Goal: Task Accomplishment & Management: Manage account settings

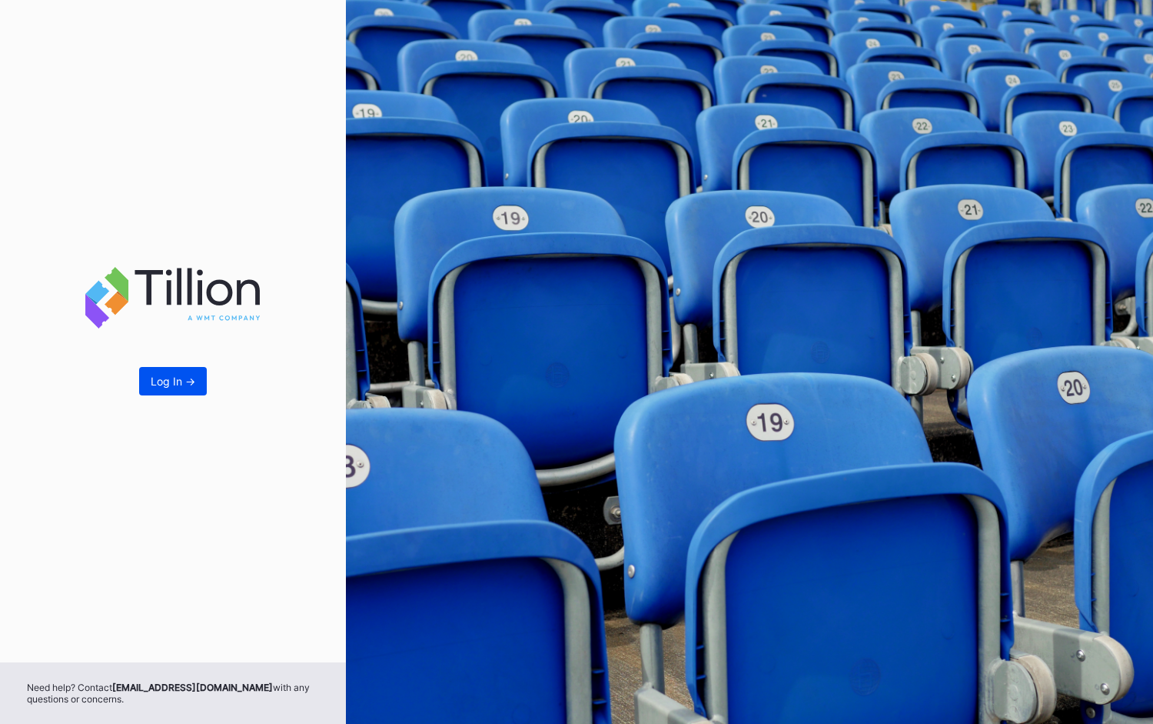
click at [172, 390] on button "Log In ->" at bounding box center [173, 381] width 68 height 28
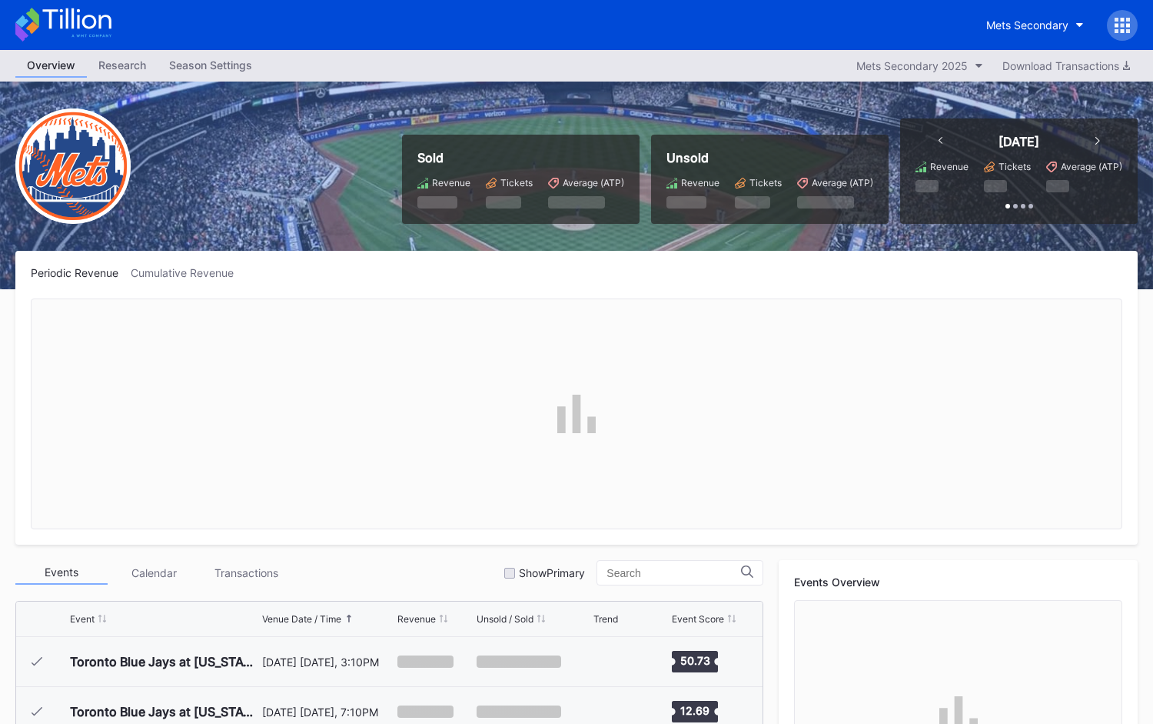
scroll to position [3948, 0]
click at [1116, 26] on icon at bounding box center [1117, 25] width 4 height 4
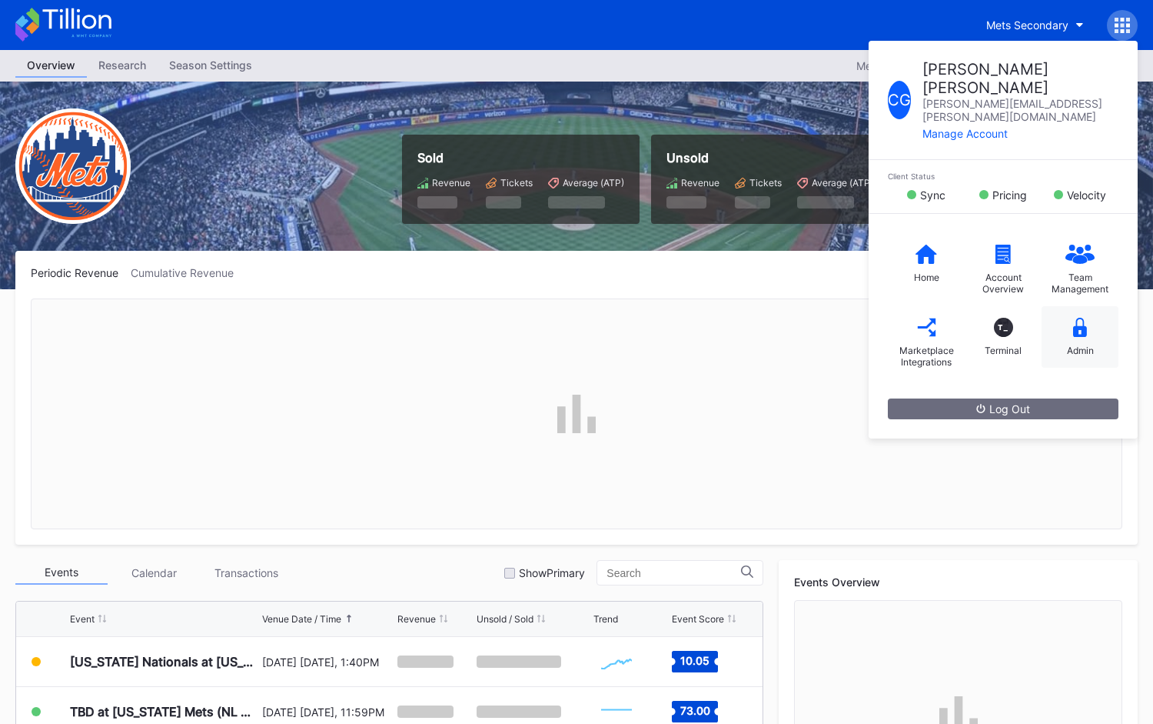
click at [1070, 306] on div "Admin" at bounding box center [1080, 337] width 77 height 62
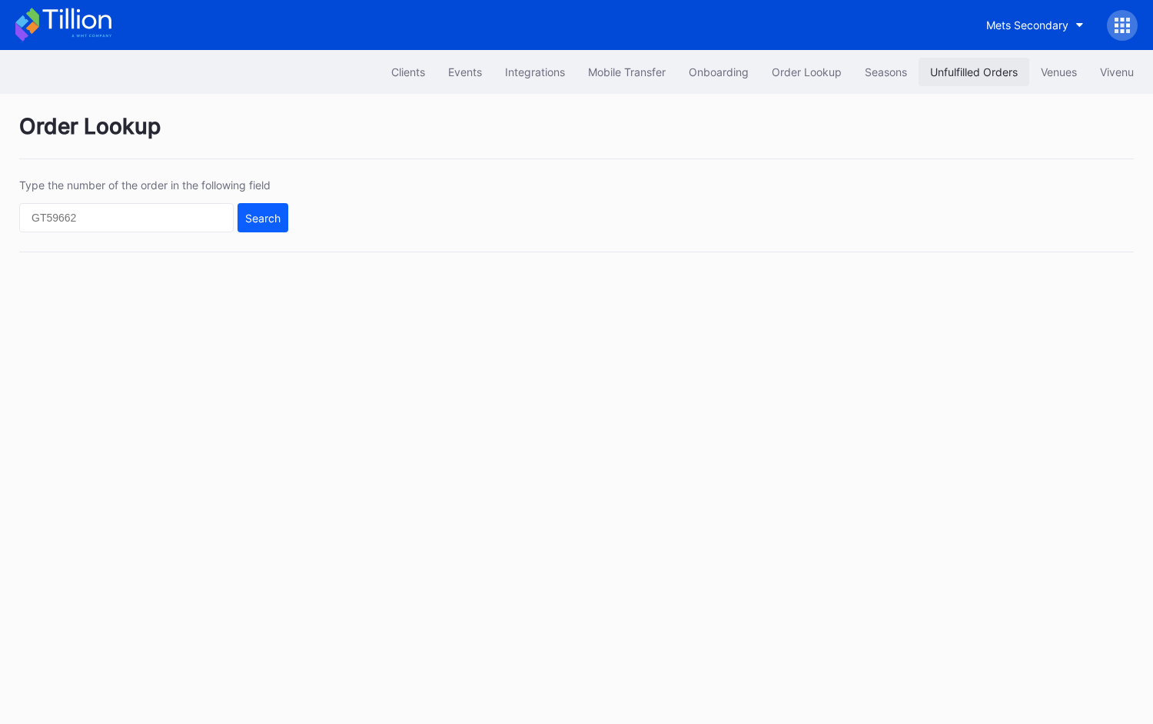
click at [976, 83] on button "Unfulfilled Orders" at bounding box center [974, 72] width 111 height 28
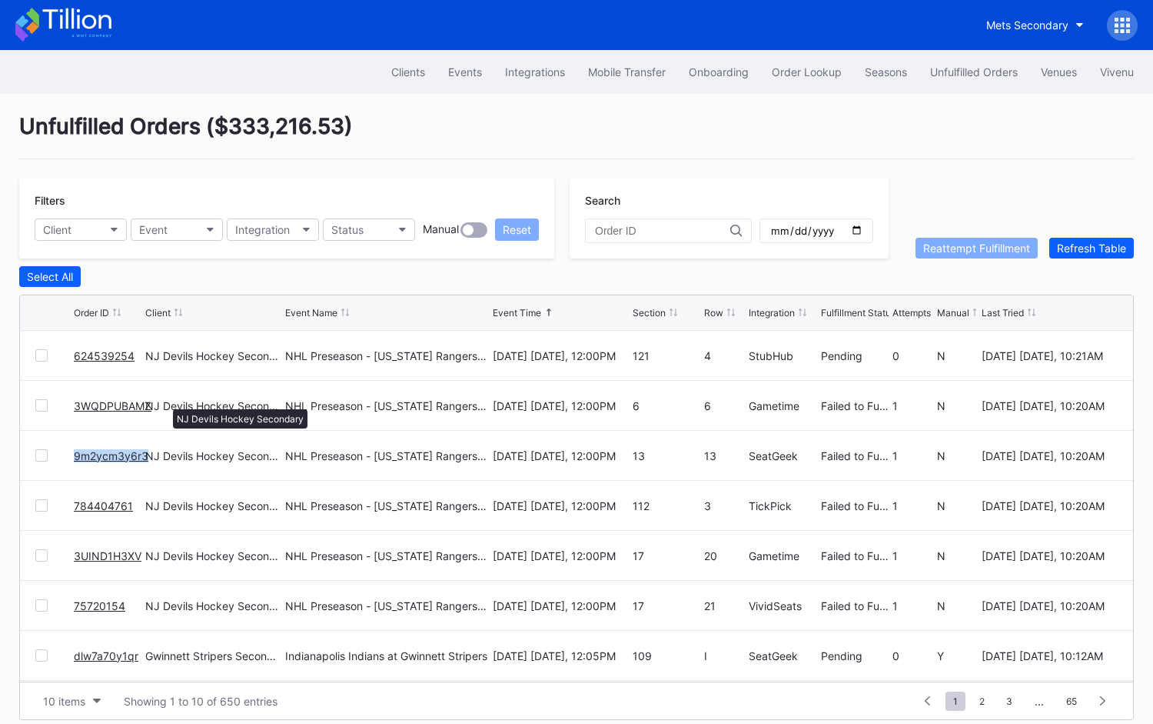
scroll to position [58, 0]
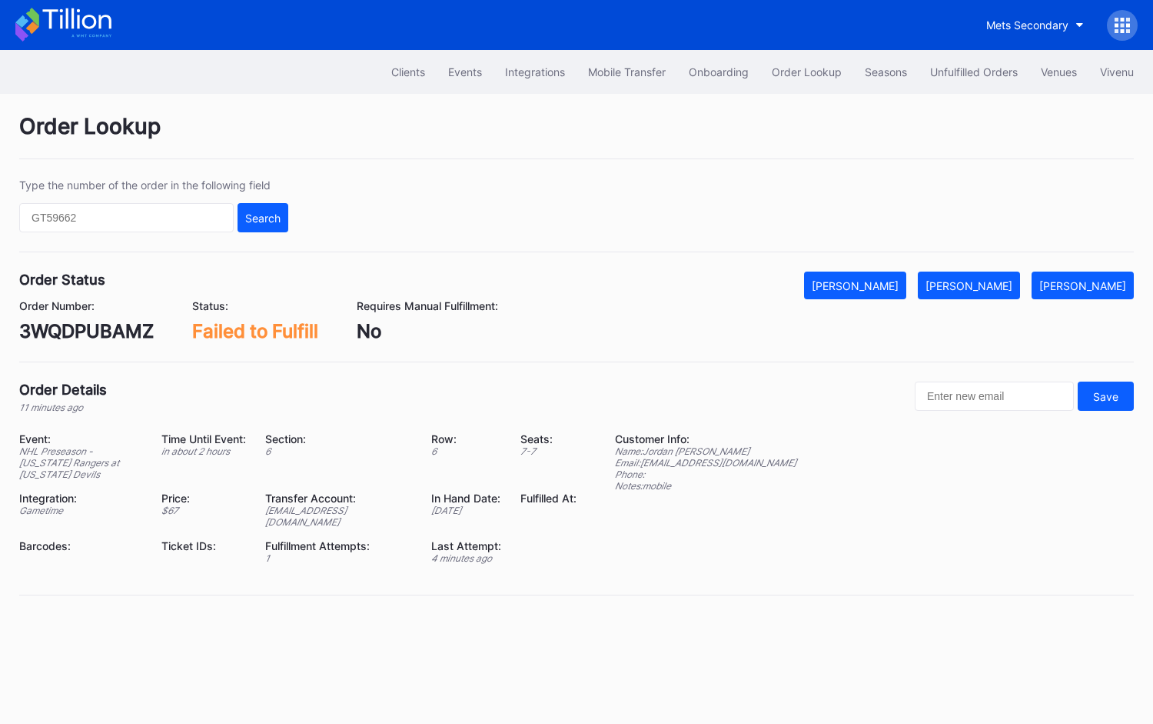
click at [104, 331] on div "3WQDPUBAMZ" at bounding box center [86, 331] width 135 height 22
copy div "3WQDPUBAMZ"
click at [1002, 291] on button "Mark Fulfilled" at bounding box center [969, 285] width 102 height 28
click at [126, 339] on div "9m2ycm3y6r3" at bounding box center [83, 331] width 129 height 22
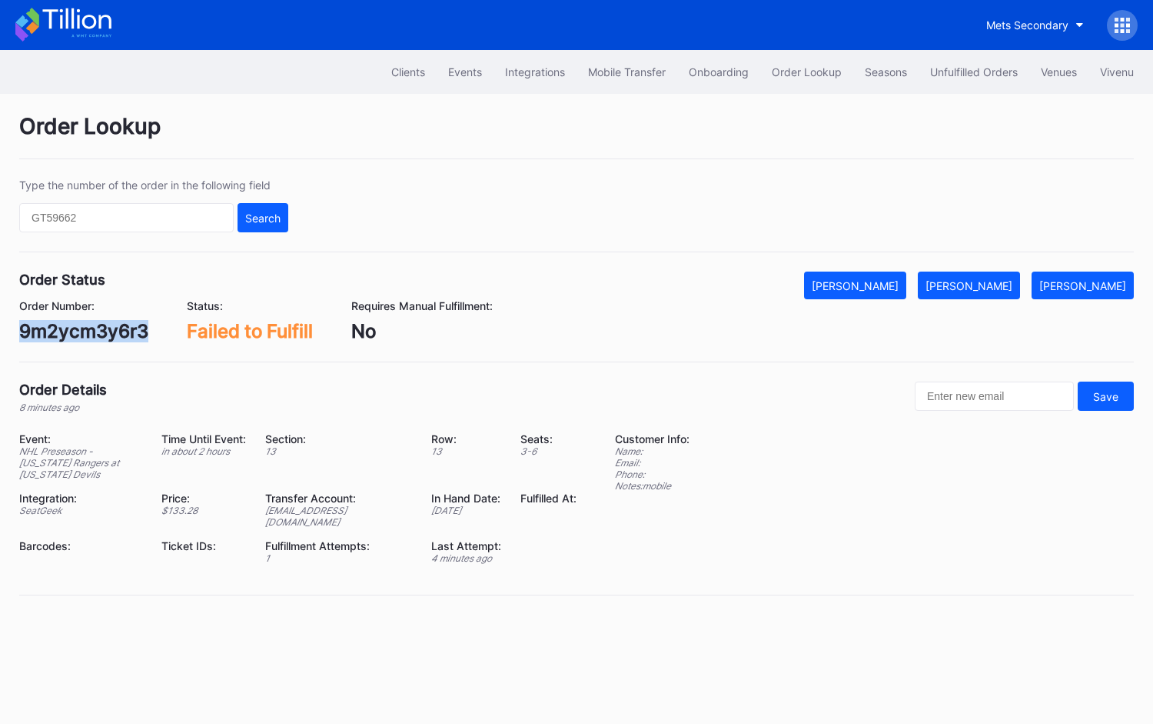
click at [126, 339] on div "9m2ycm3y6r3" at bounding box center [83, 331] width 129 height 22
copy div "9m2ycm3y6r3"
click at [1010, 275] on button "[PERSON_NAME]" at bounding box center [969, 285] width 102 height 28
click at [85, 338] on div "784404761" at bounding box center [70, 331] width 102 height 22
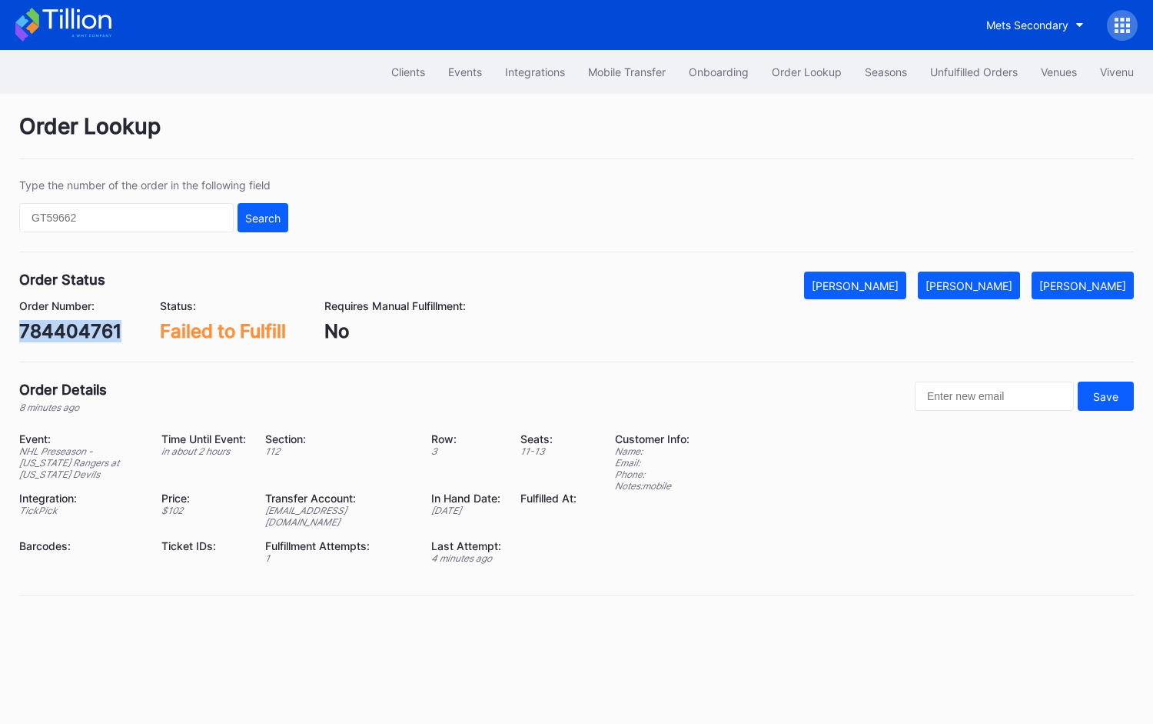
copy div "784404761"
click at [986, 286] on div "[PERSON_NAME]" at bounding box center [969, 285] width 87 height 13
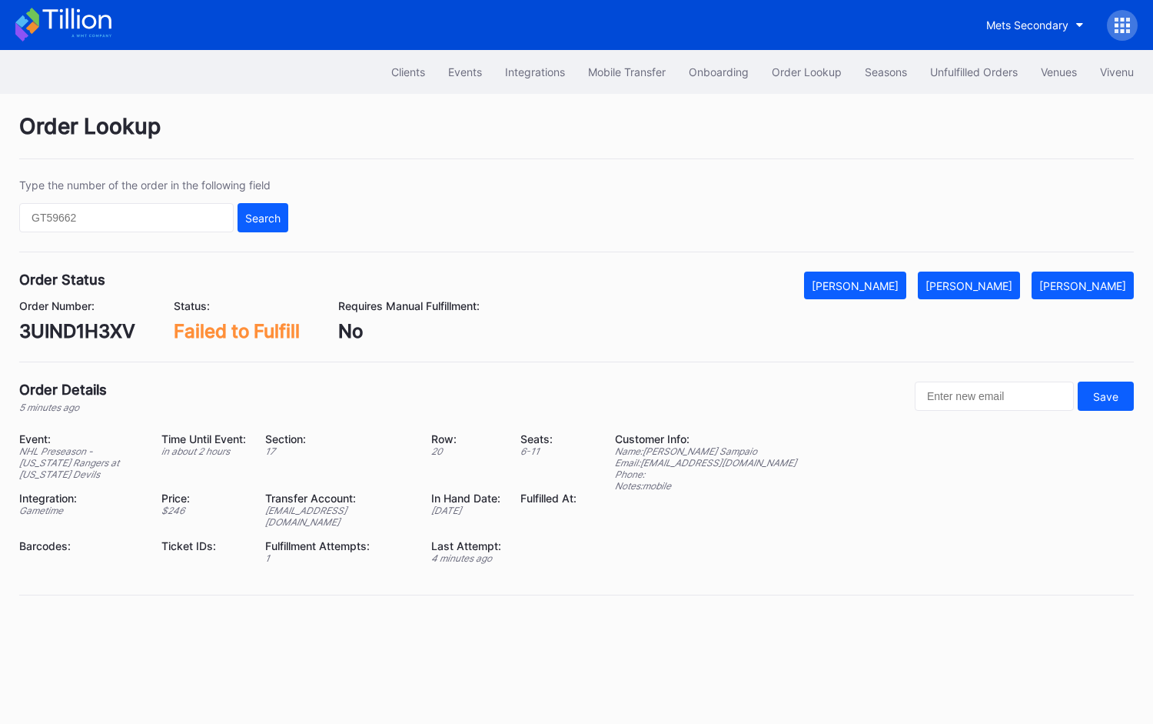
click at [95, 335] on div "3UIND1H3XV" at bounding box center [77, 331] width 116 height 22
copy div "3UIND1H3XV"
click at [1006, 281] on div "Mark Fulfilled" at bounding box center [969, 285] width 87 height 13
click at [96, 331] on div "75720154" at bounding box center [63, 331] width 89 height 22
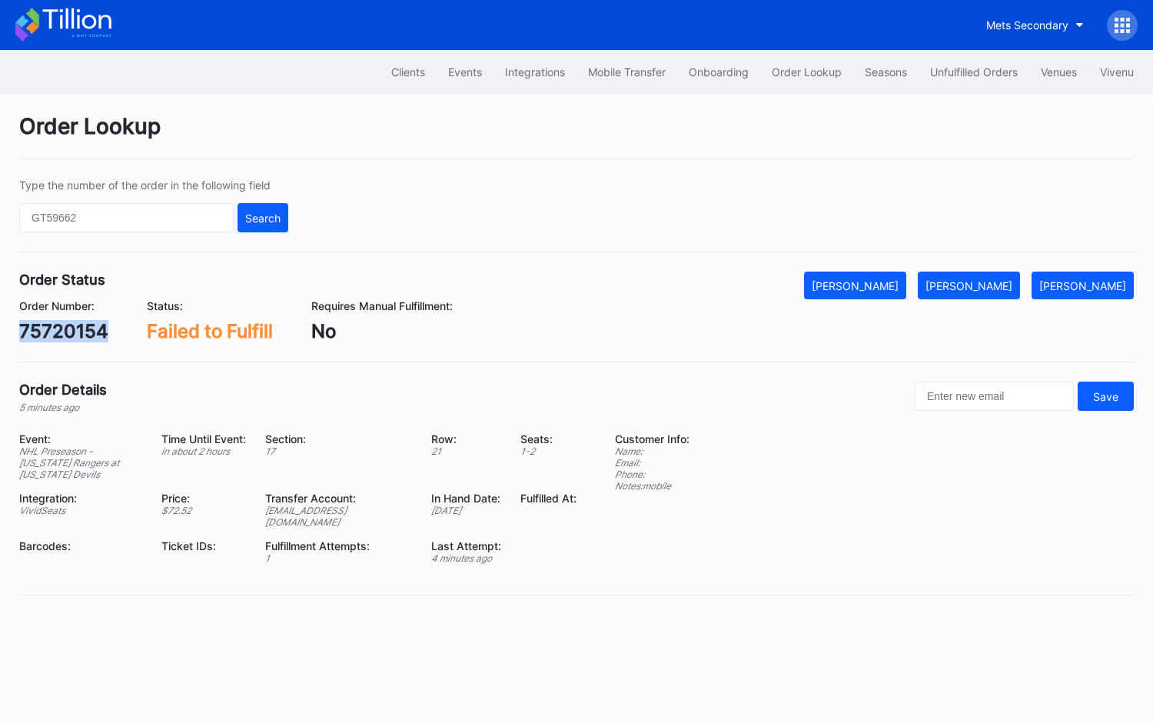
click at [96, 331] on div "75720154" at bounding box center [63, 331] width 89 height 22
copy div "75720154"
click at [980, 283] on div "Mark Fulfilled" at bounding box center [969, 285] width 87 height 13
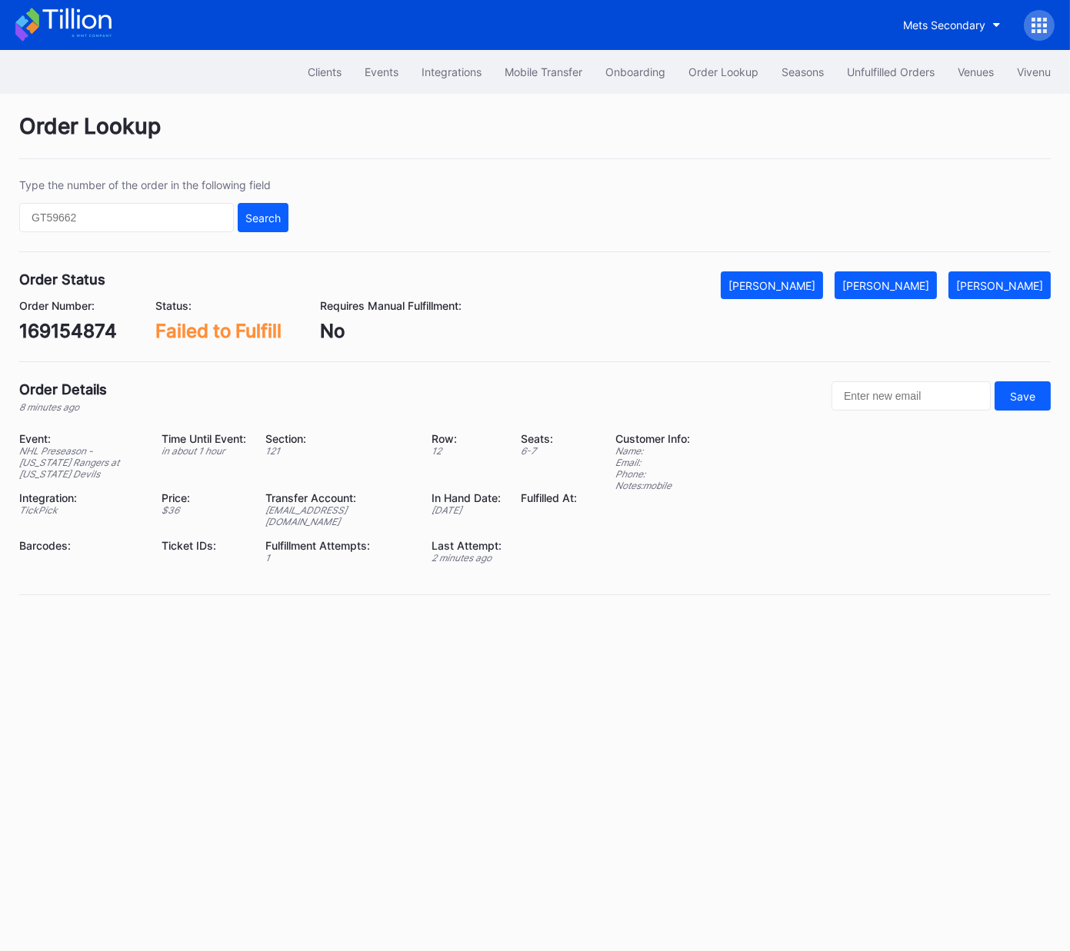
drag, startPoint x: 42, startPoint y: 316, endPoint x: 79, endPoint y: 337, distance: 42.3
click at [43, 317] on div "Order Number: 169154874" at bounding box center [68, 320] width 98 height 43
click at [80, 337] on div "169154874" at bounding box center [68, 331] width 98 height 22
copy div "169154874"
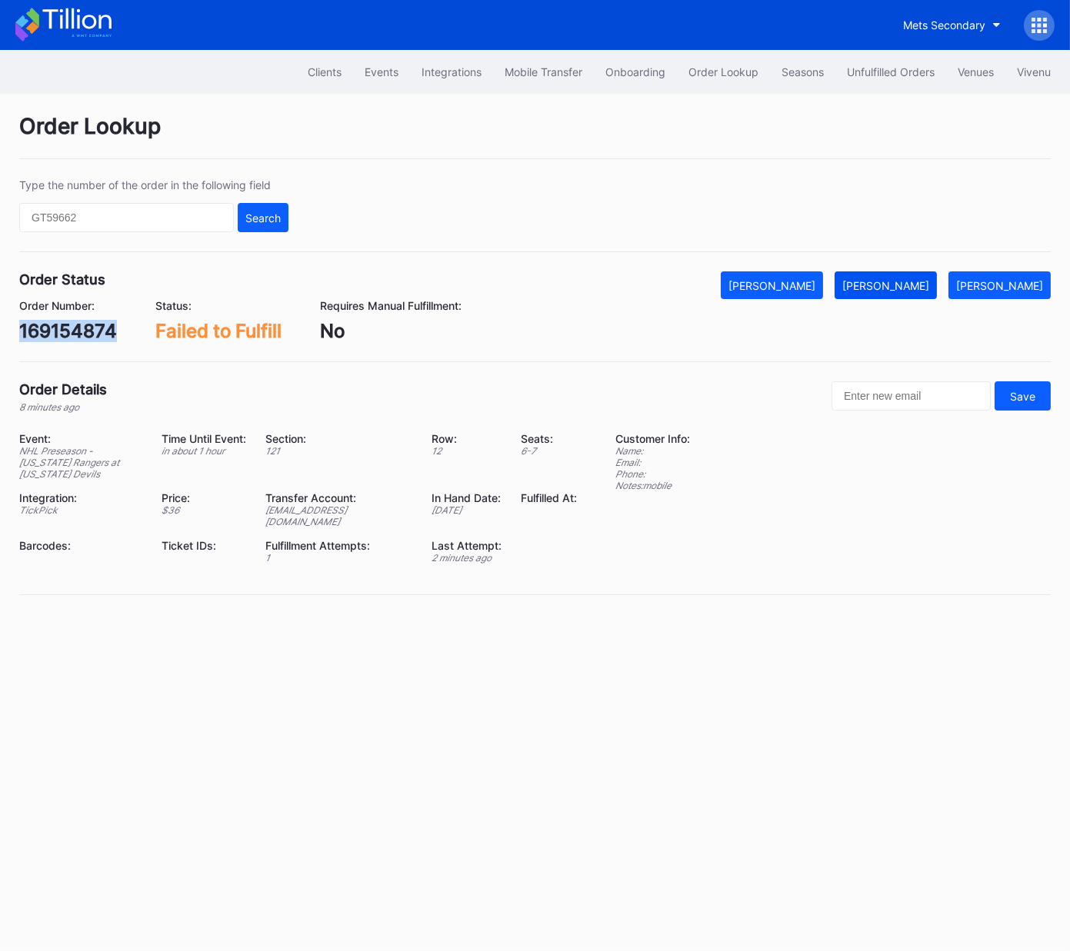
click at [926, 279] on div "[PERSON_NAME]" at bounding box center [885, 285] width 87 height 13
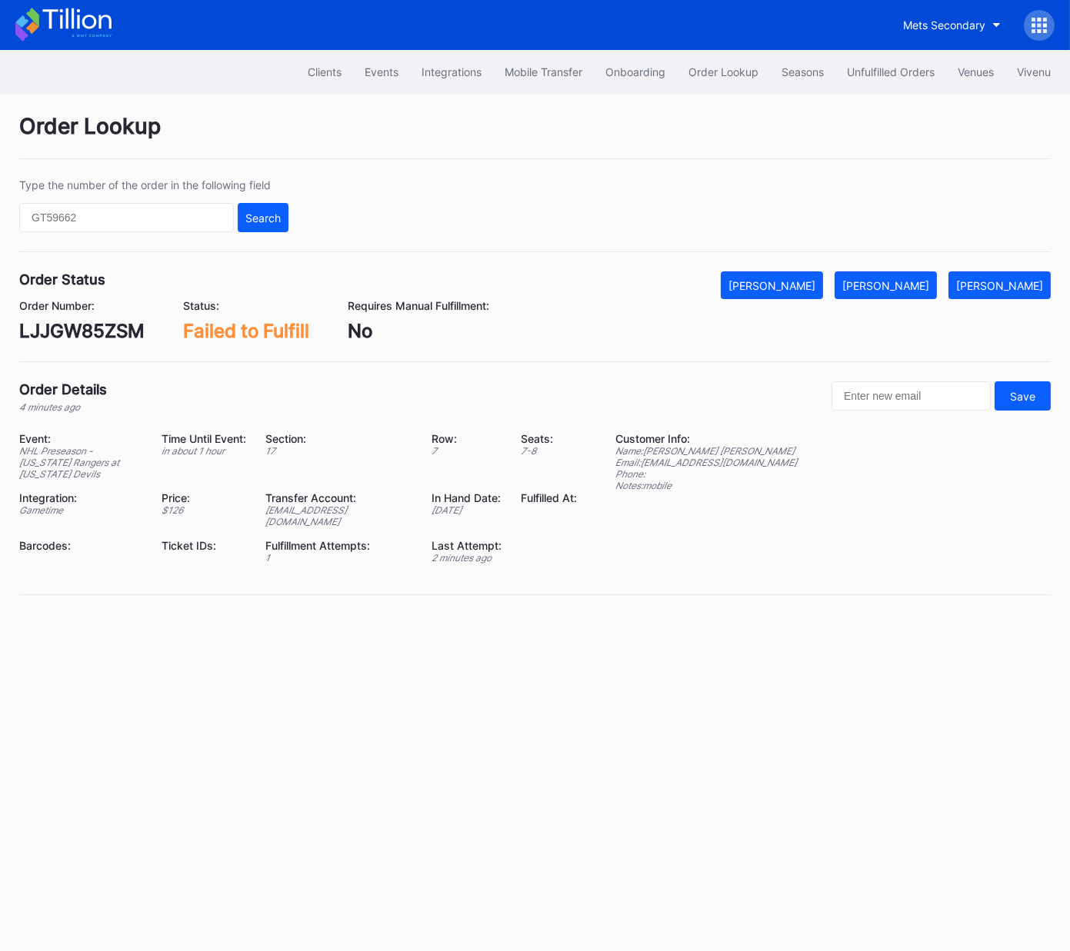
click at [106, 344] on div "Order Status Mark Cancelled [PERSON_NAME] Mark Pending Order Number: LJJGW85ZSM…" at bounding box center [534, 316] width 1031 height 91
click at [101, 331] on div "LJJGW85ZSM" at bounding box center [81, 331] width 125 height 22
copy div "LJJGW85ZSM"
click at [925, 281] on div "[PERSON_NAME]" at bounding box center [885, 285] width 87 height 13
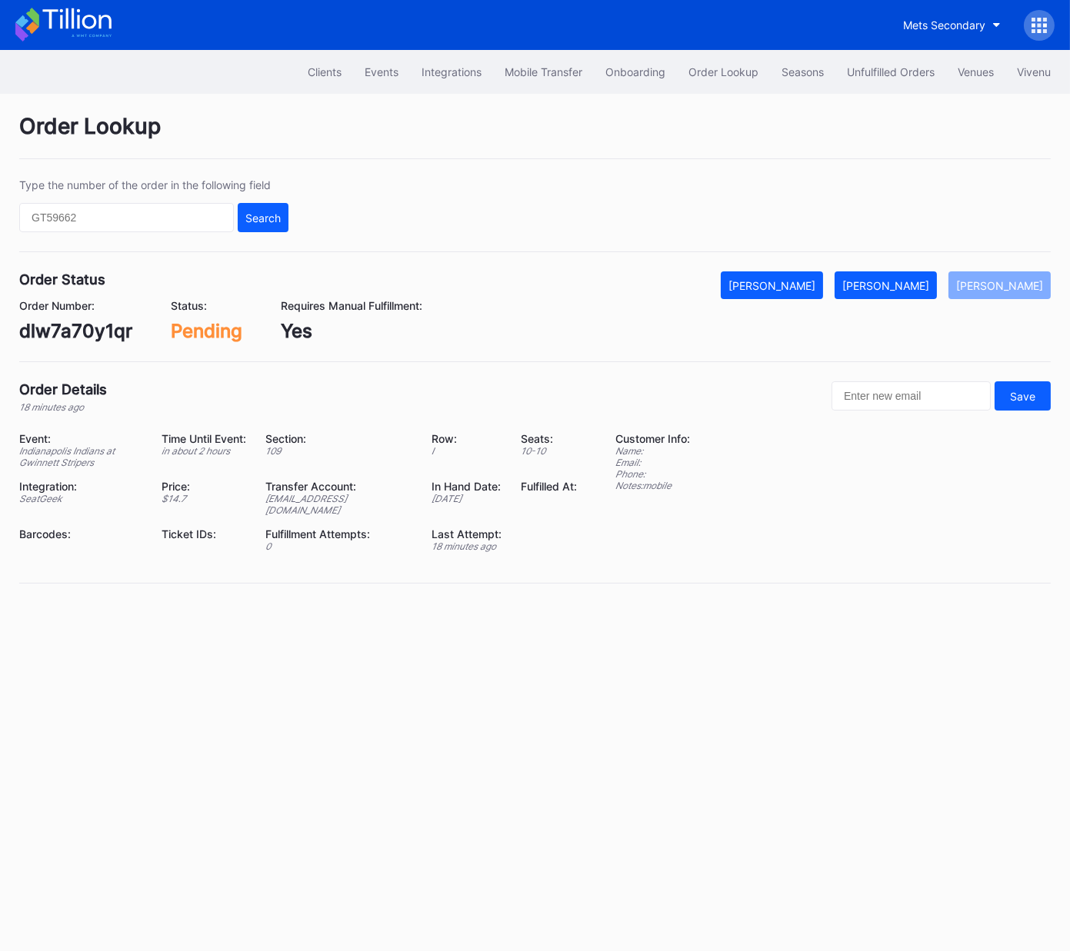
click at [73, 331] on div "dlw7a70y1qr" at bounding box center [75, 331] width 113 height 22
copy div "dlw7a70y1qr"
click at [894, 280] on div "[PERSON_NAME]" at bounding box center [885, 285] width 87 height 13
click at [905, 290] on div "[PERSON_NAME]" at bounding box center [885, 285] width 87 height 13
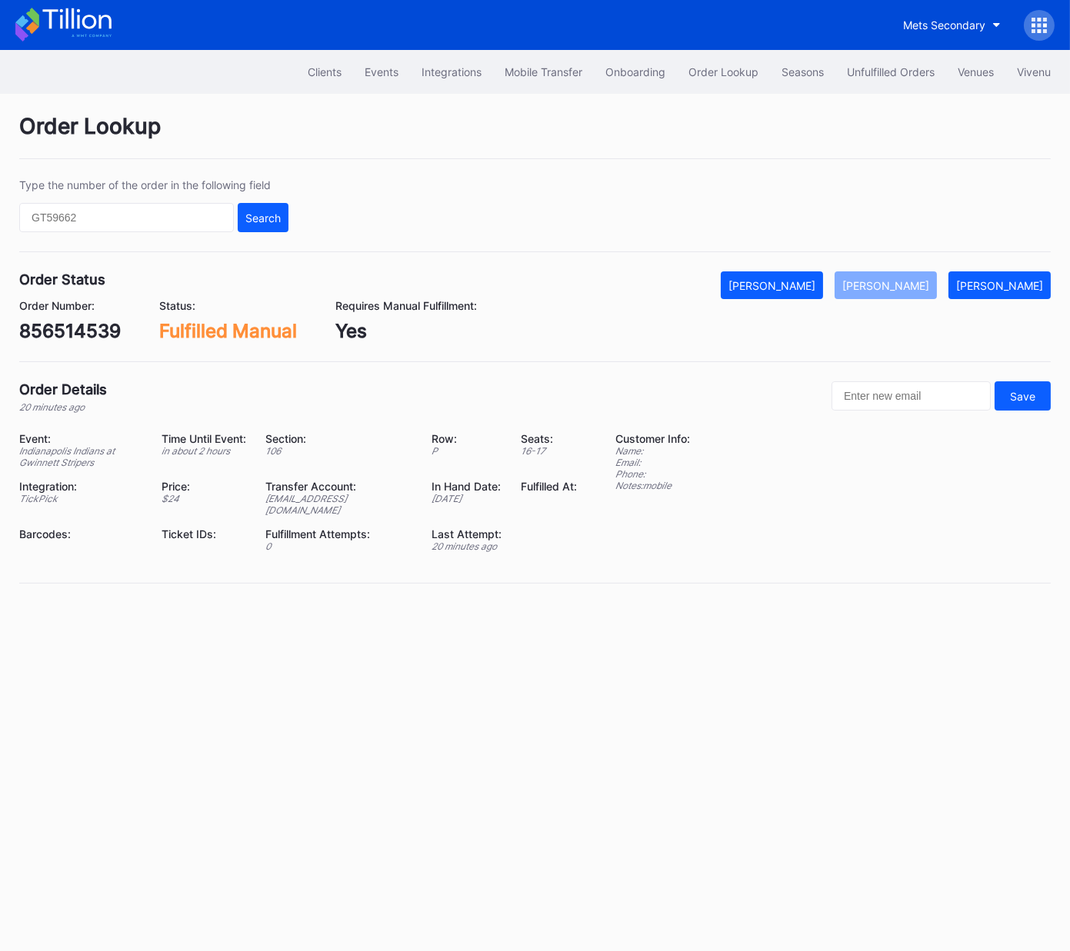
click at [91, 334] on div "856514539" at bounding box center [69, 331] width 101 height 22
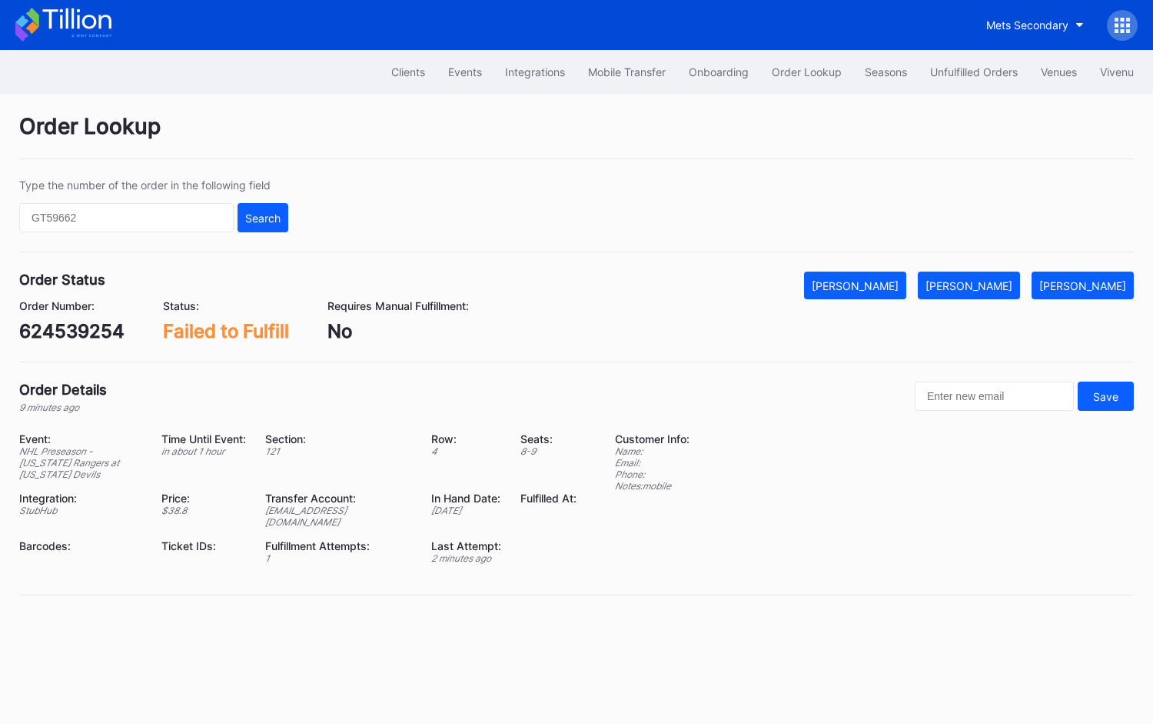
click at [99, 328] on div "624539254" at bounding box center [71, 331] width 105 height 22
copy div "624539254"
click at [1003, 289] on div "[PERSON_NAME]" at bounding box center [969, 285] width 87 height 13
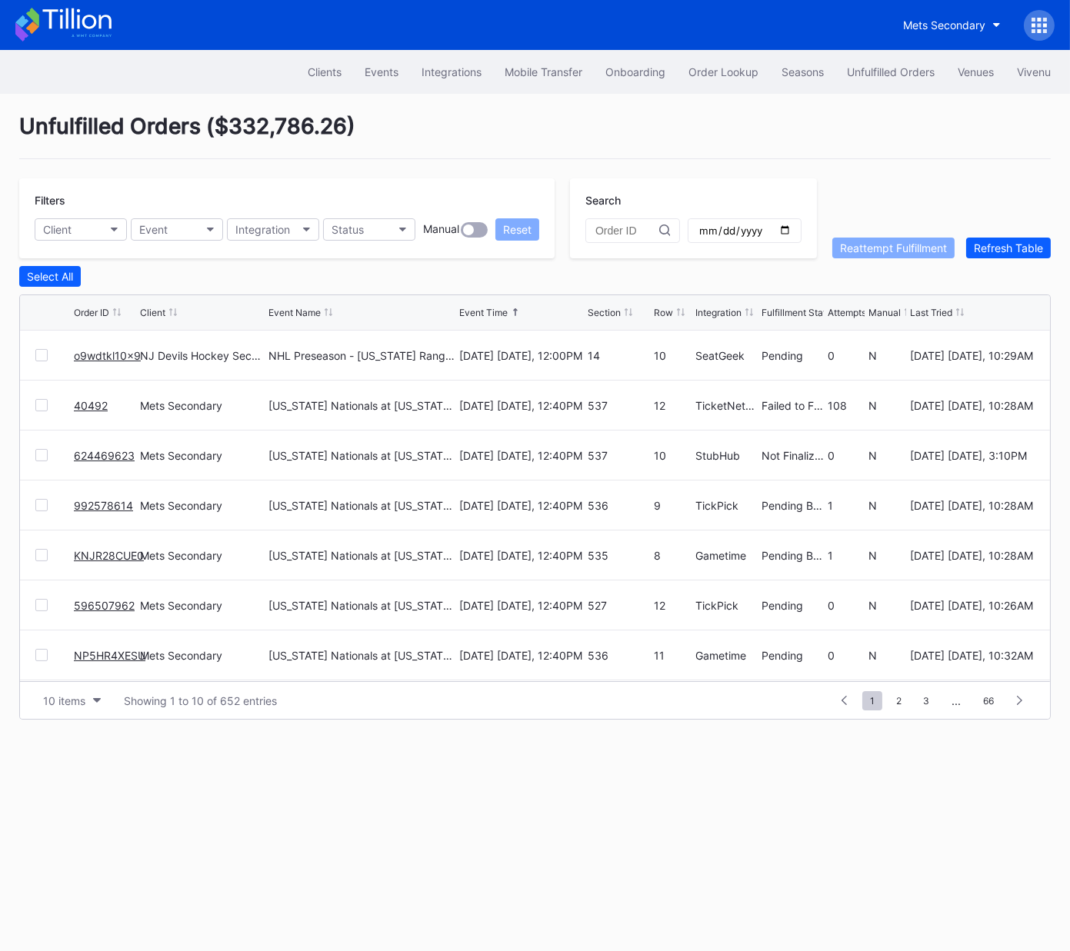
click at [101, 351] on link "o9wdtkl10x9" at bounding box center [107, 355] width 67 height 13
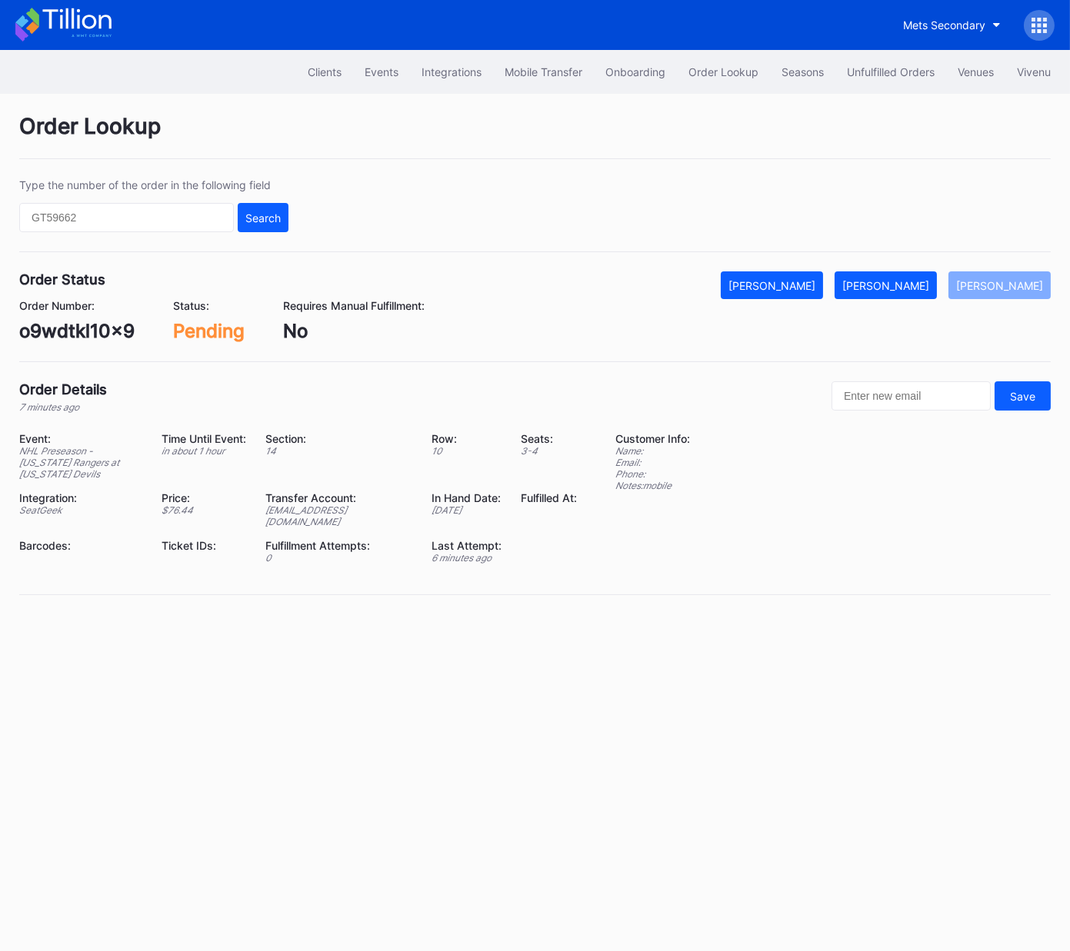
click at [81, 326] on div "o9wdtkl10x9" at bounding box center [76, 331] width 115 height 22
copy div "o9wdtkl10x9"
click at [901, 283] on div "[PERSON_NAME]" at bounding box center [885, 285] width 87 height 13
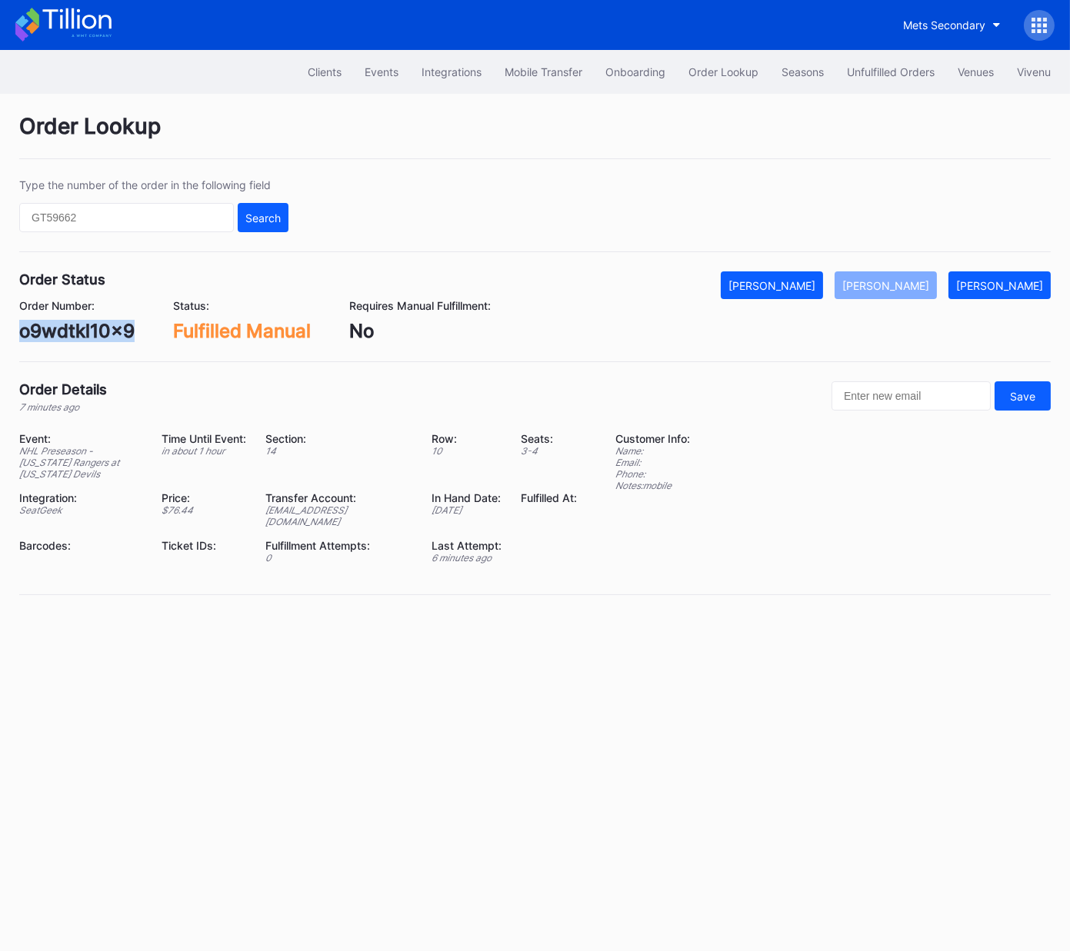
drag, startPoint x: 879, startPoint y: 72, endPoint x: 371, endPoint y: 6, distance: 512.4
click at [878, 72] on div "Unfulfilled Orders" at bounding box center [891, 71] width 88 height 13
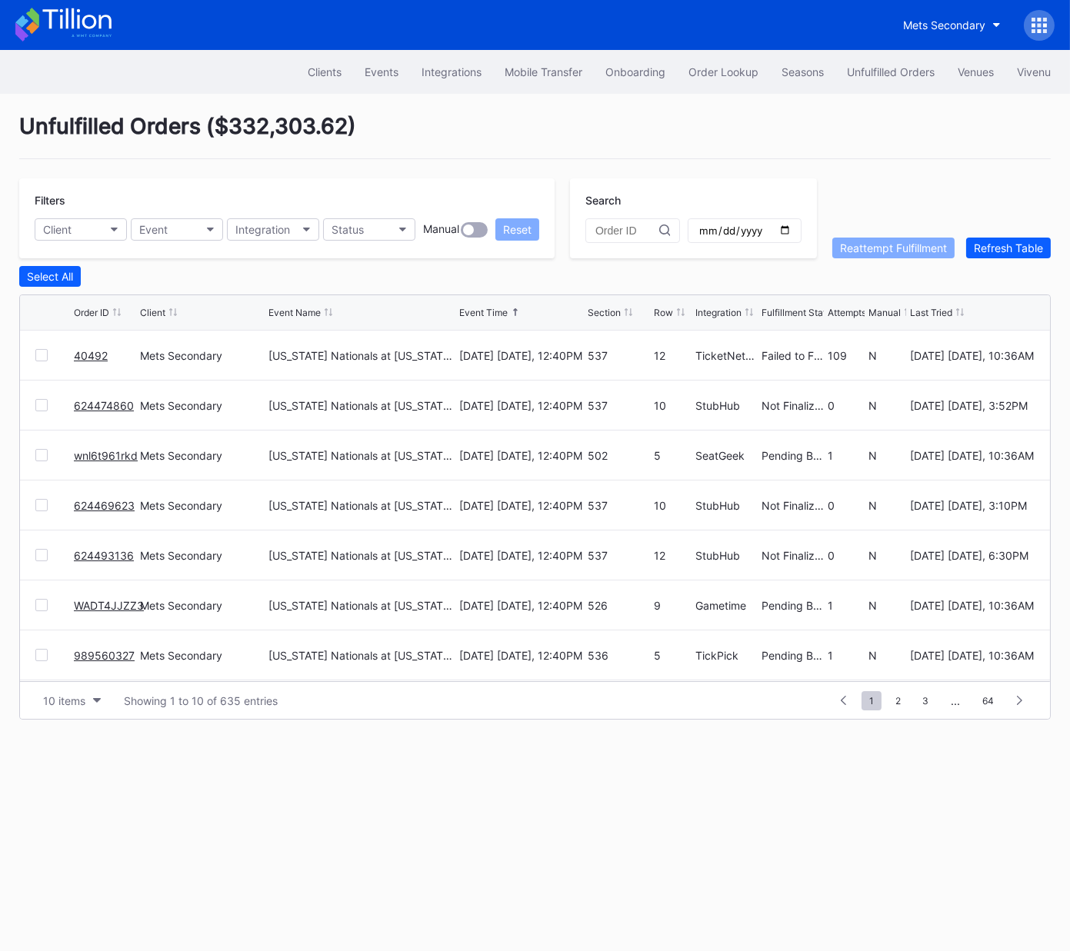
click at [88, 353] on link "40492" at bounding box center [91, 355] width 34 height 13
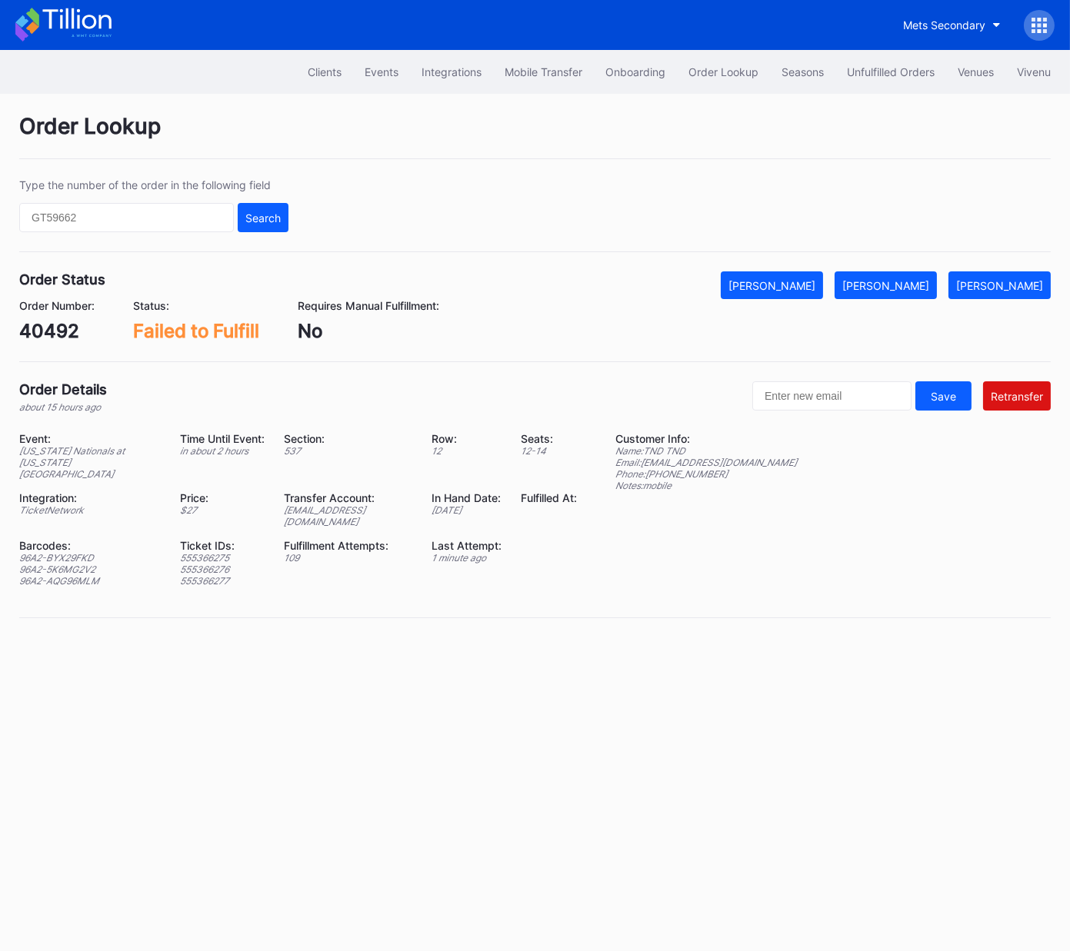
click at [375, 504] on div "[EMAIL_ADDRESS][DOMAIN_NAME]" at bounding box center [348, 515] width 128 height 23
drag, startPoint x: 375, startPoint y: 497, endPoint x: 387, endPoint y: 511, distance: 18.0
click at [375, 504] on div "[EMAIL_ADDRESS][DOMAIN_NAME]" at bounding box center [348, 515] width 128 height 23
copy div "[EMAIL_ADDRESS][DOMAIN_NAME]"
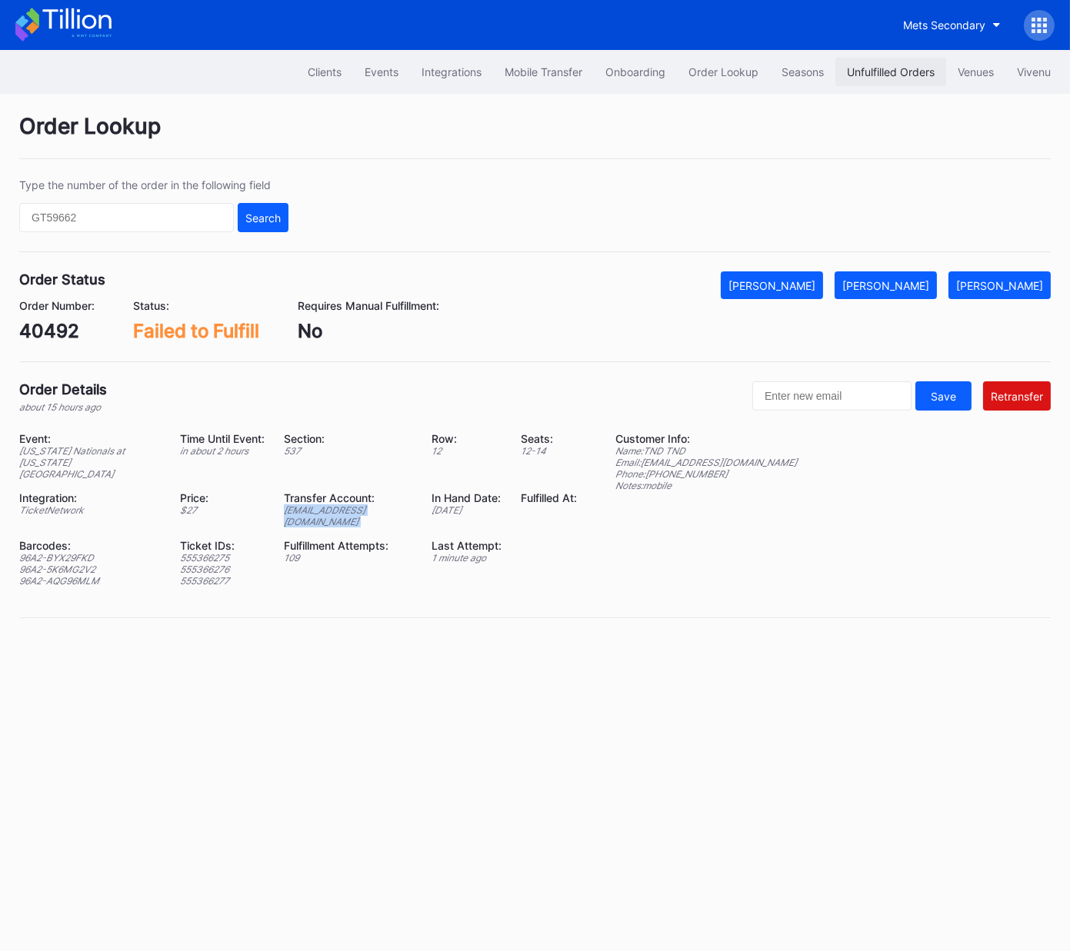
click at [887, 75] on div "Unfulfilled Orders" at bounding box center [891, 71] width 88 height 13
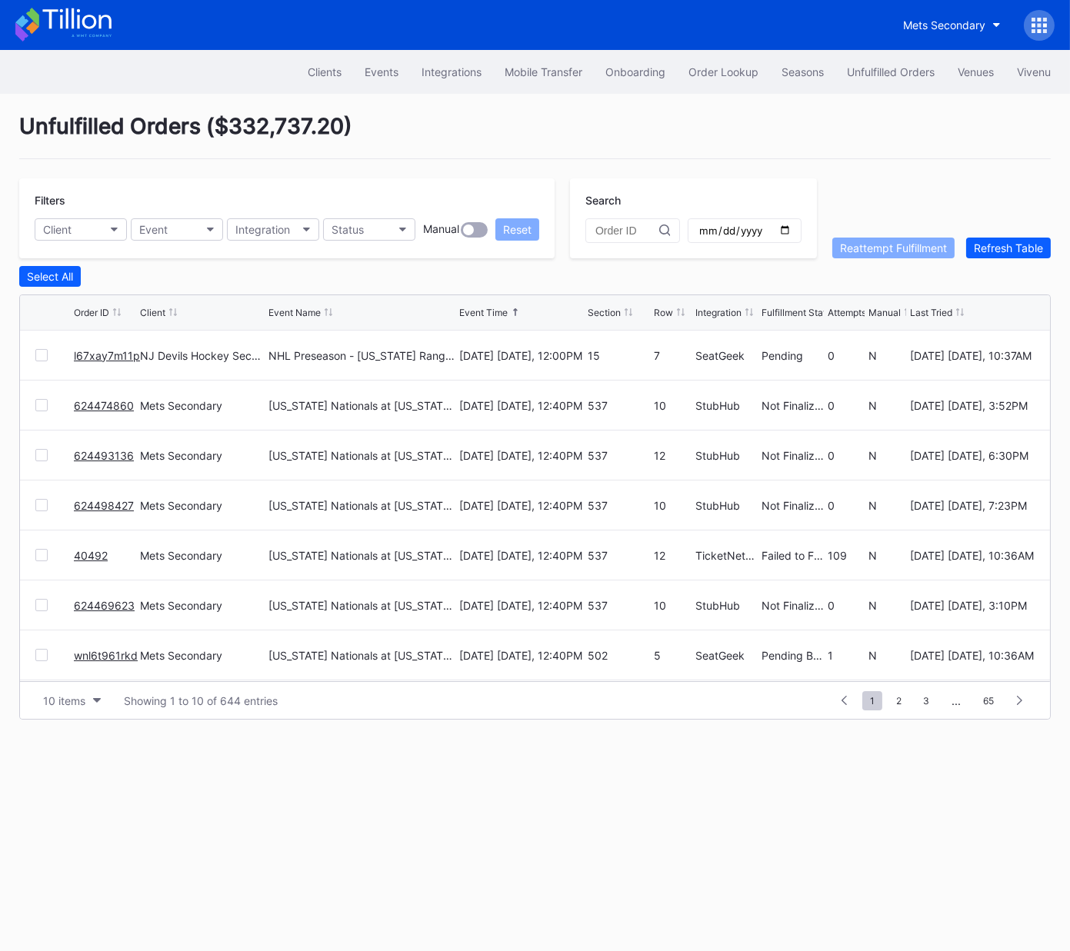
click at [115, 352] on link "l67xay7m11p" at bounding box center [107, 355] width 66 height 13
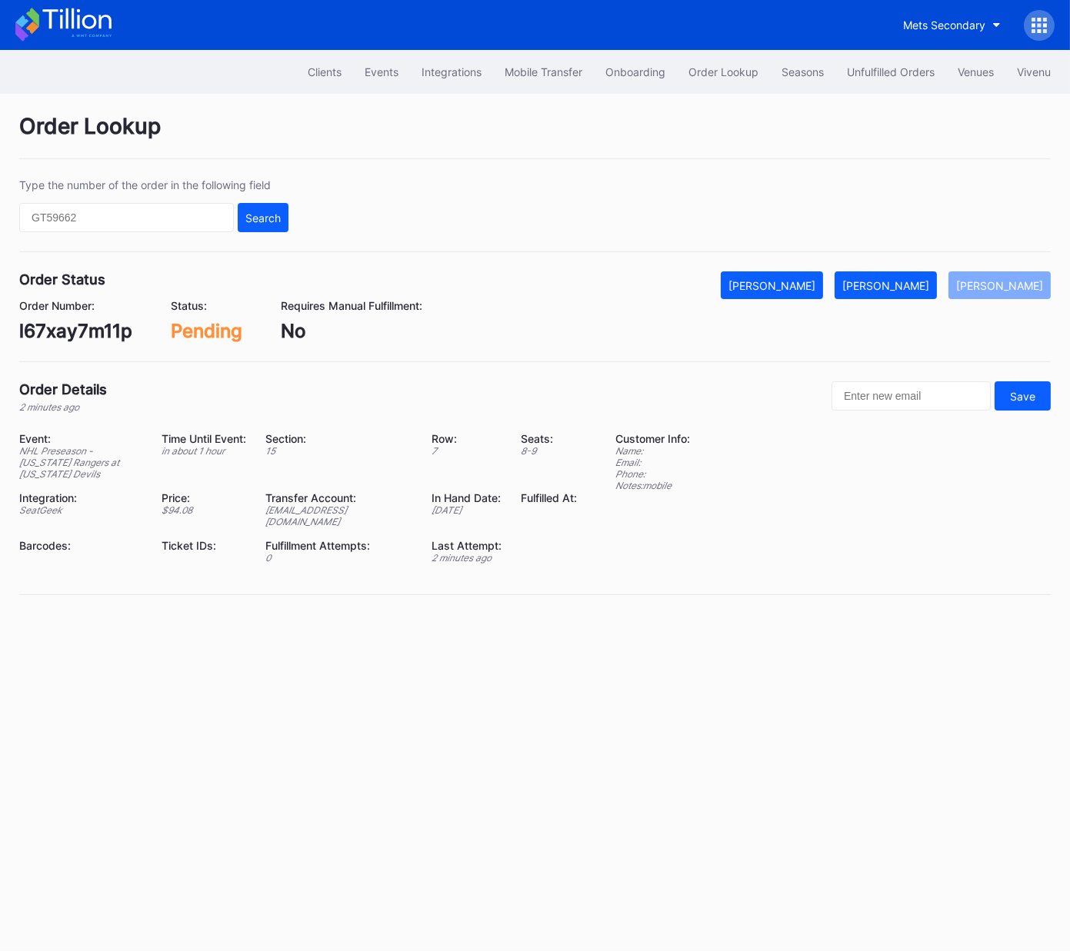
click at [82, 337] on div "l67xay7m11p" at bounding box center [75, 331] width 113 height 22
copy div "l67xay7m11p"
click at [908, 285] on div "[PERSON_NAME]" at bounding box center [885, 285] width 87 height 13
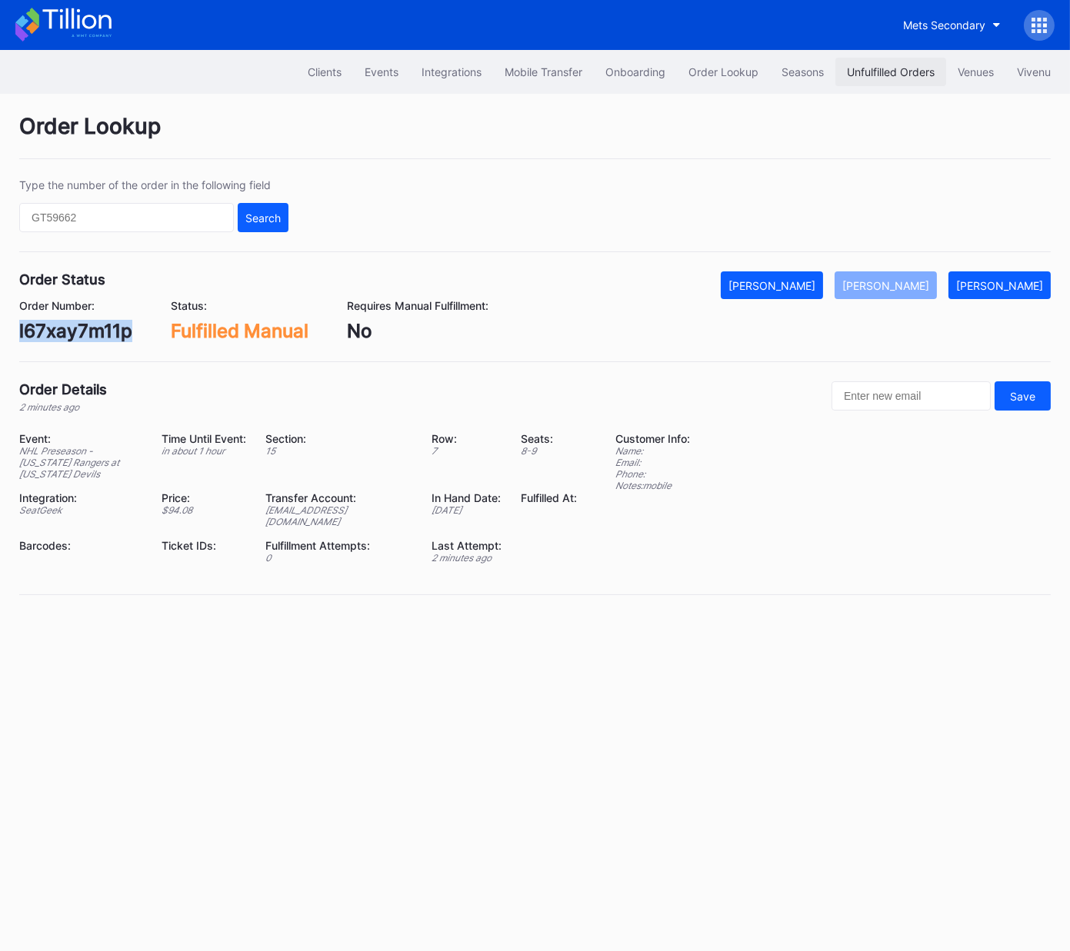
click at [854, 67] on div "Unfulfilled Orders" at bounding box center [891, 71] width 88 height 13
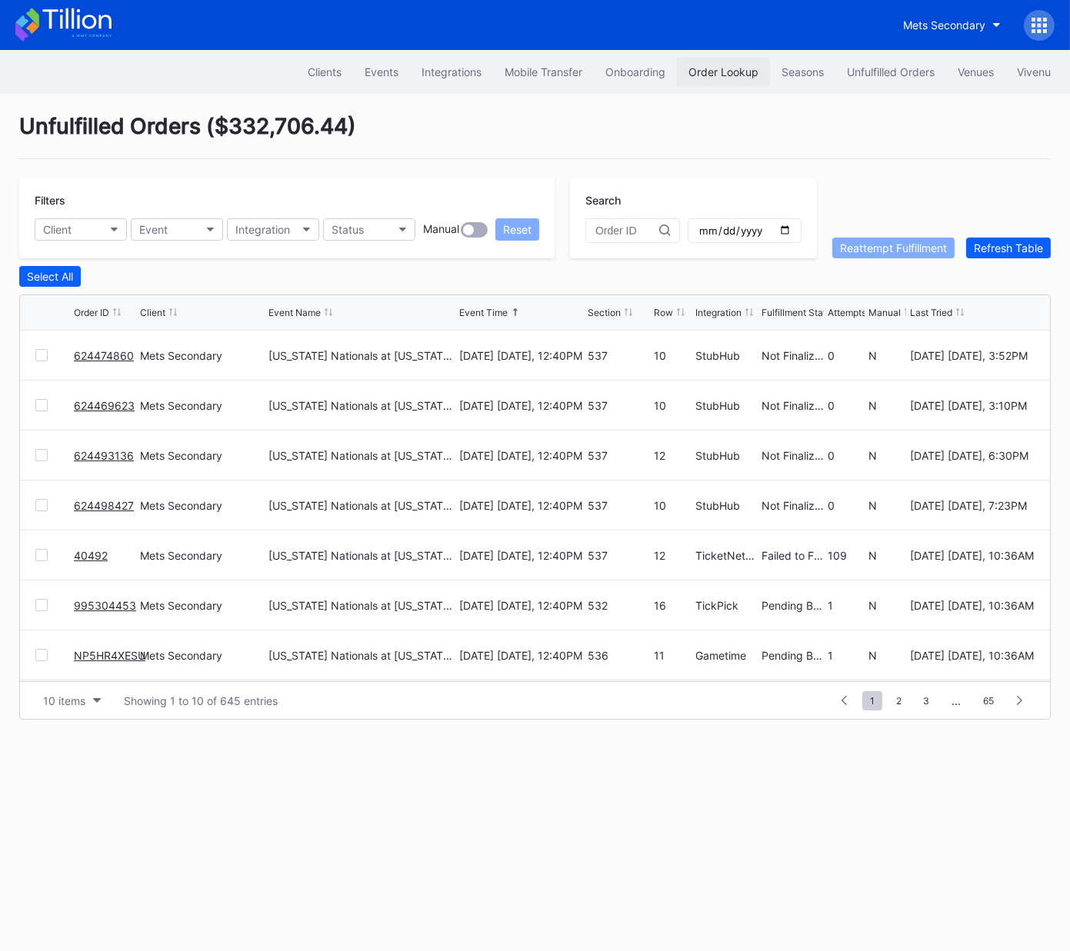
click at [716, 77] on div "Order Lookup" at bounding box center [723, 71] width 70 height 13
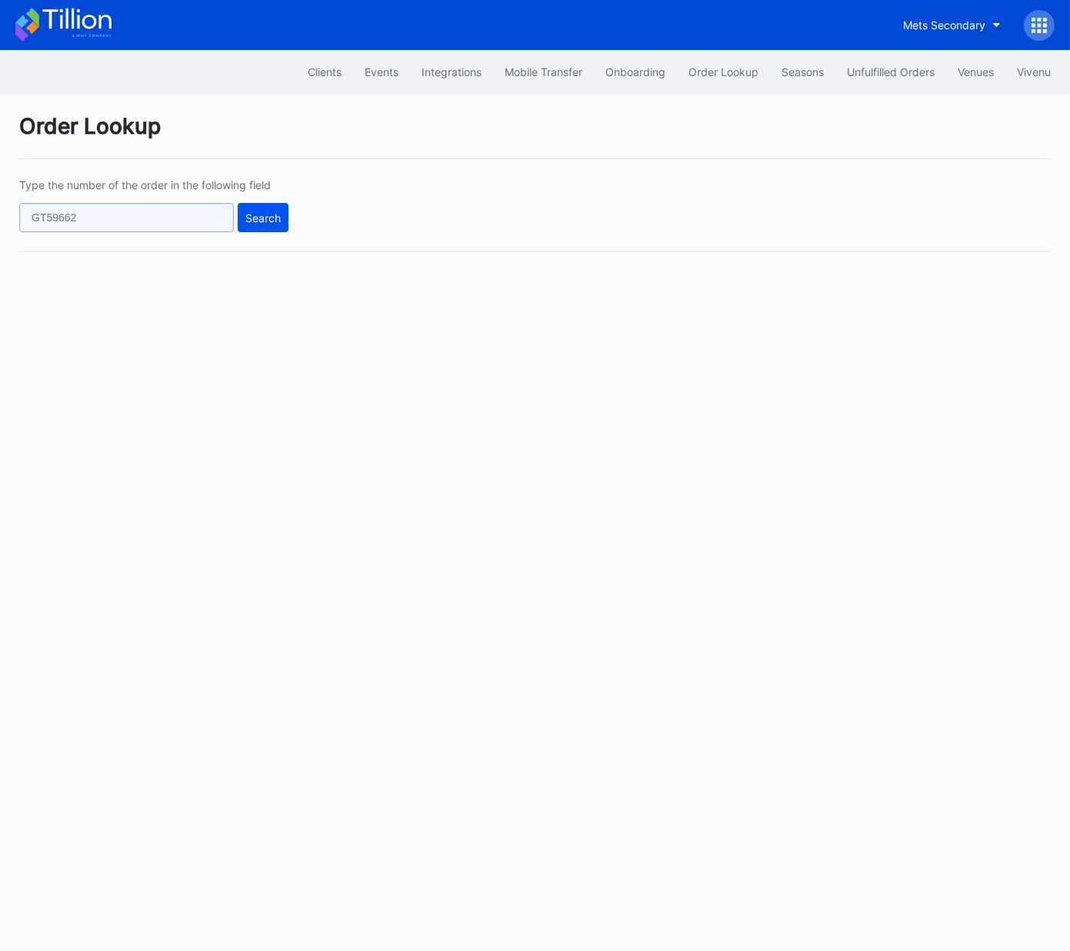
drag, startPoint x: 161, startPoint y: 221, endPoint x: 241, endPoint y: 221, distance: 80.0
click at [162, 221] on input "text" at bounding box center [126, 217] width 215 height 29
paste input "NK070BHTU4"
type input "NK070BHTU4"
click at [250, 218] on div "Search" at bounding box center [262, 217] width 35 height 13
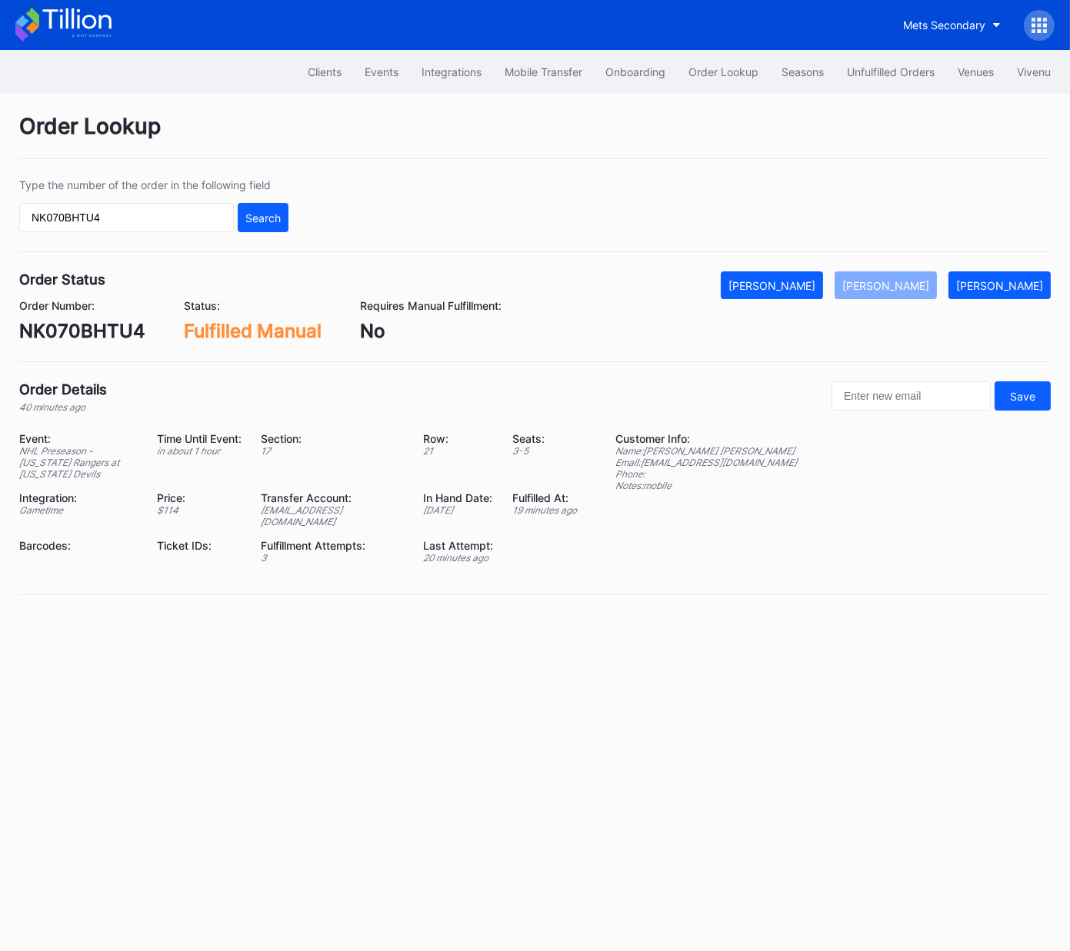
click at [128, 338] on div "NK070BHTU4" at bounding box center [82, 331] width 126 height 22
click at [871, 70] on div "Unfulfilled Orders" at bounding box center [891, 71] width 88 height 13
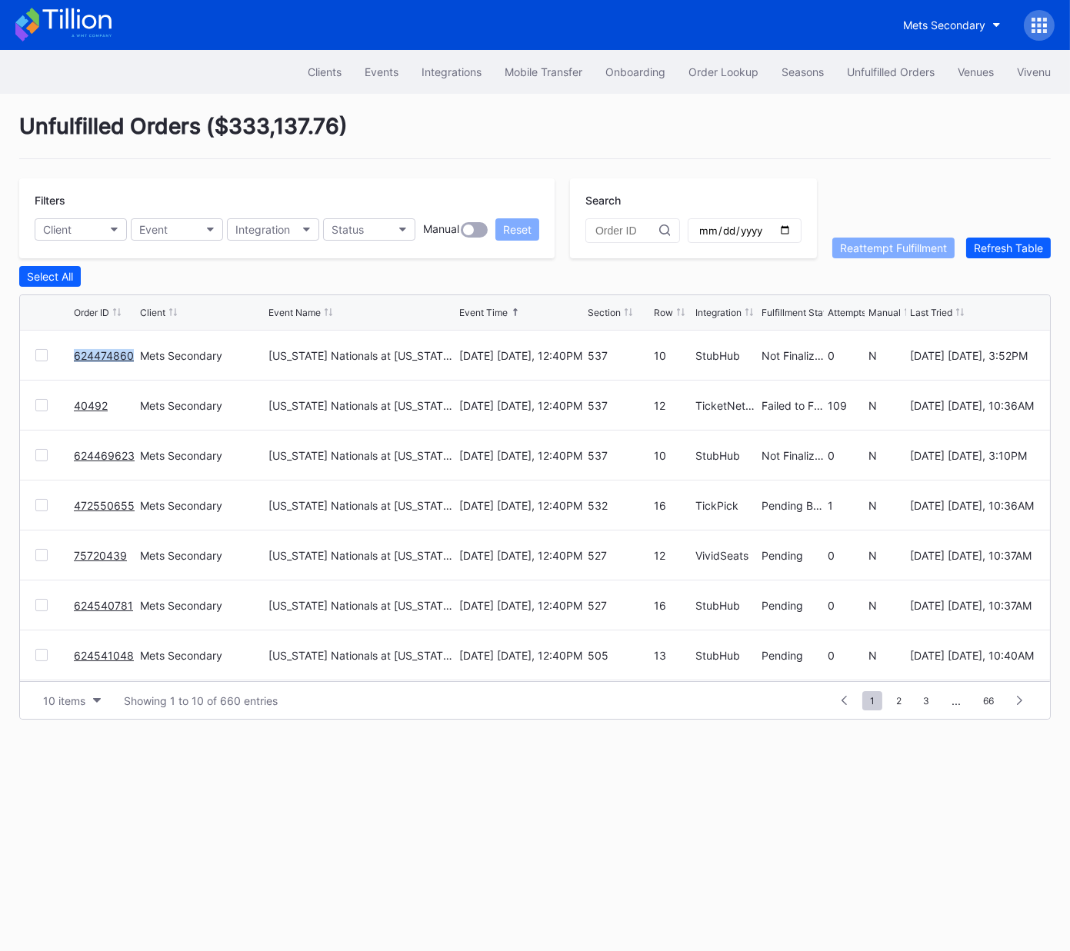
click at [105, 353] on link "624474860" at bounding box center [104, 355] width 60 height 13
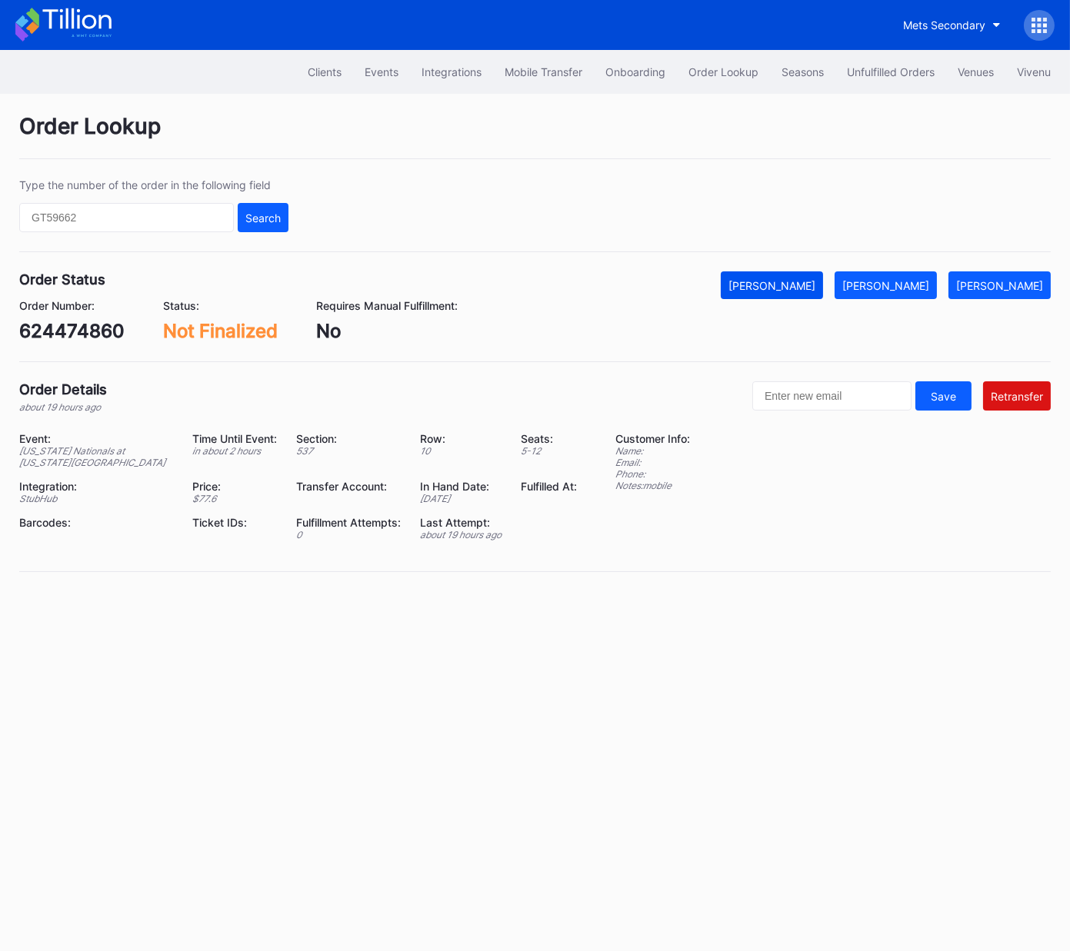
click at [797, 285] on div "[PERSON_NAME]" at bounding box center [771, 285] width 87 height 13
click at [890, 64] on button "Unfulfilled Orders" at bounding box center [890, 72] width 111 height 28
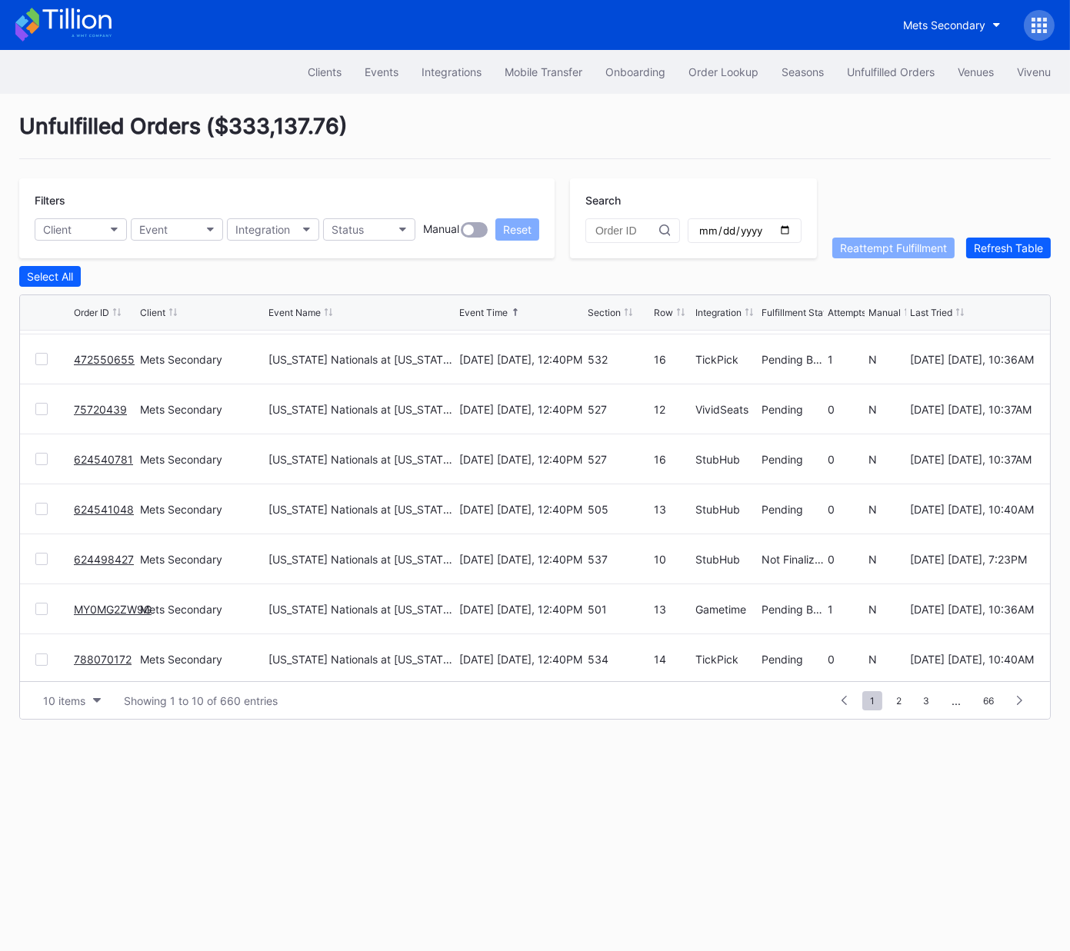
scroll to position [149, 0]
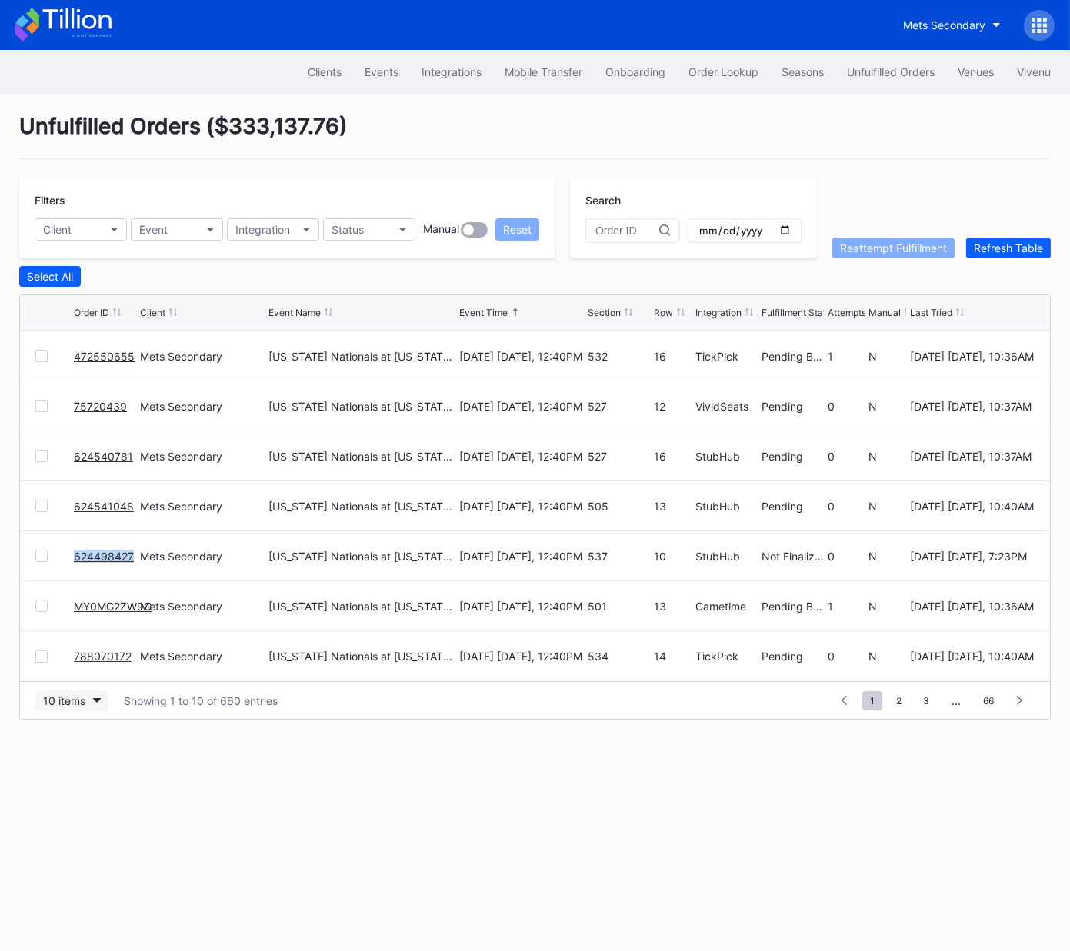
click at [98, 700] on icon "button" at bounding box center [97, 700] width 8 height 5
click at [83, 760] on div "50 items" at bounding box center [69, 766] width 44 height 13
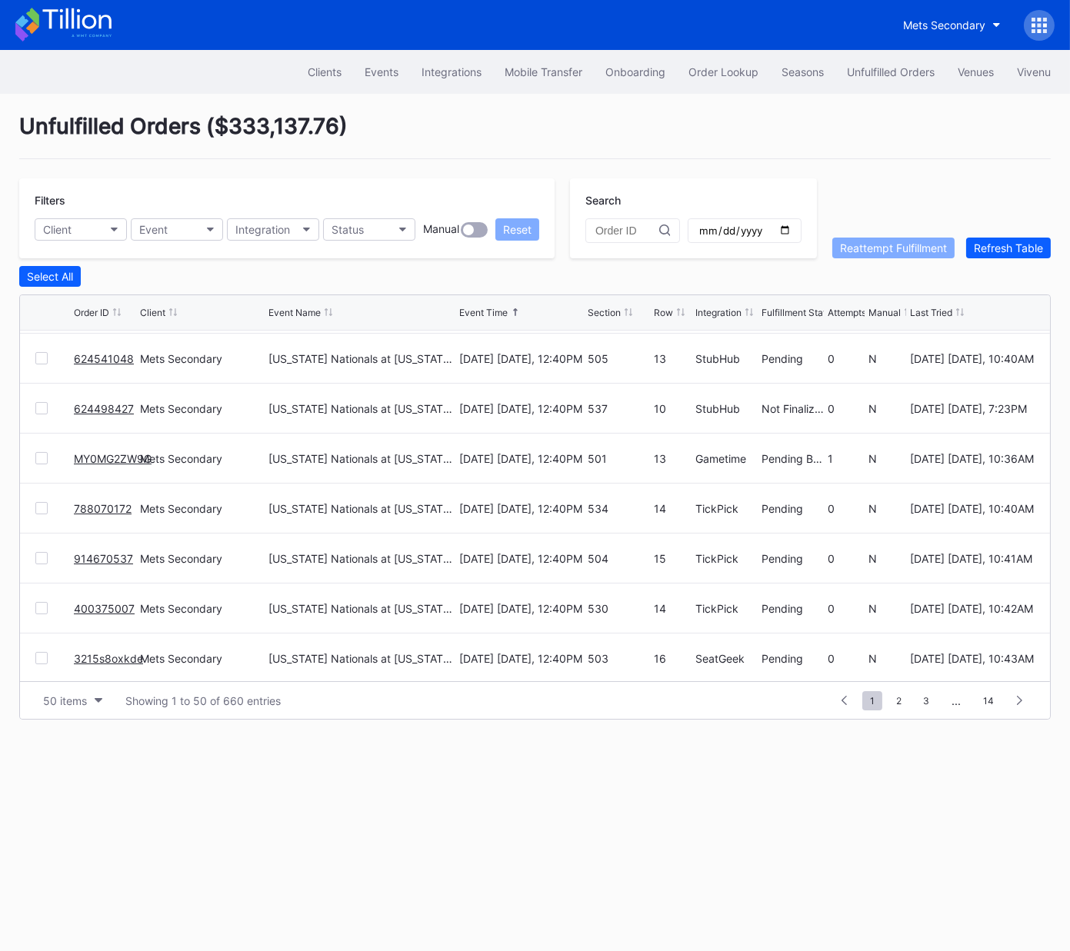
scroll to position [293, 0]
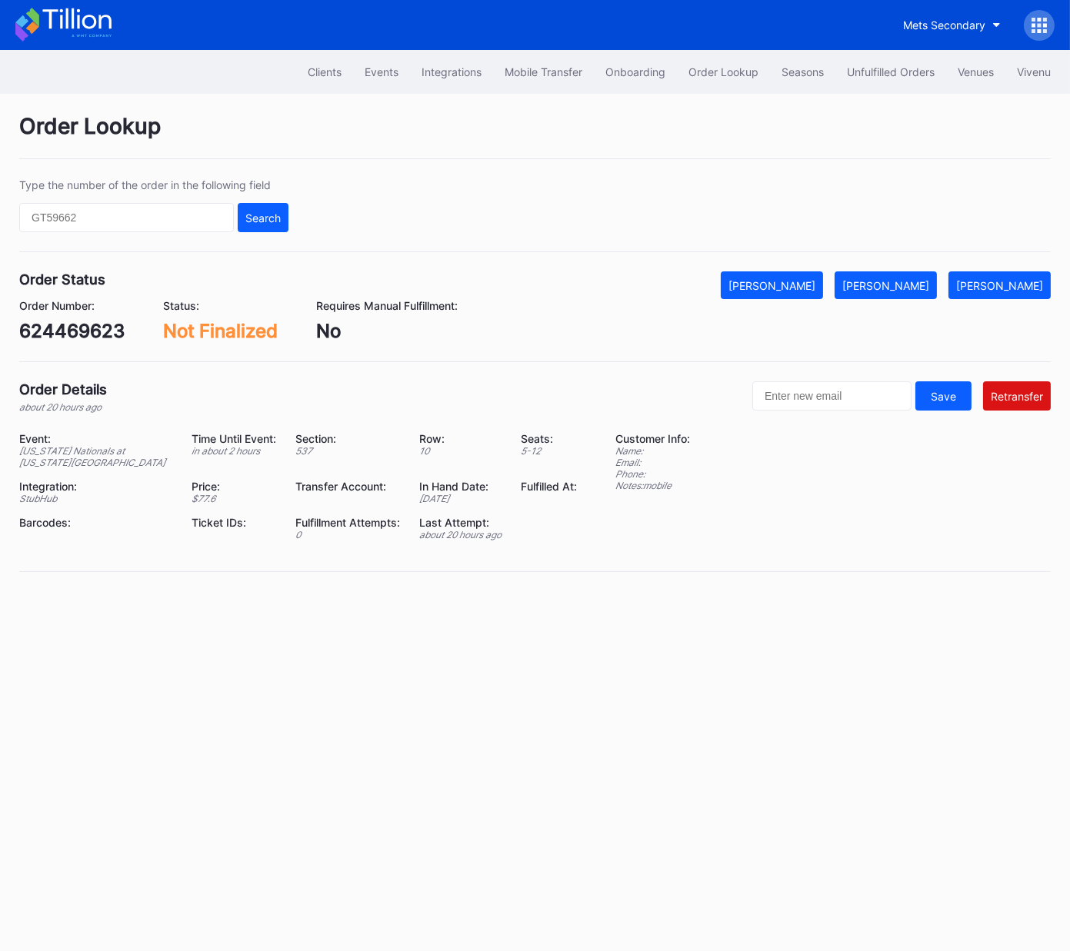
click at [115, 330] on div "624469623" at bounding box center [71, 331] width 105 height 22
click at [112, 330] on div "624469623" at bounding box center [71, 331] width 105 height 22
click at [83, 334] on div "624469623" at bounding box center [71, 331] width 105 height 22
copy div "624469623"
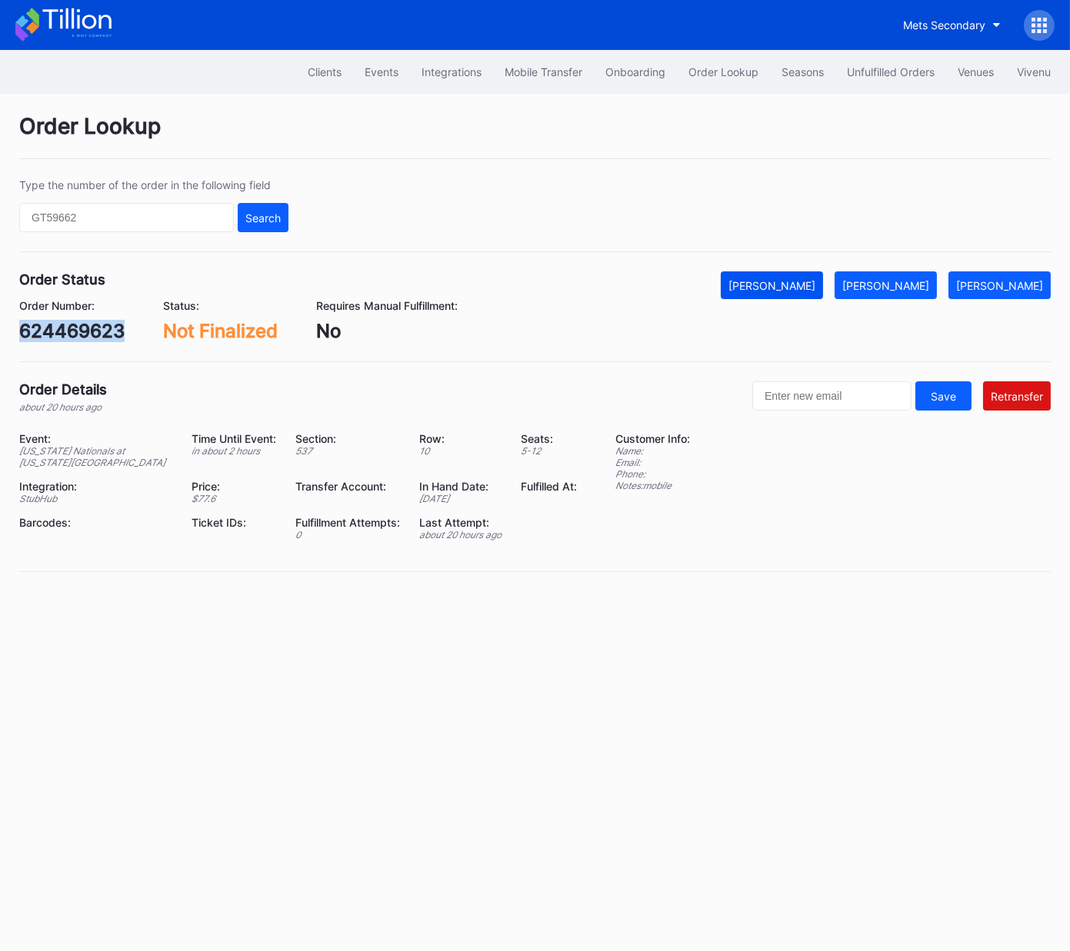
click at [815, 281] on div "[PERSON_NAME]" at bounding box center [771, 285] width 87 height 13
click at [101, 332] on div "624498427" at bounding box center [71, 331] width 105 height 22
drag, startPoint x: 101, startPoint y: 332, endPoint x: 134, endPoint y: 314, distance: 36.8
click at [101, 332] on div "624498427" at bounding box center [71, 331] width 105 height 22
copy div "624498427"
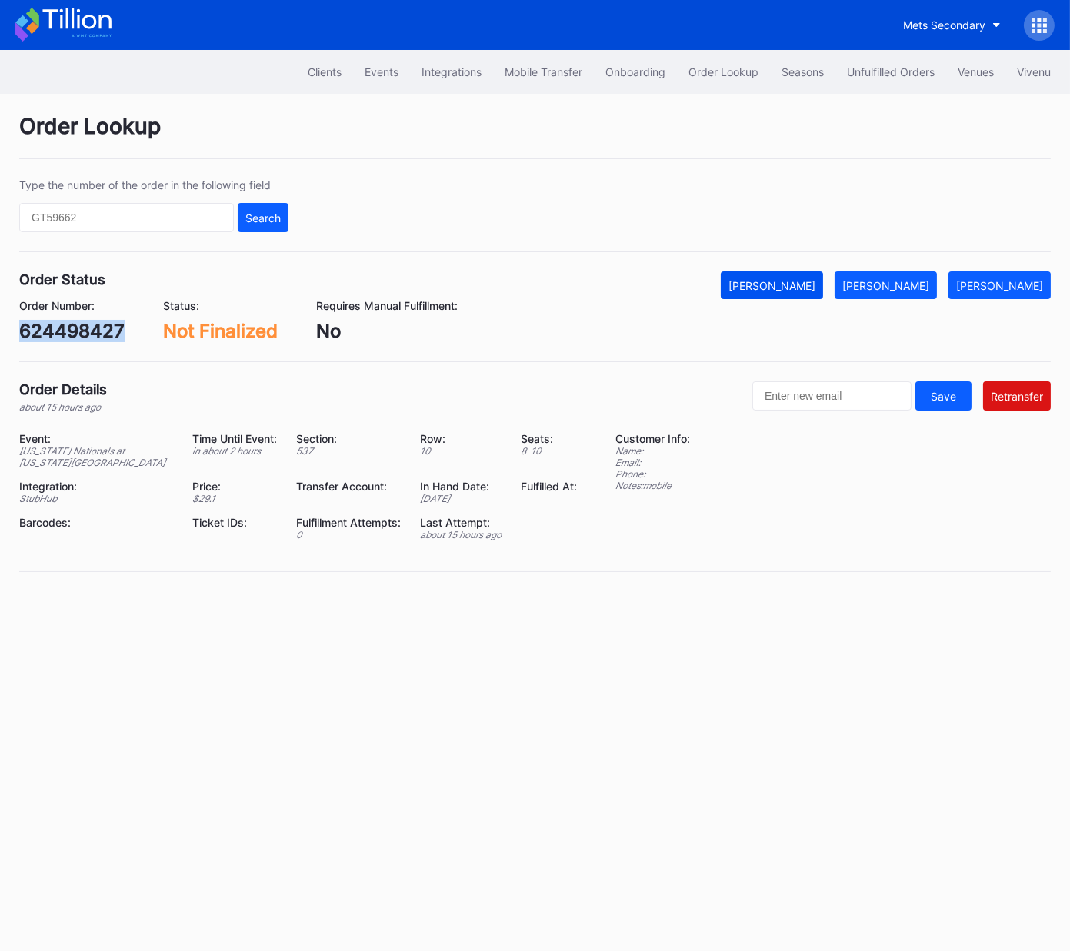
click at [780, 284] on div "[PERSON_NAME]" at bounding box center [771, 285] width 87 height 13
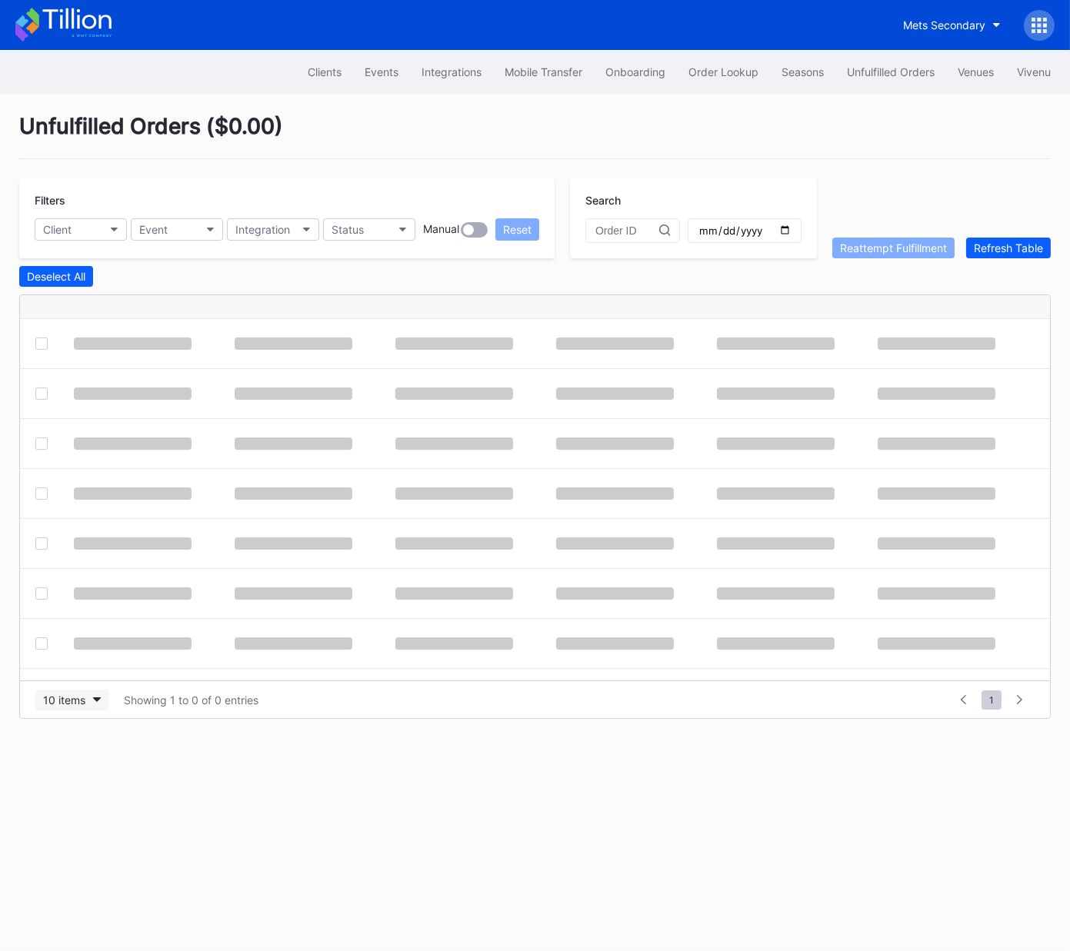
click at [72, 697] on div "10 items" at bounding box center [64, 700] width 42 height 13
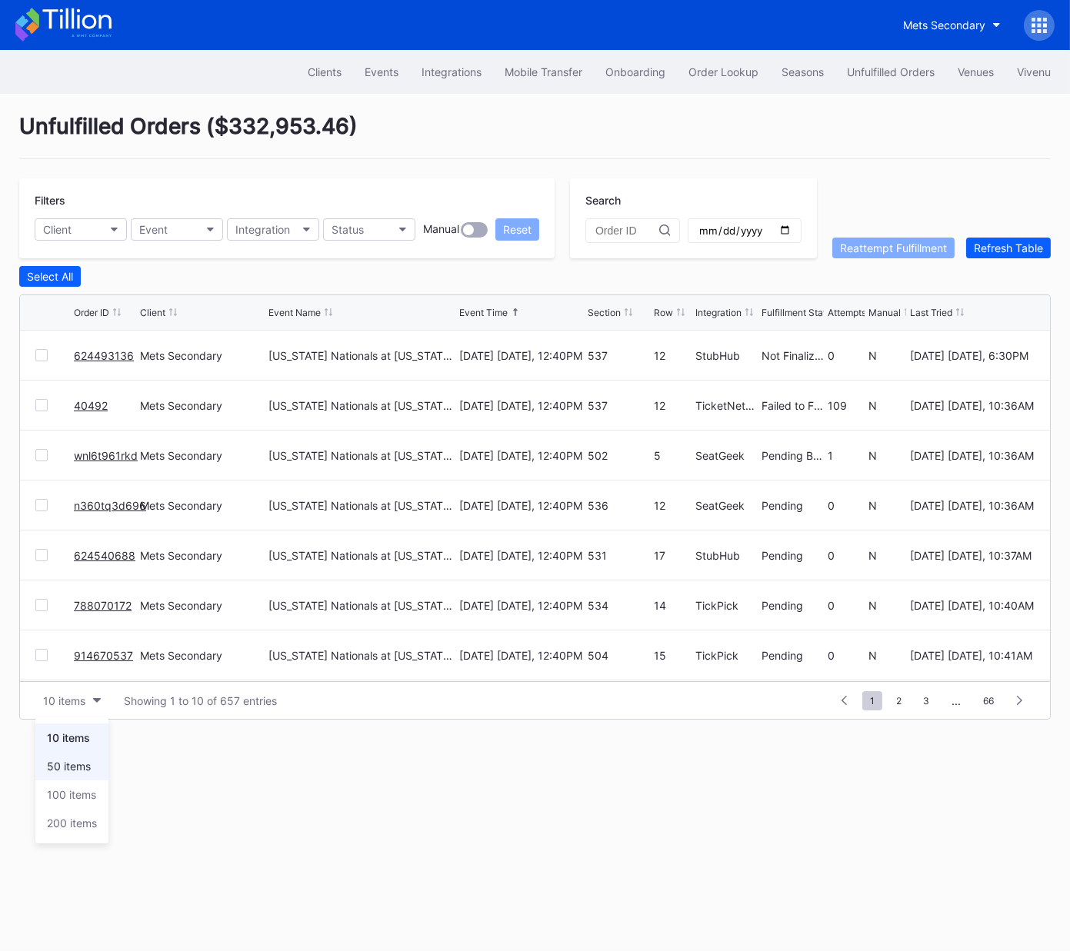
click at [68, 778] on div "50 items" at bounding box center [71, 766] width 73 height 28
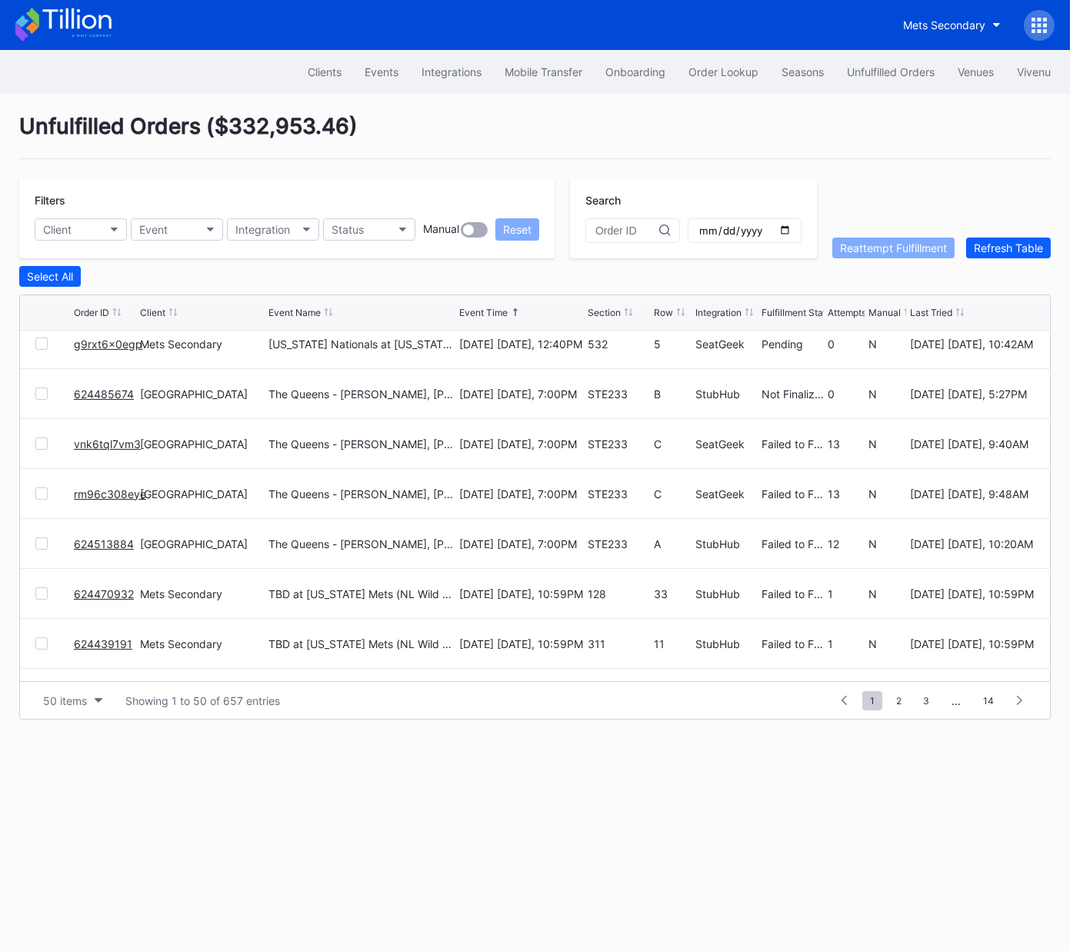
scroll to position [1916, 0]
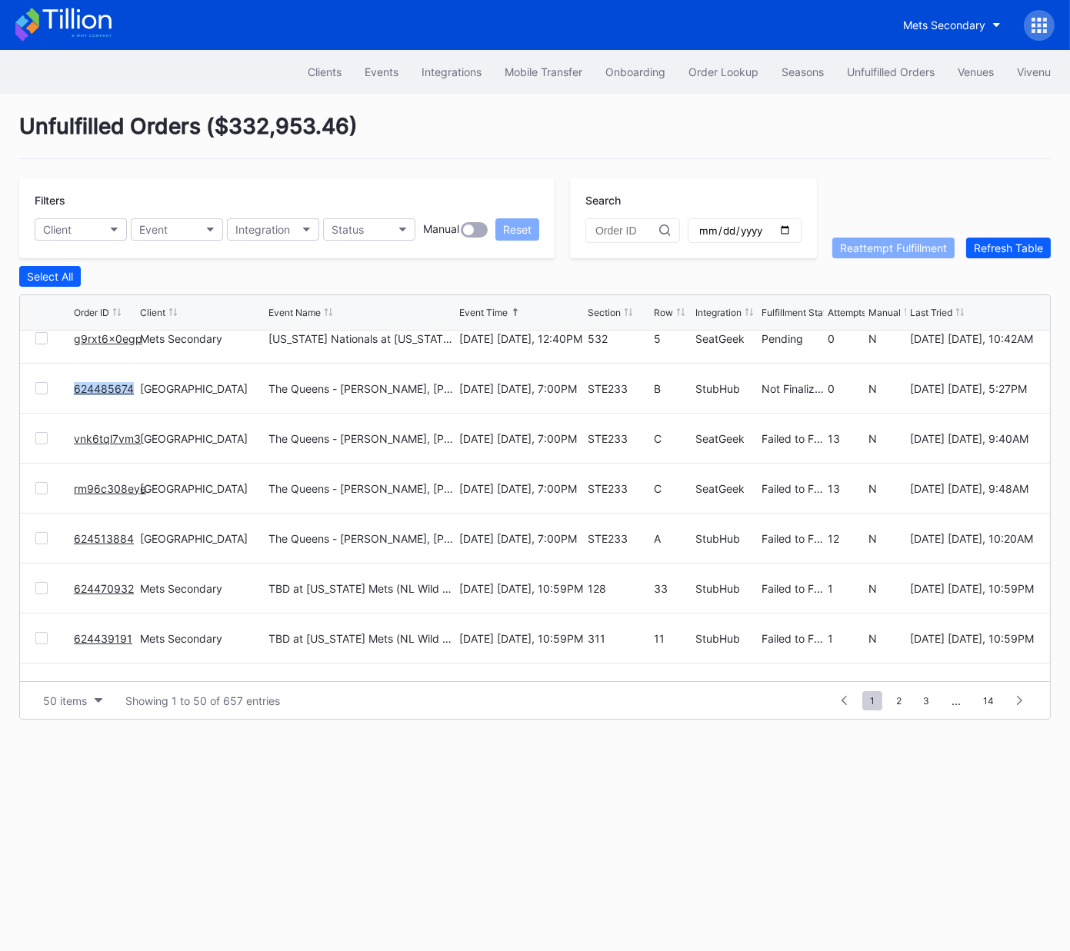
copy link "624485674"
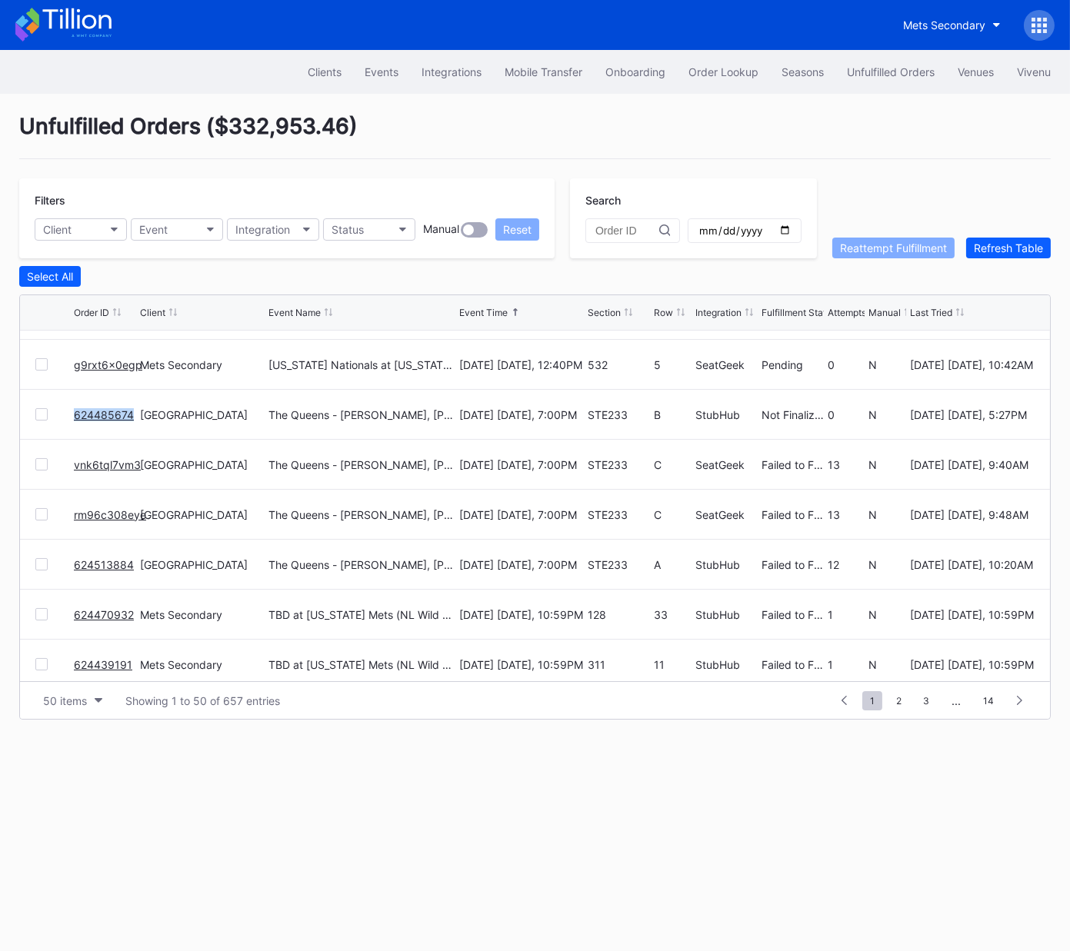
scroll to position [1856, 0]
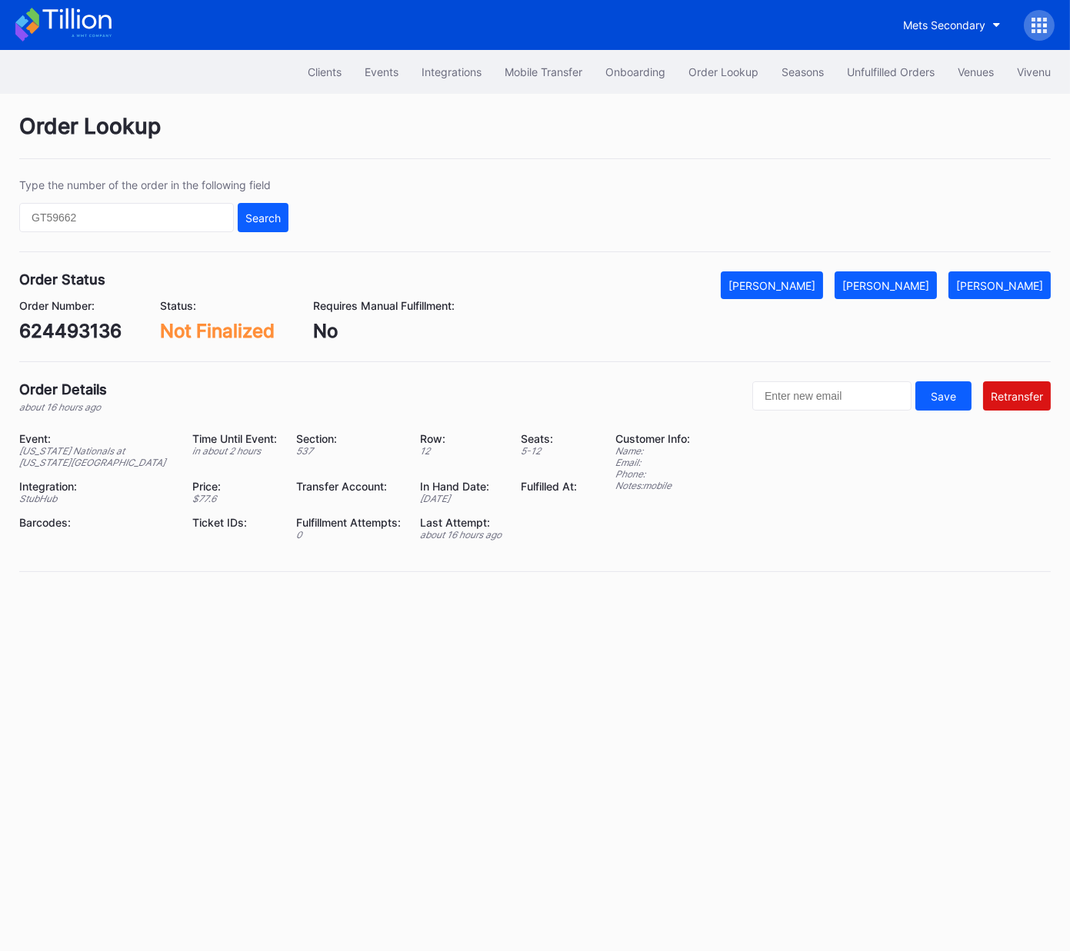
click at [76, 335] on div "624493136" at bounding box center [70, 331] width 102 height 22
copy div "624493136"
click at [805, 279] on div "[PERSON_NAME]" at bounding box center [771, 285] width 87 height 13
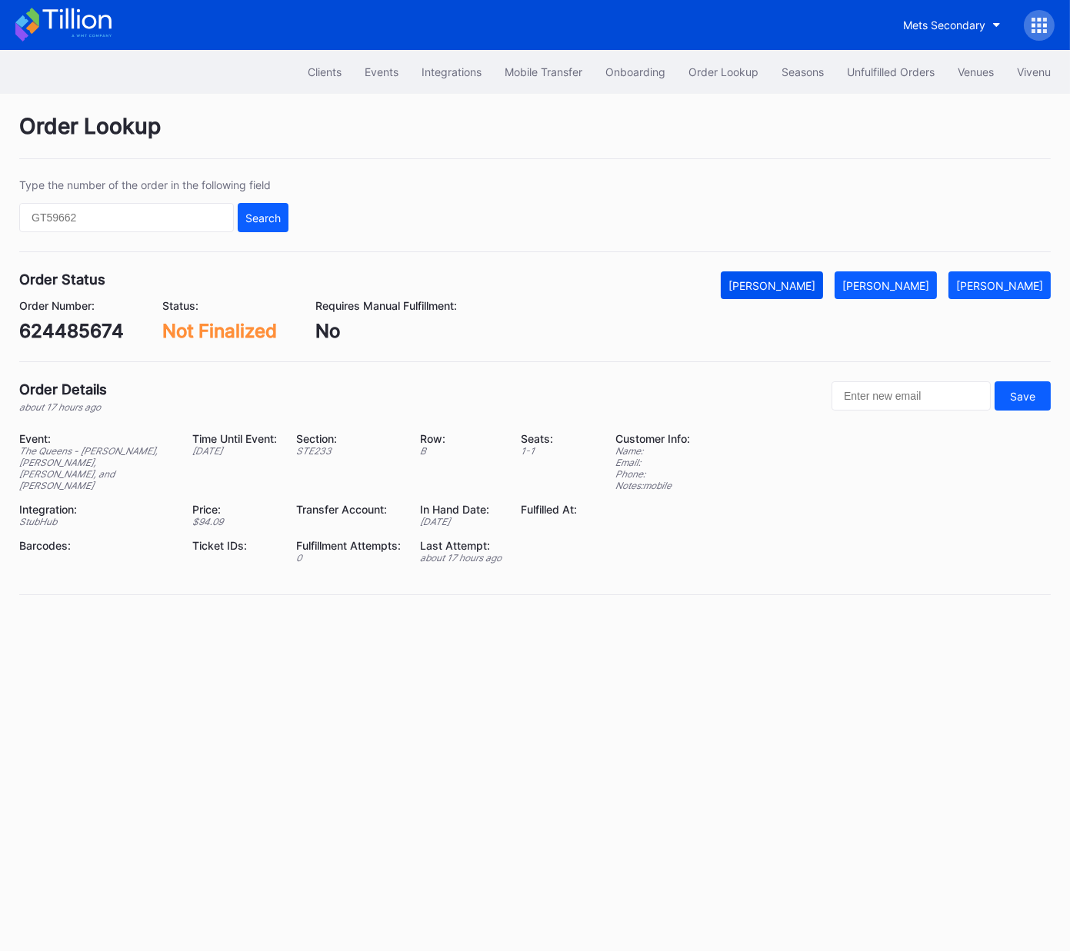
click at [793, 292] on button "[PERSON_NAME]" at bounding box center [771, 285] width 102 height 28
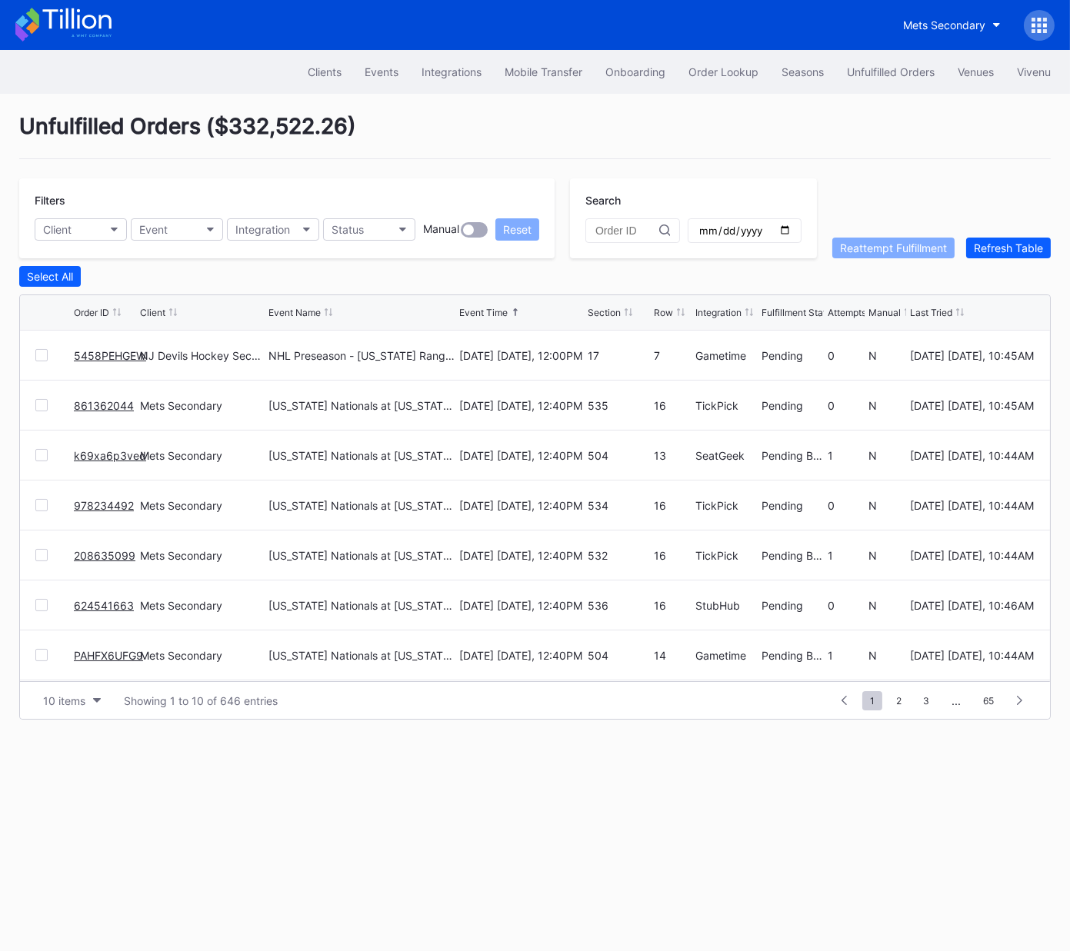
click at [104, 353] on link "5458PEHGEW" at bounding box center [110, 355] width 72 height 13
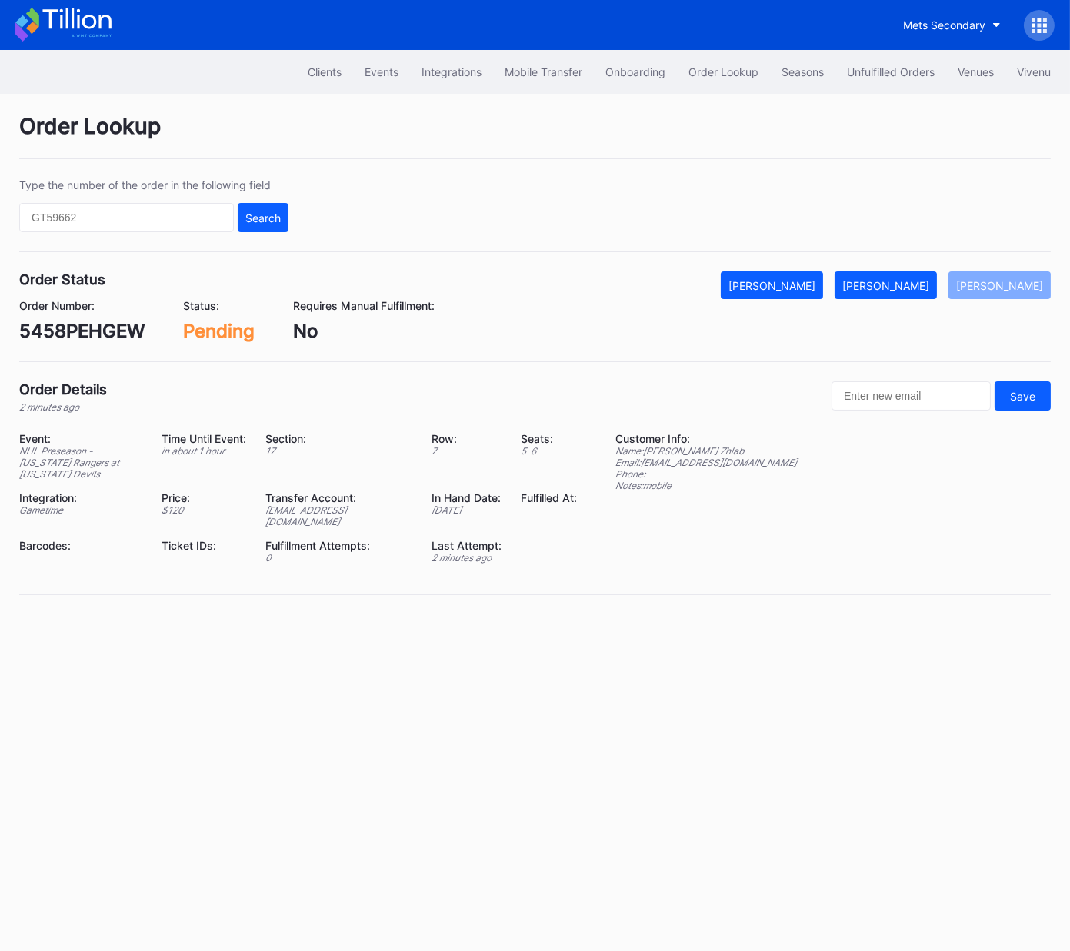
click at [87, 333] on div "5458PEHGEW" at bounding box center [81, 331] width 125 height 22
copy div "5458PEHGEW"
click at [900, 284] on div "Mark Fulfilled" at bounding box center [885, 285] width 87 height 13
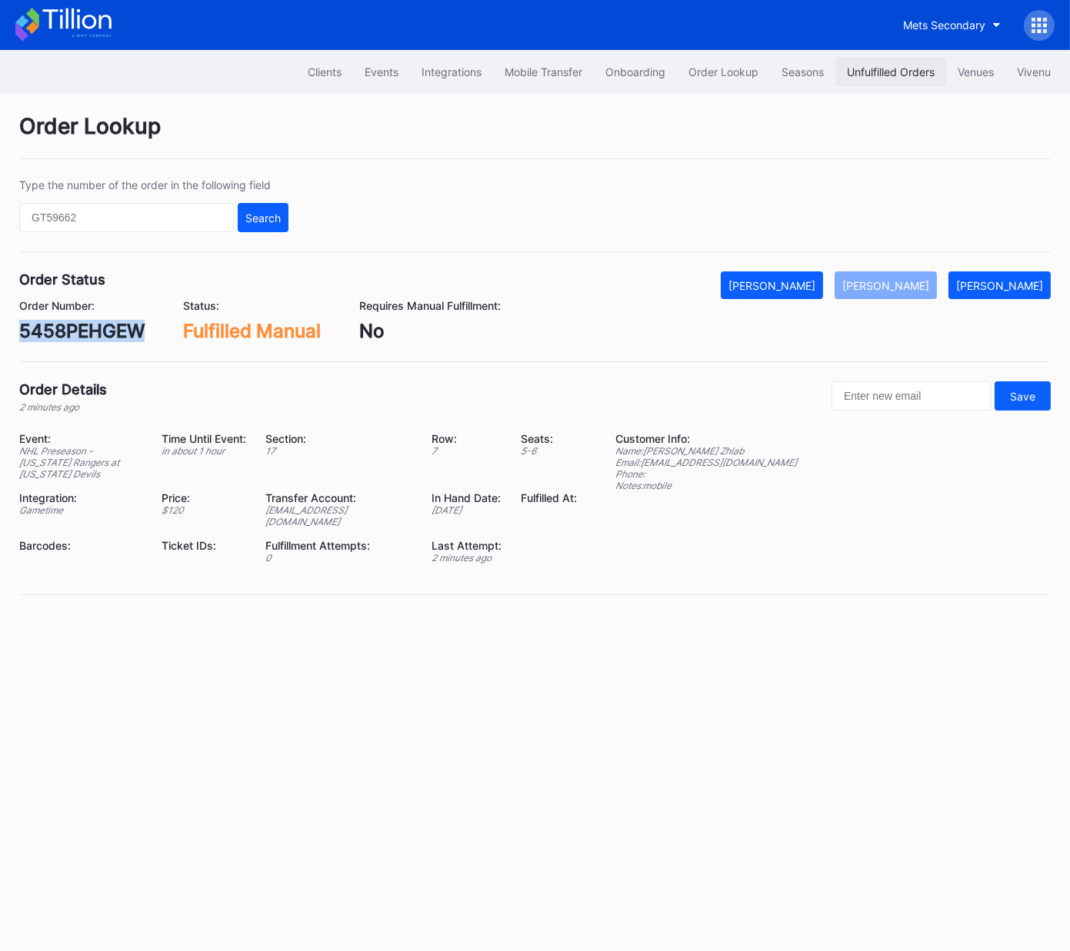
click at [885, 68] on div "Unfulfilled Orders" at bounding box center [891, 71] width 88 height 13
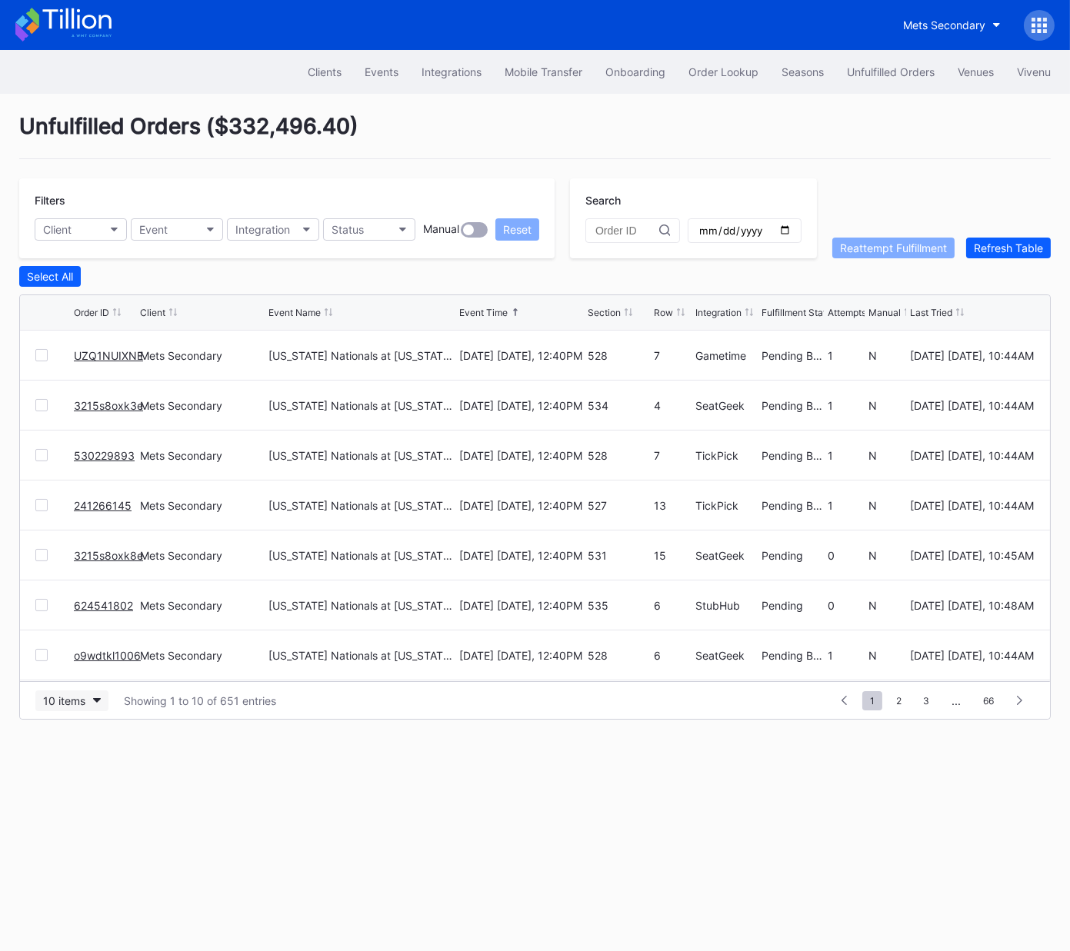
click at [82, 699] on div "10 items" at bounding box center [64, 700] width 42 height 13
click at [72, 774] on div "50 items" at bounding box center [71, 766] width 73 height 28
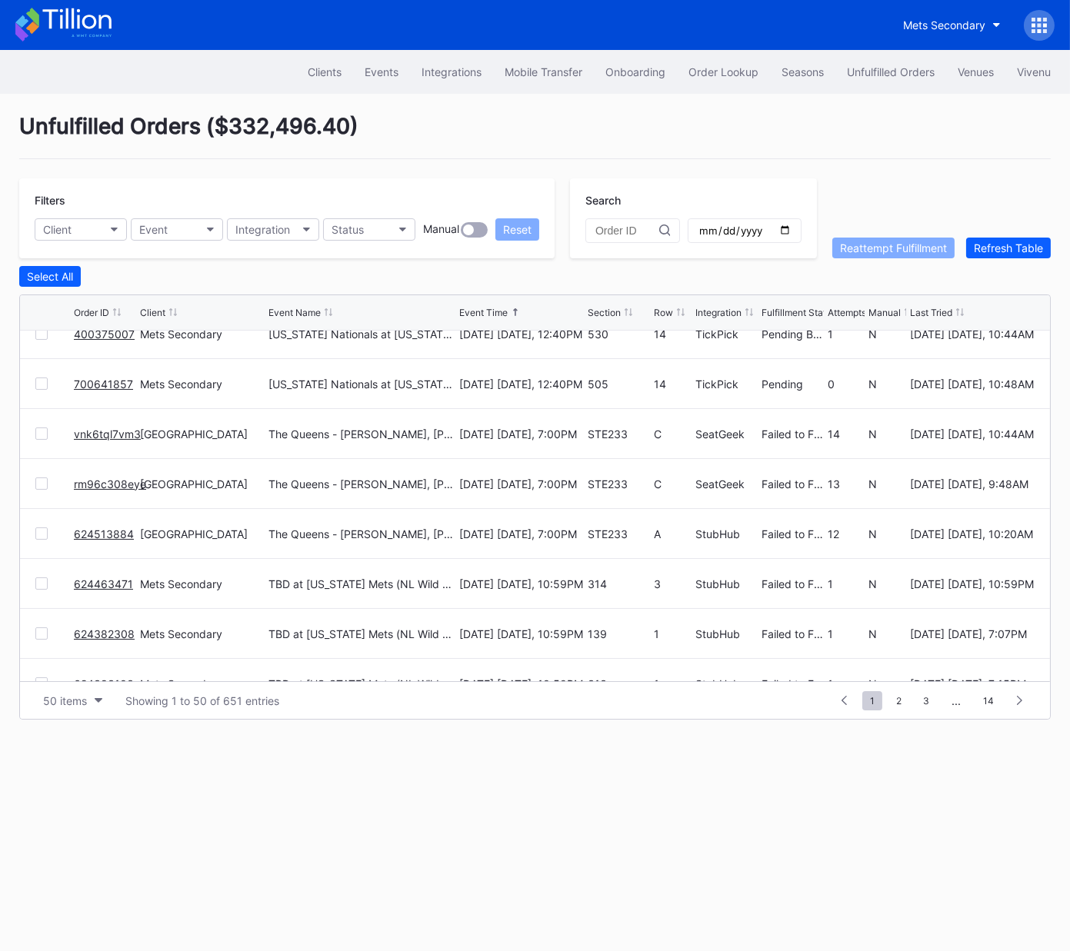
scroll to position [1686, 0]
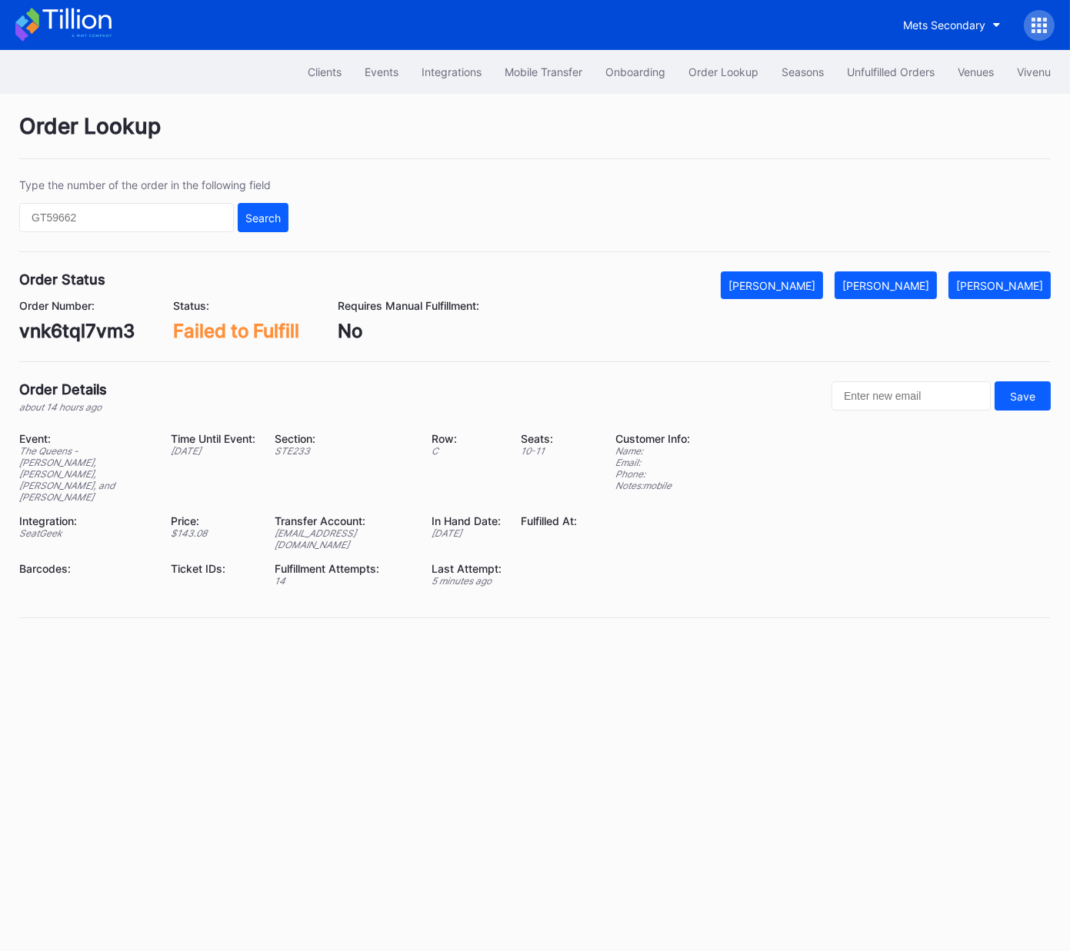
click at [86, 340] on div "vnk6tql7vm3" at bounding box center [76, 331] width 115 height 22
drag, startPoint x: 86, startPoint y: 340, endPoint x: 139, endPoint y: 340, distance: 53.1
click at [86, 340] on div "vnk6tql7vm3" at bounding box center [76, 331] width 115 height 22
copy div "vnk6tql7vm3"
drag, startPoint x: 899, startPoint y: 290, endPoint x: 1057, endPoint y: 239, distance: 166.3
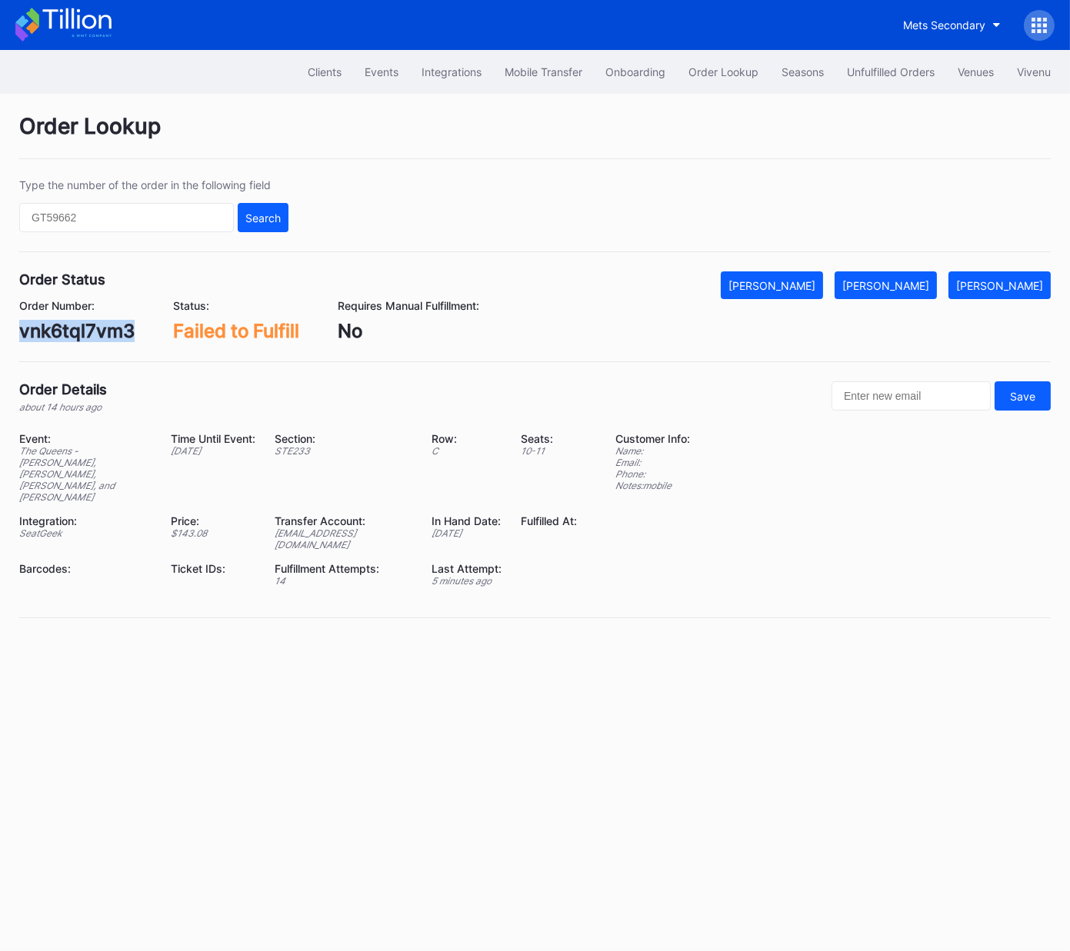
click at [899, 290] on div "[PERSON_NAME]" at bounding box center [885, 285] width 87 height 13
click at [96, 334] on div "rm96c308eye" at bounding box center [81, 331] width 125 height 22
copy div "rm96c308eye"
click at [917, 279] on div "[PERSON_NAME]" at bounding box center [885, 285] width 87 height 13
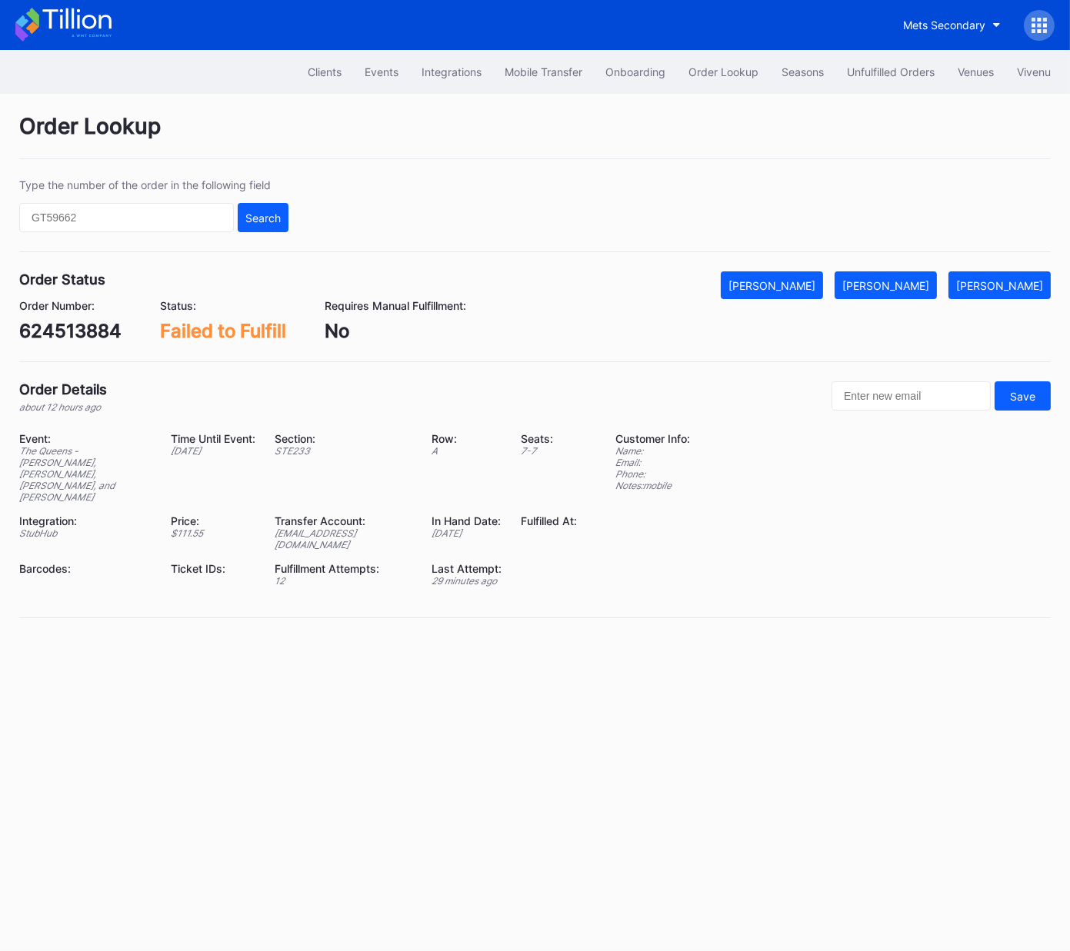
click at [97, 332] on div "624513884" at bounding box center [70, 331] width 102 height 22
click at [96, 333] on div "624513884" at bounding box center [70, 331] width 102 height 22
copy div "624513884"
click at [903, 288] on div "[PERSON_NAME]" at bounding box center [885, 285] width 87 height 13
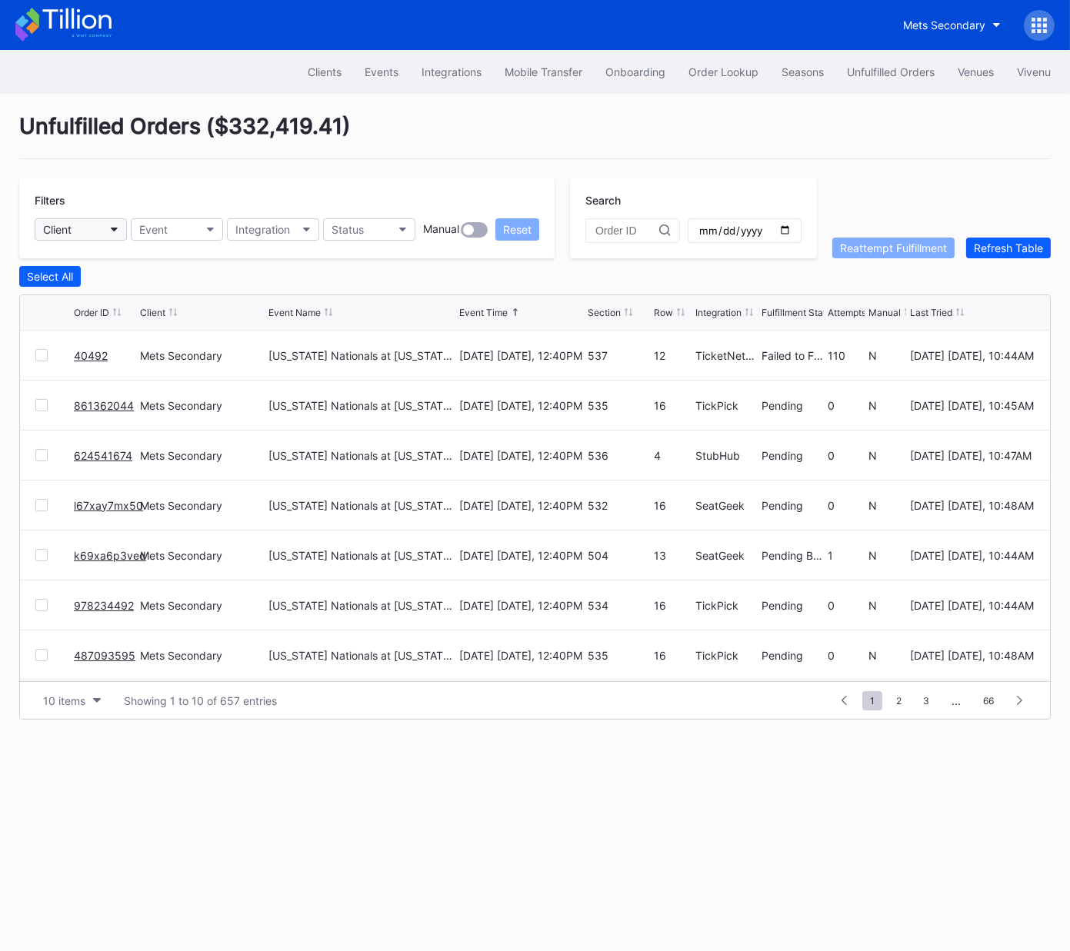
click at [115, 231] on button "Client" at bounding box center [81, 229] width 92 height 22
click at [72, 704] on div "10 items" at bounding box center [64, 700] width 42 height 13
drag, startPoint x: 84, startPoint y: 763, endPoint x: 395, endPoint y: 536, distance: 385.3
click at [84, 763] on div "50 items" at bounding box center [69, 766] width 44 height 13
click at [89, 354] on link "40492" at bounding box center [91, 355] width 34 height 13
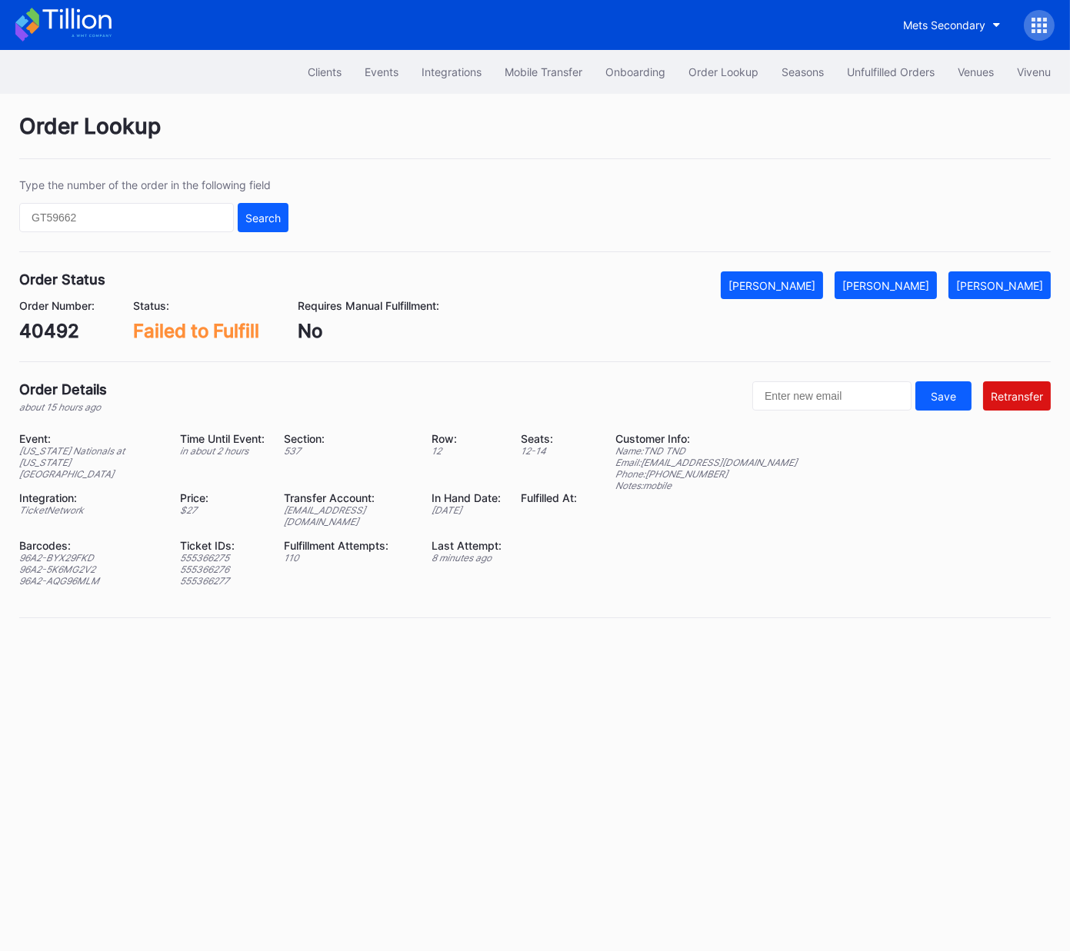
click at [337, 504] on div "ed-8159962@eventdynamic.com" at bounding box center [348, 515] width 128 height 23
copy div "ed-8159962@eventdynamic.com"
click at [878, 68] on div "Unfulfilled Orders" at bounding box center [891, 71] width 88 height 13
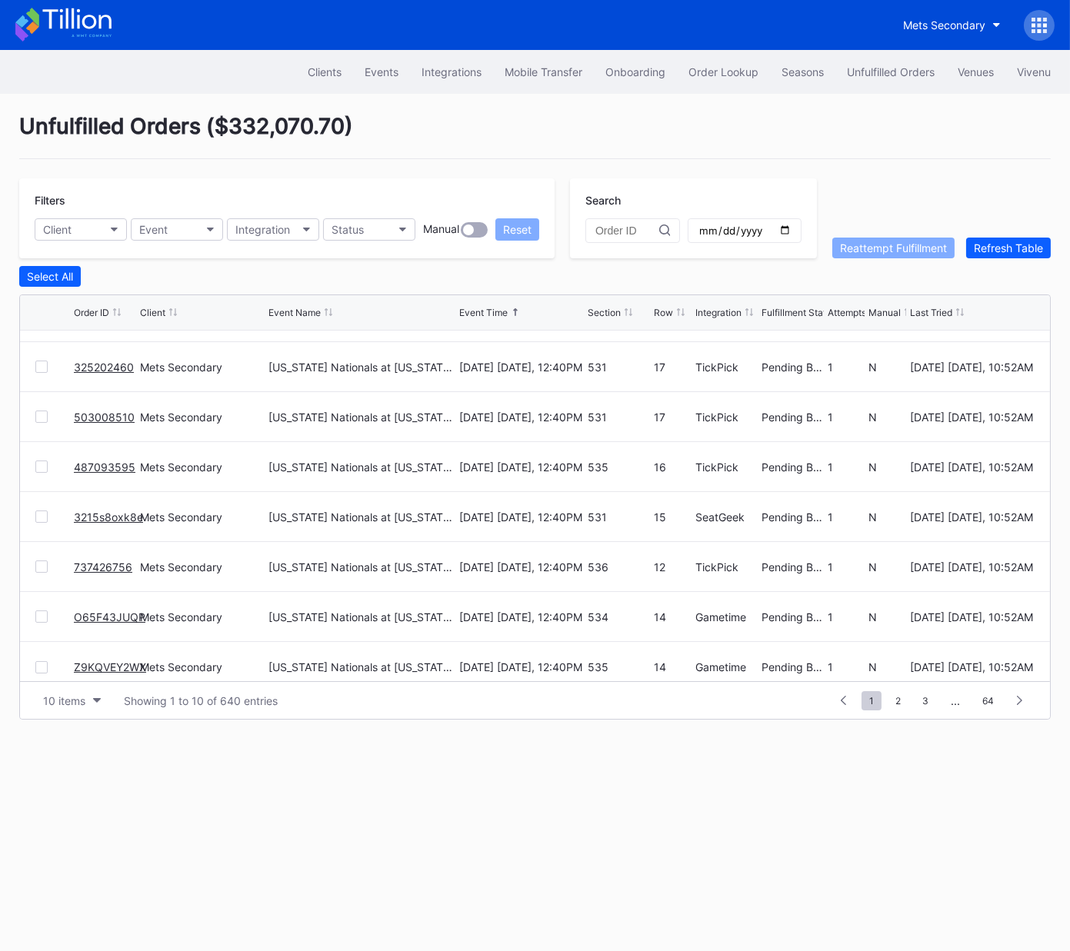
scroll to position [149, 0]
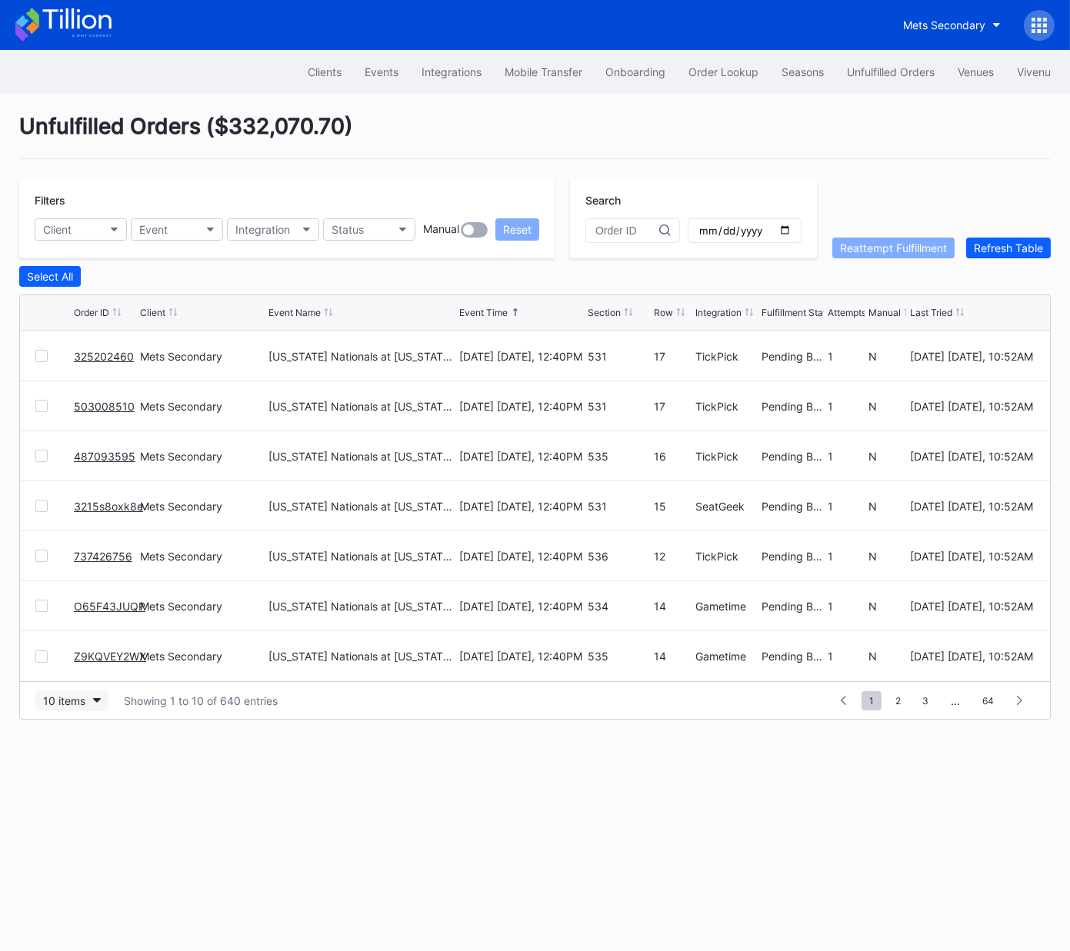
click at [68, 698] on div "10 items" at bounding box center [64, 700] width 42 height 13
click at [81, 767] on div "50 items" at bounding box center [69, 766] width 44 height 13
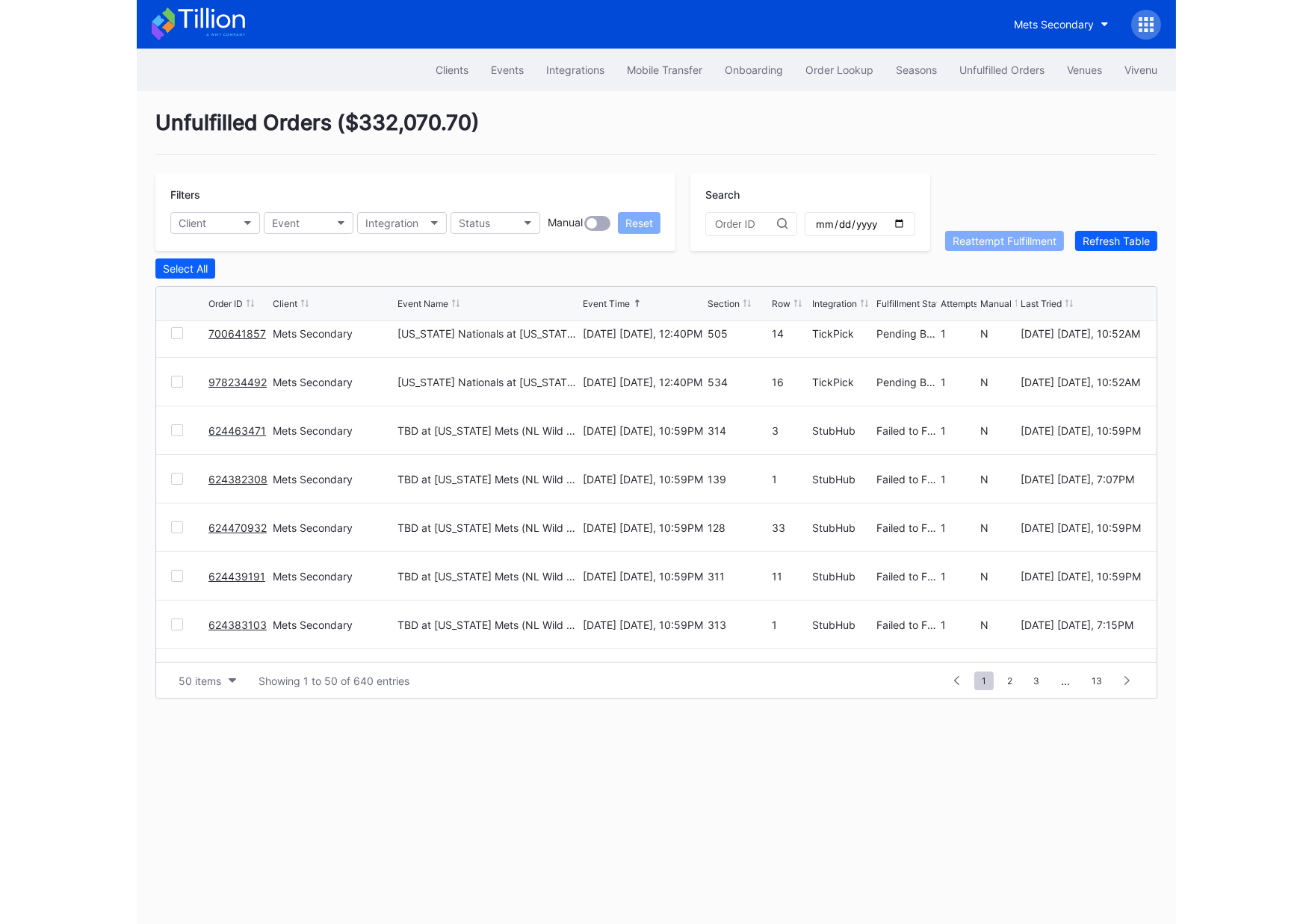
scroll to position [0, 0]
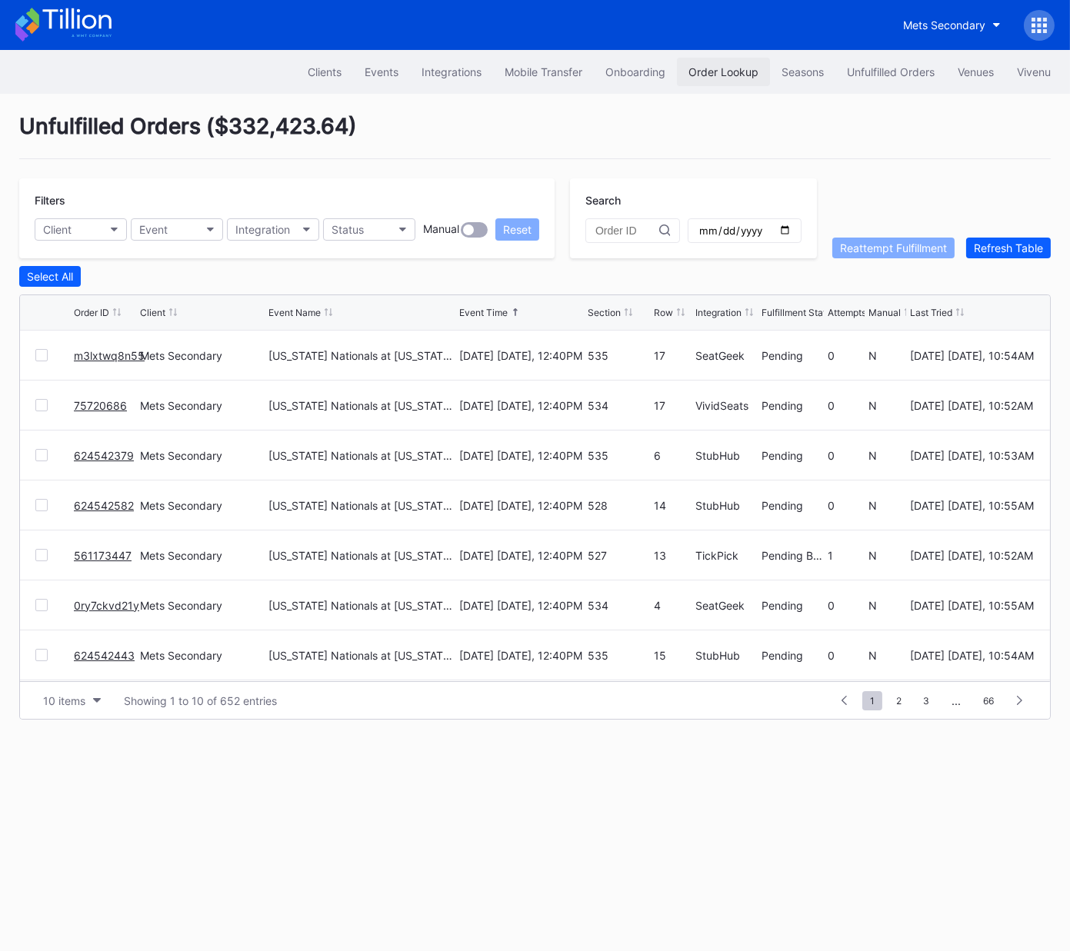
click at [690, 72] on div "Order Lookup" at bounding box center [723, 71] width 70 height 13
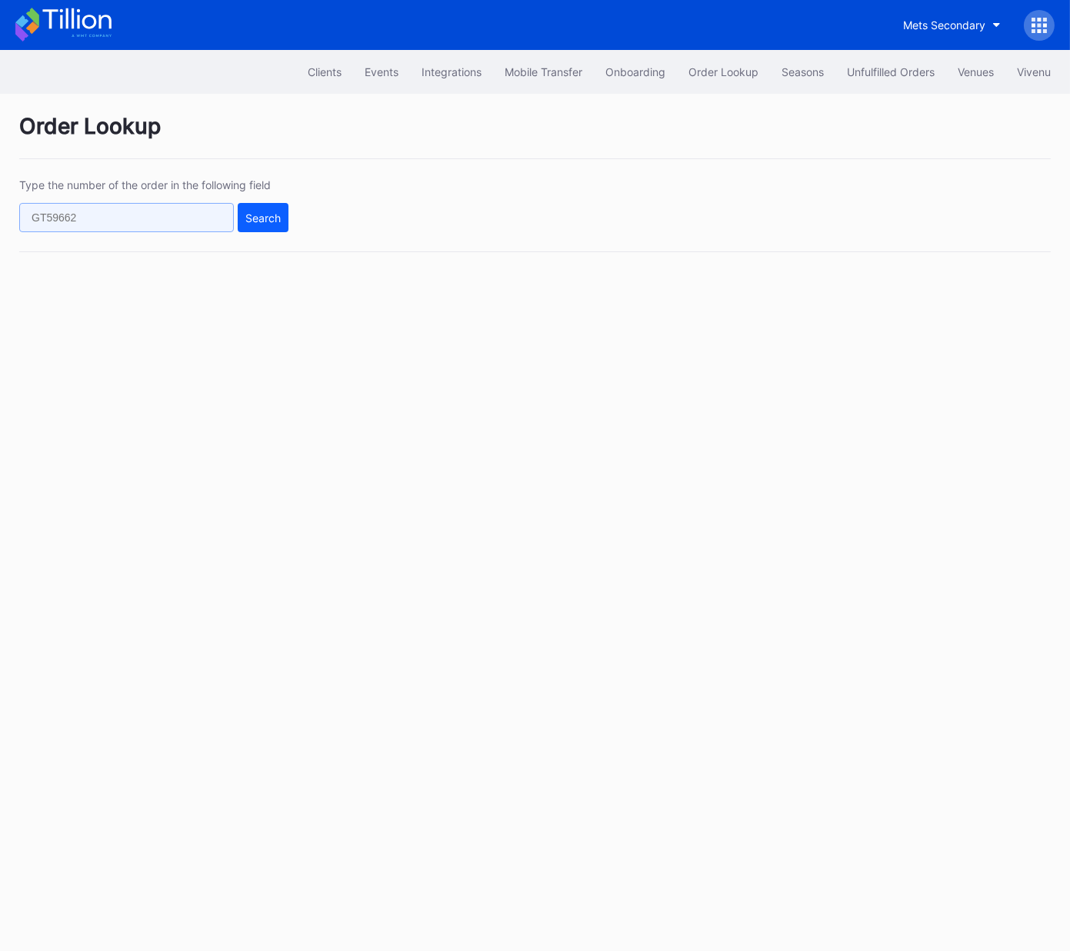
click at [199, 215] on input "text" at bounding box center [126, 217] width 215 height 29
paste input "624539254"
type input "624539254"
click at [266, 222] on div "Search" at bounding box center [262, 217] width 35 height 13
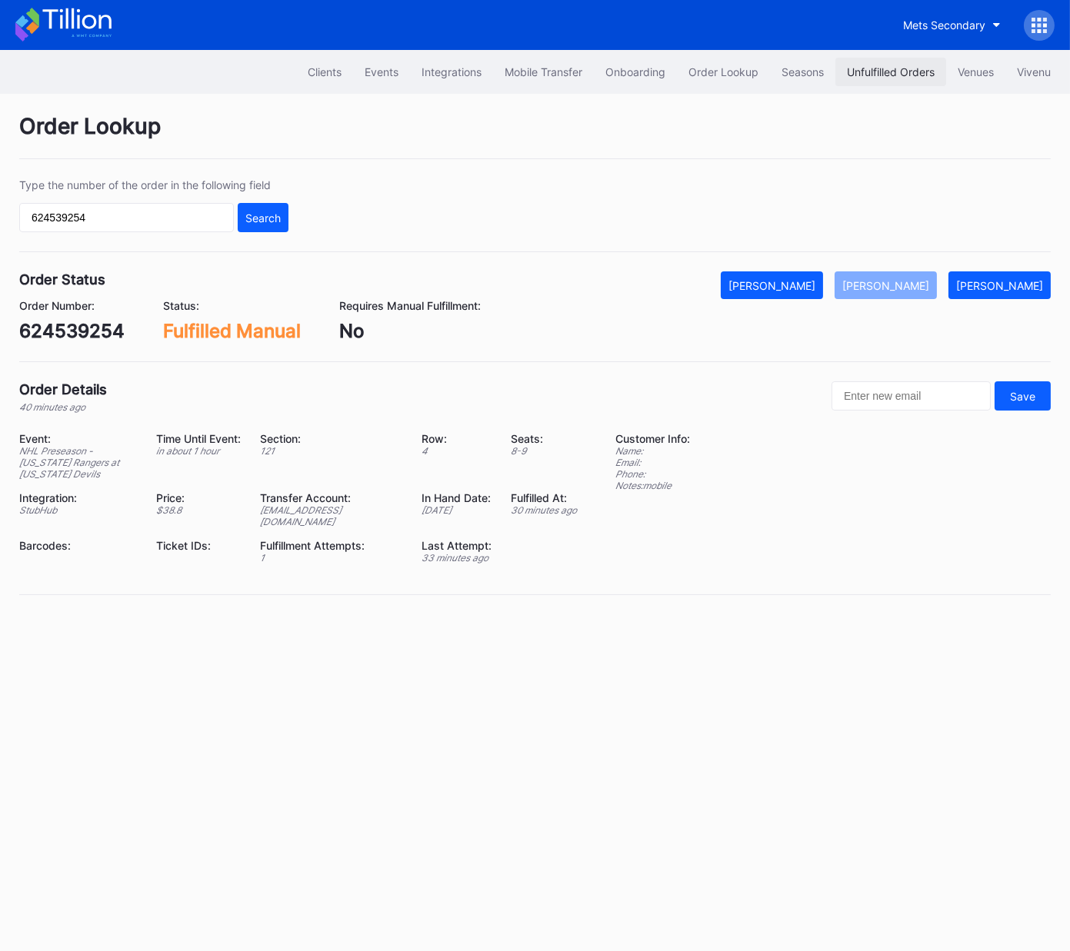
click at [878, 69] on div "Unfulfilled Orders" at bounding box center [891, 71] width 88 height 13
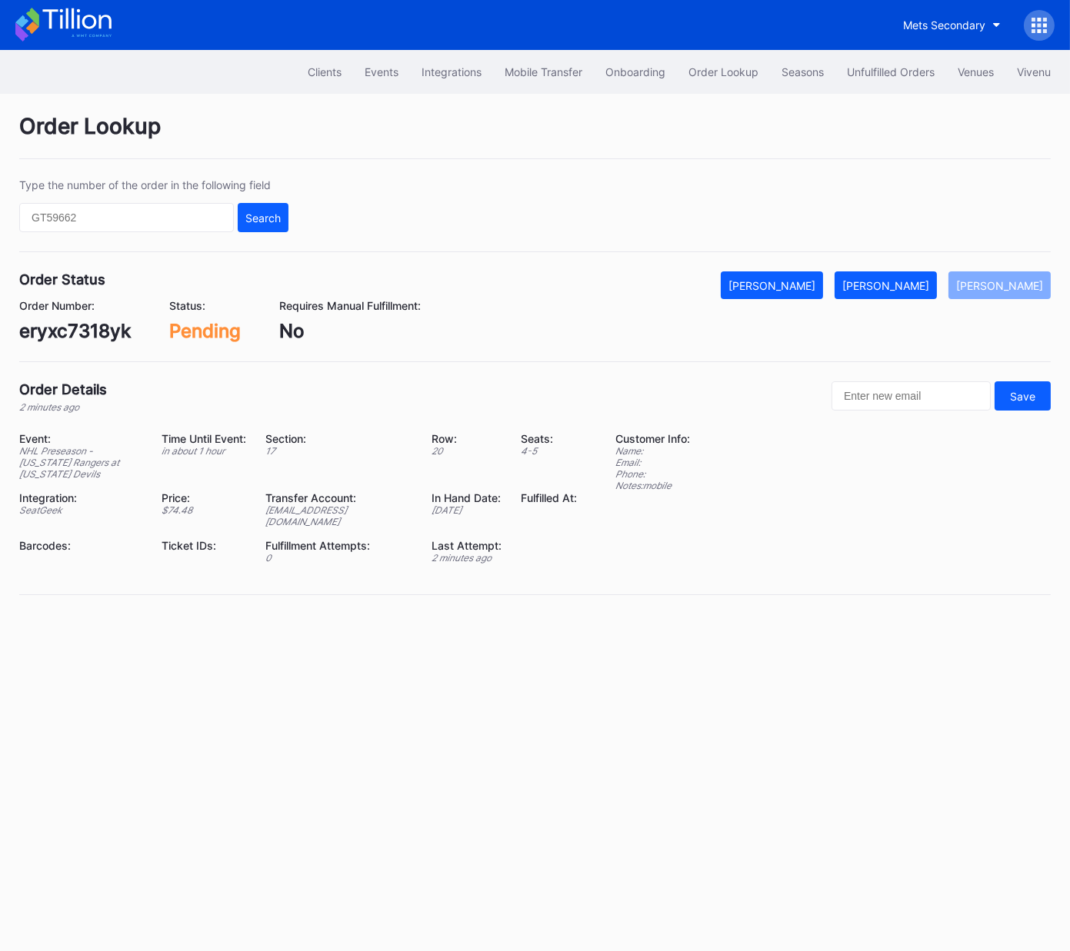
click at [105, 331] on div "eryxc7318yk" at bounding box center [74, 331] width 111 height 22
copy div "eryxc7318yk"
click at [900, 287] on div "[PERSON_NAME]" at bounding box center [885, 285] width 87 height 13
click at [71, 332] on div "75720921" at bounding box center [63, 331] width 88 height 22
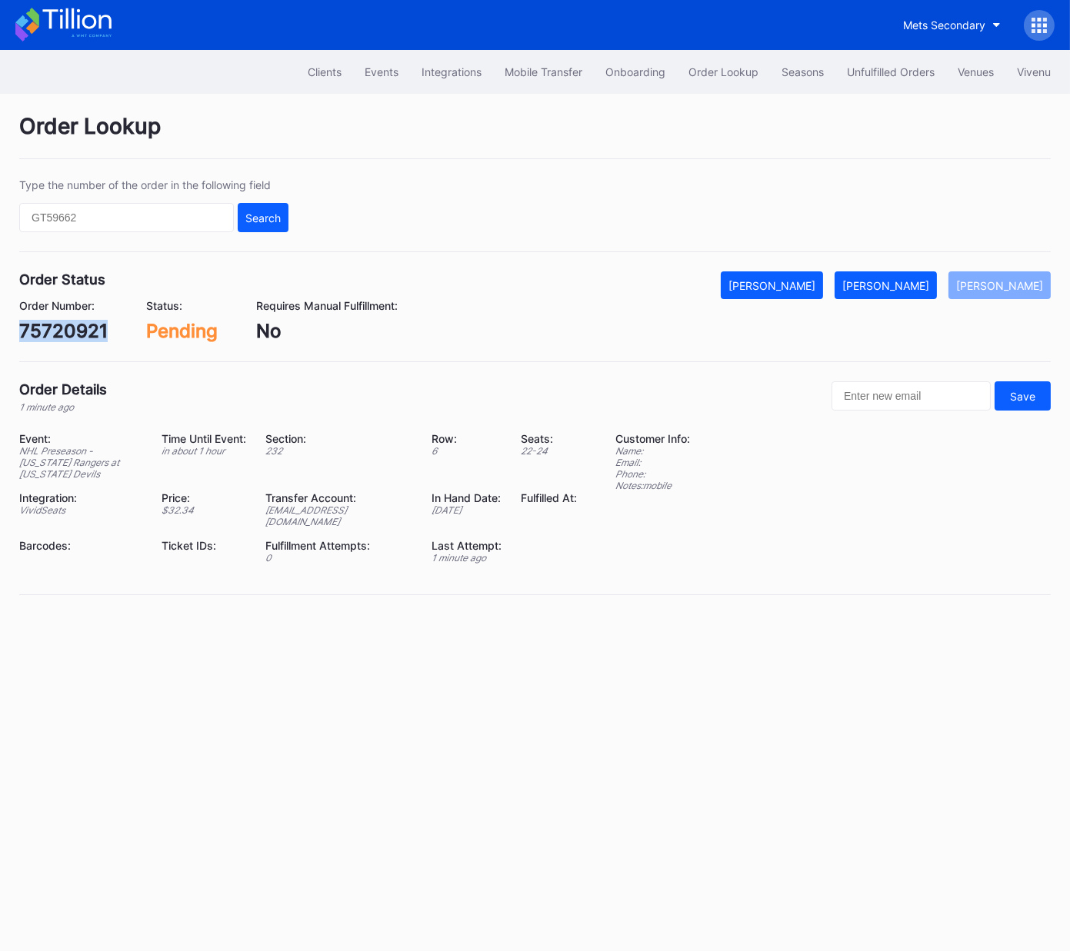
click at [71, 332] on div "75720921" at bounding box center [63, 331] width 88 height 22
copy div "75720921"
click at [913, 280] on div "[PERSON_NAME]" at bounding box center [885, 285] width 87 height 13
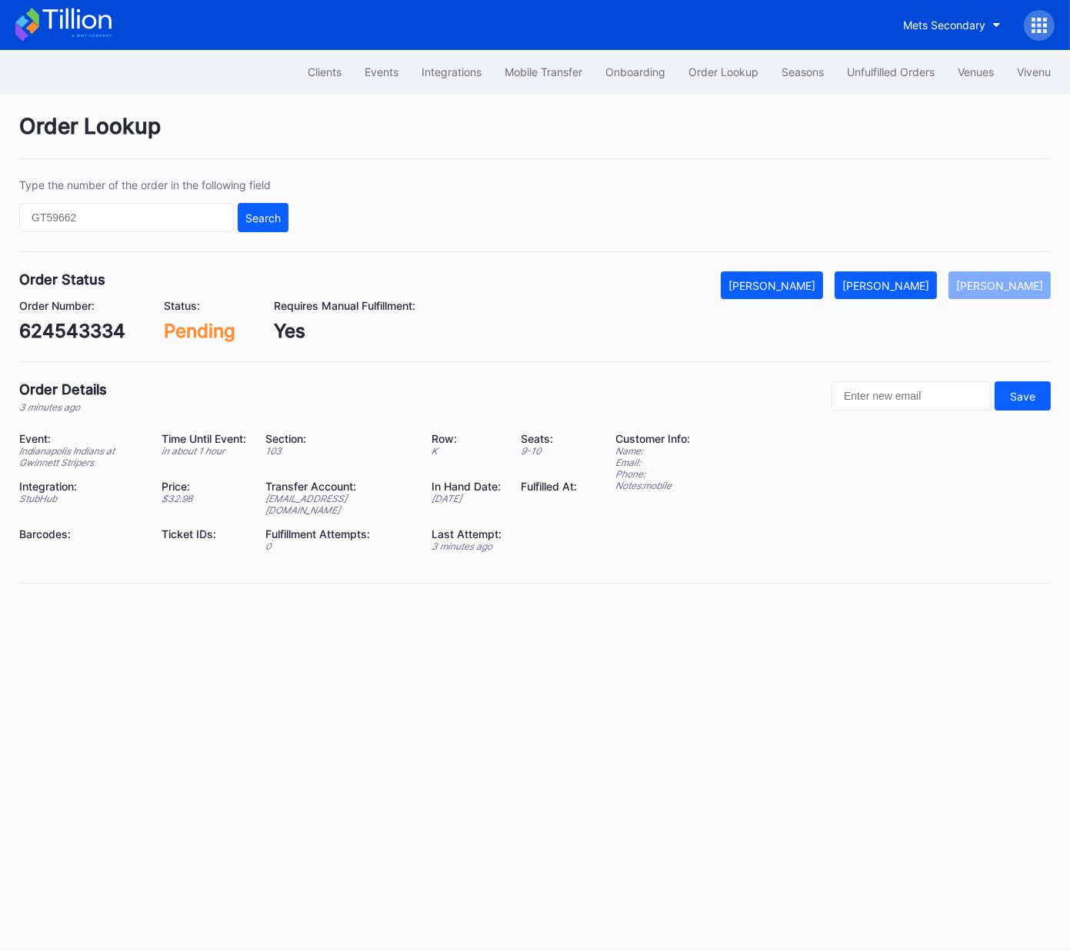
click at [91, 328] on div "624543334" at bounding box center [72, 331] width 106 height 22
copy div "624543334"
click at [902, 285] on div "Mark Fulfilled" at bounding box center [885, 285] width 87 height 13
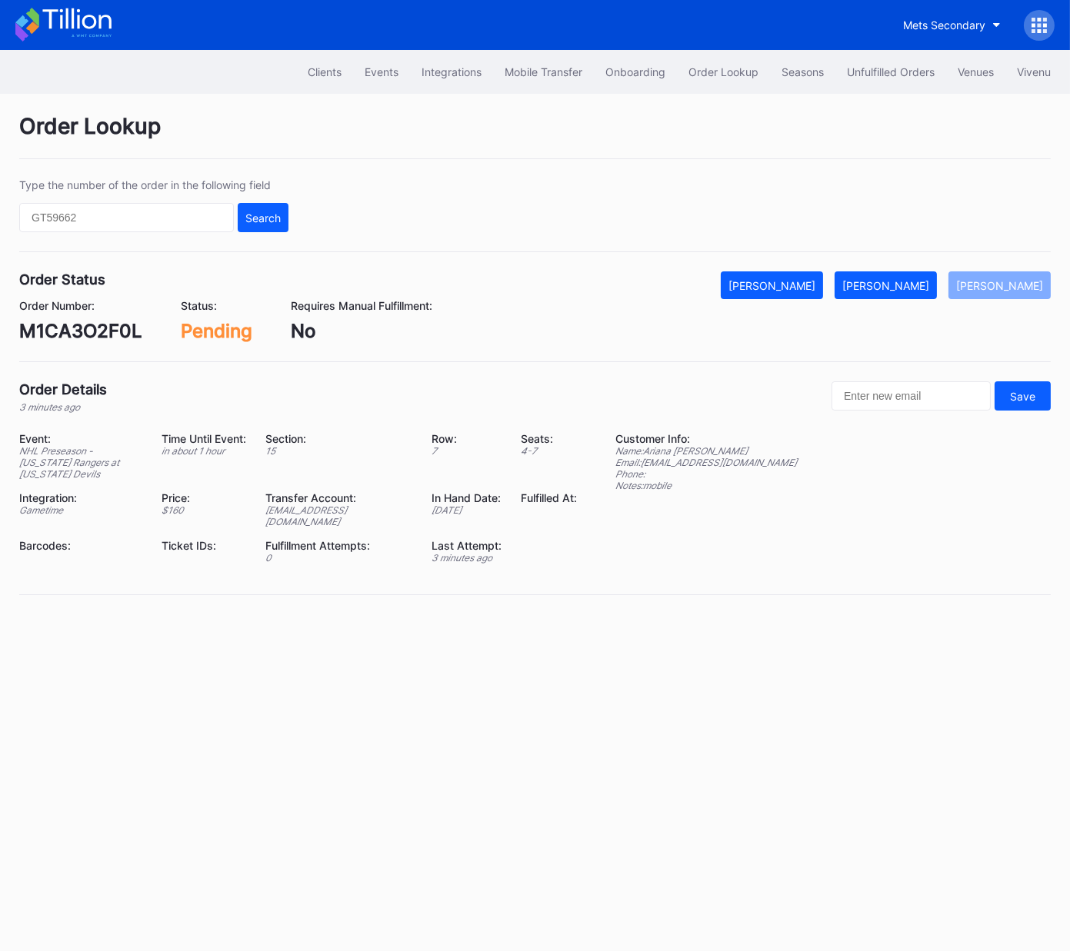
click at [104, 331] on div "M1CA3O2F0L" at bounding box center [80, 331] width 123 height 22
click at [103, 331] on div "M1CA3O2F0L" at bounding box center [80, 331] width 123 height 22
copy div "M1CA3O2F0L"
click at [885, 284] on div "[PERSON_NAME]" at bounding box center [885, 285] width 87 height 13
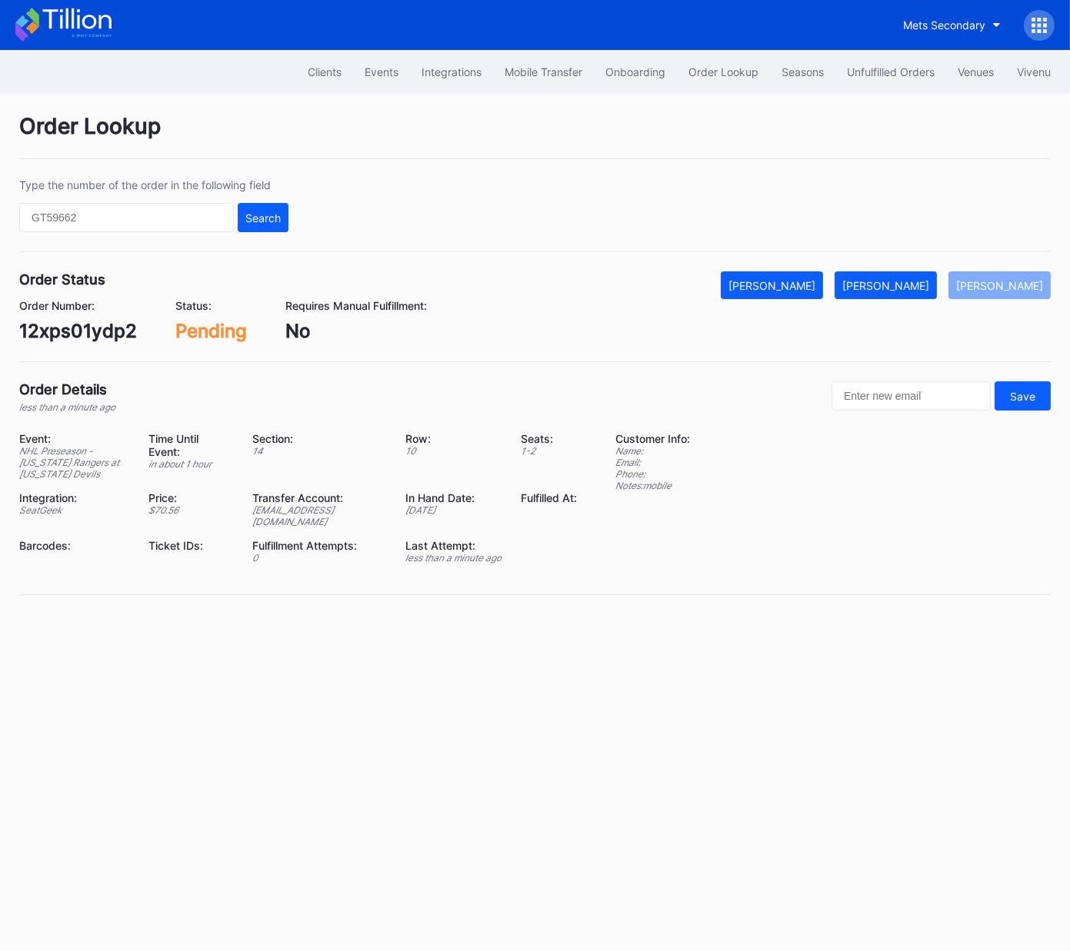
click at [95, 335] on div "12xps01ydp2" at bounding box center [78, 331] width 118 height 22
copy div "12xps01ydp2"
drag, startPoint x: 924, startPoint y: 278, endPoint x: 1034, endPoint y: 185, distance: 144.0
click at [924, 279] on div "[PERSON_NAME]" at bounding box center [885, 285] width 87 height 13
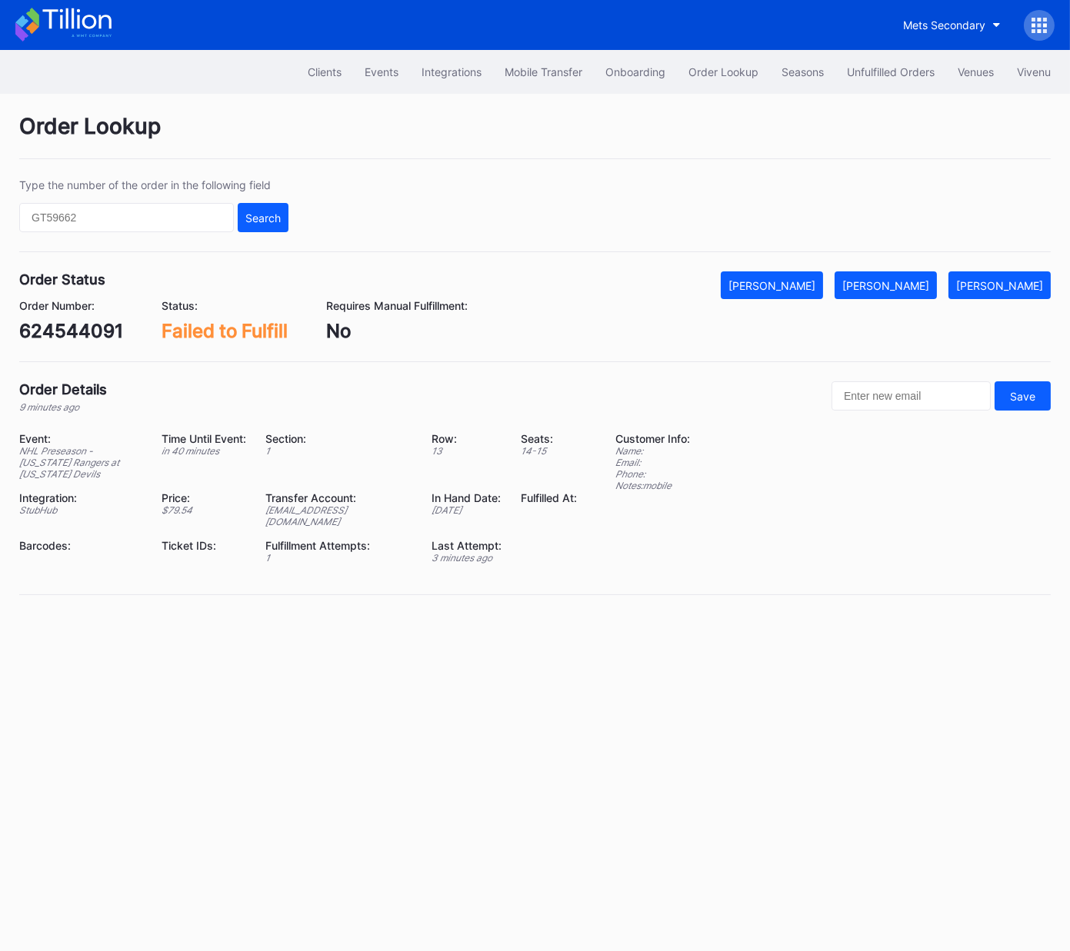
click at [87, 333] on div "624544091" at bounding box center [71, 331] width 104 height 22
copy div "624544091"
drag, startPoint x: 920, startPoint y: 285, endPoint x: 911, endPoint y: 285, distance: 9.2
click at [918, 285] on div "[PERSON_NAME]" at bounding box center [885, 285] width 87 height 13
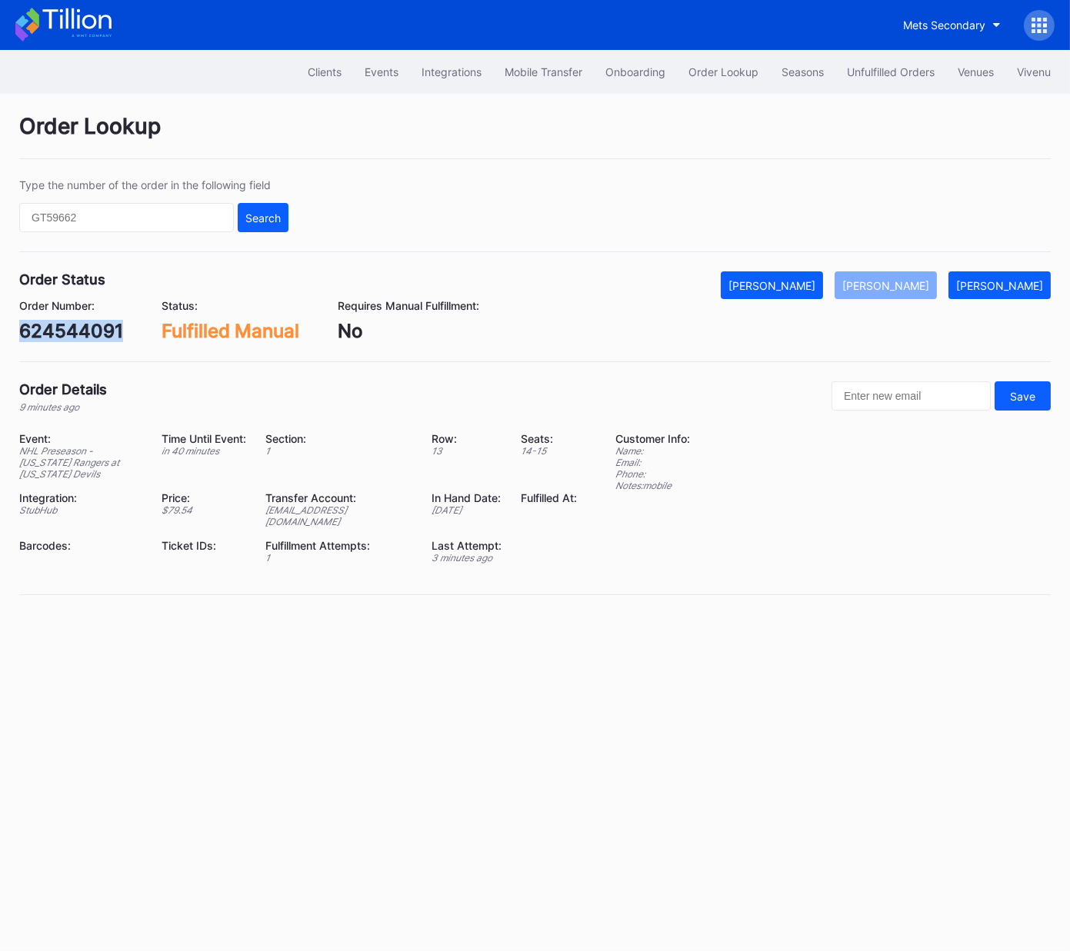
copy div "624544091"
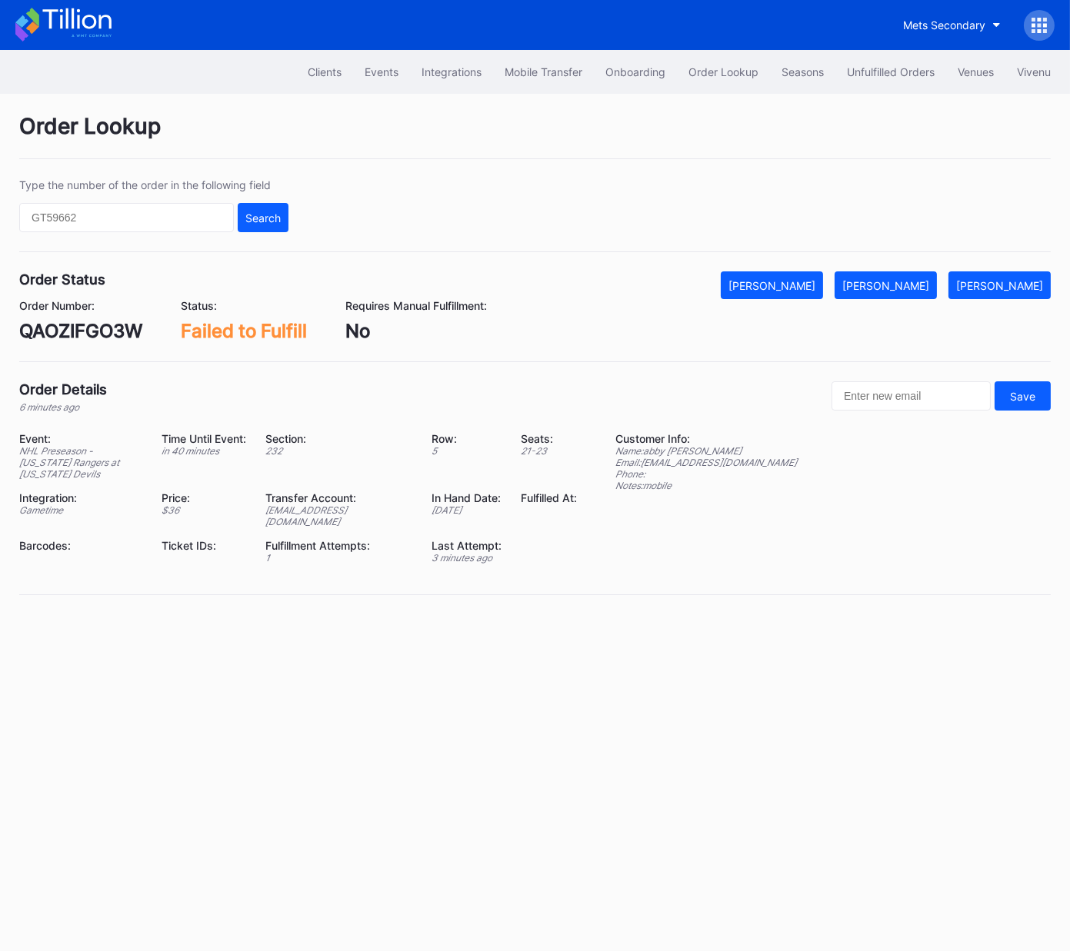
click at [119, 327] on div "QAOZIFGO3W" at bounding box center [80, 331] width 123 height 22
copy div "QAOZIFGO3W"
drag, startPoint x: 934, startPoint y: 283, endPoint x: 1067, endPoint y: 170, distance: 174.6
click at [929, 281] on div "Mark Fulfilled" at bounding box center [885, 285] width 87 height 13
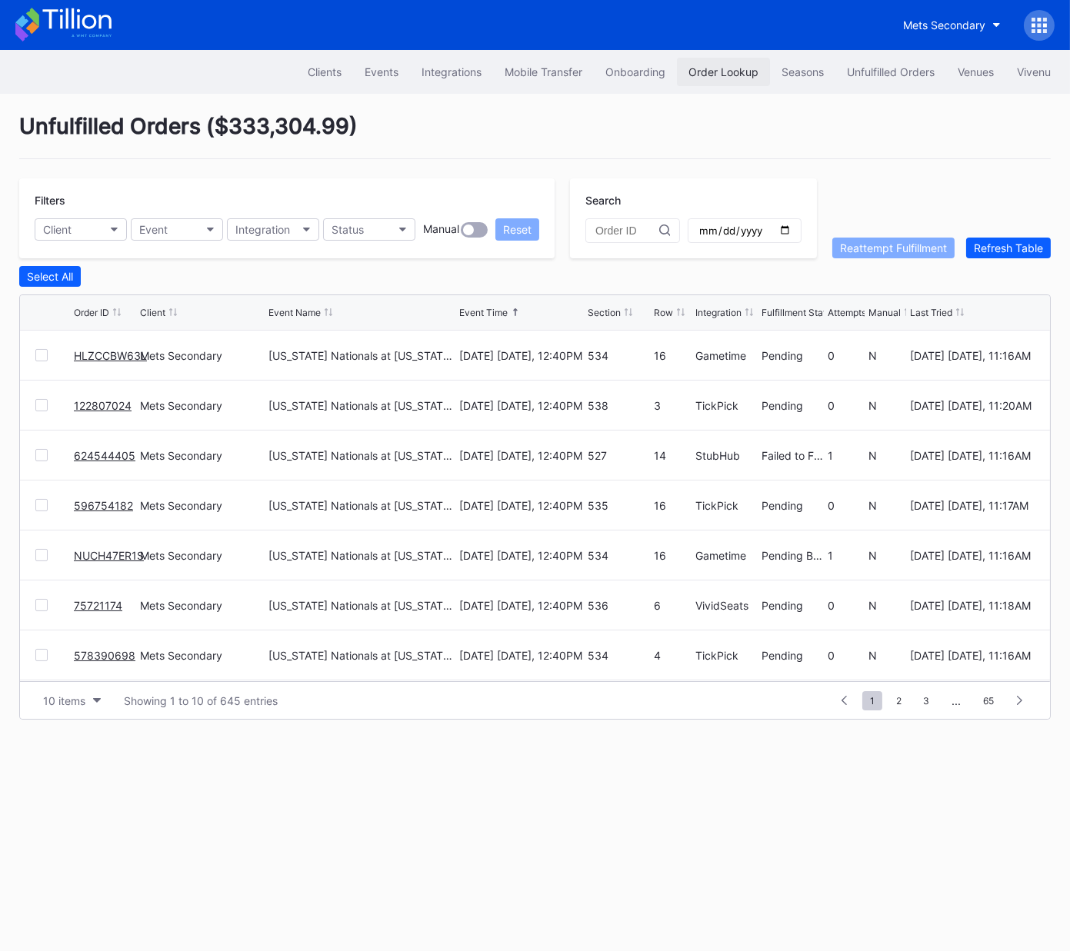
click at [734, 73] on div "Order Lookup" at bounding box center [723, 71] width 70 height 13
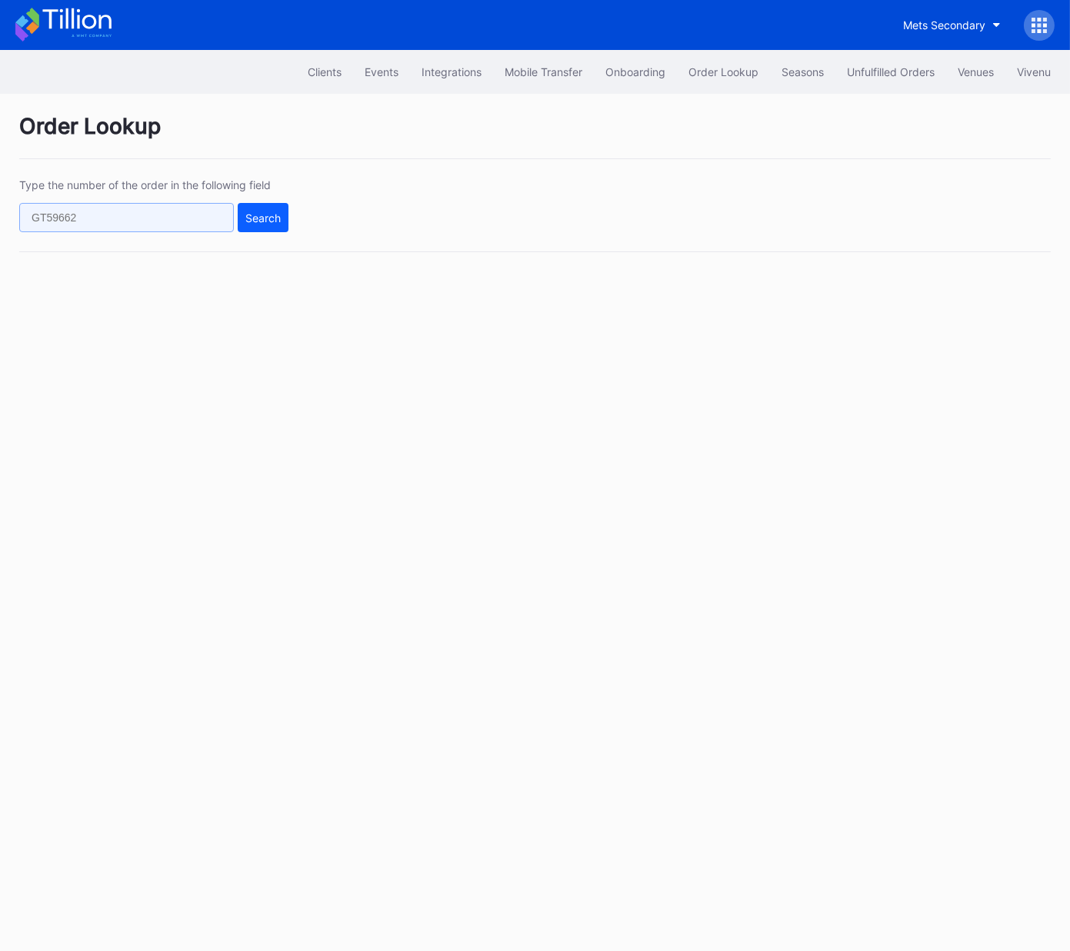
click at [204, 214] on input "text" at bounding box center [126, 217] width 215 height 29
paste input "NK070BHTU4"
type input "NK070BHTU4"
drag, startPoint x: 238, startPoint y: 215, endPoint x: 268, endPoint y: 215, distance: 30.0
click at [245, 215] on div "NK070BHTU4 Search" at bounding box center [153, 217] width 269 height 29
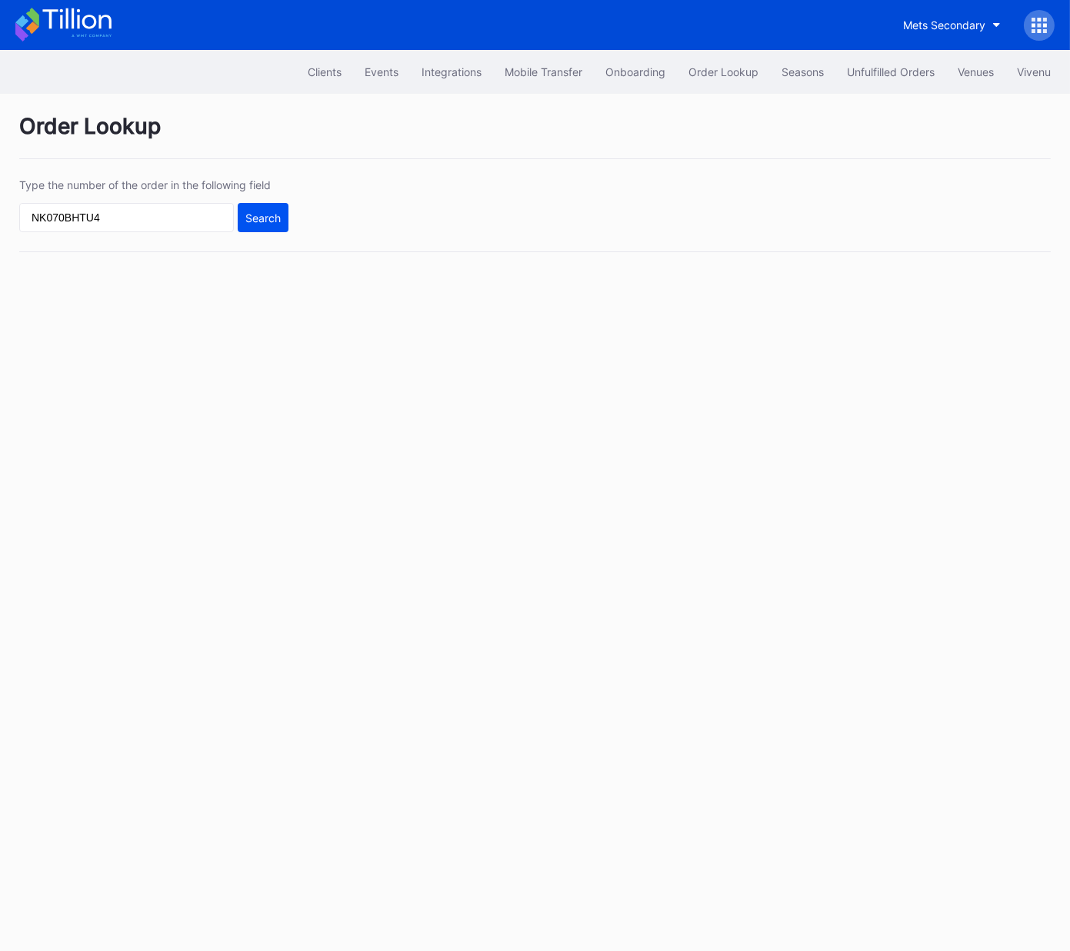
click at [268, 215] on div "Search" at bounding box center [262, 217] width 35 height 13
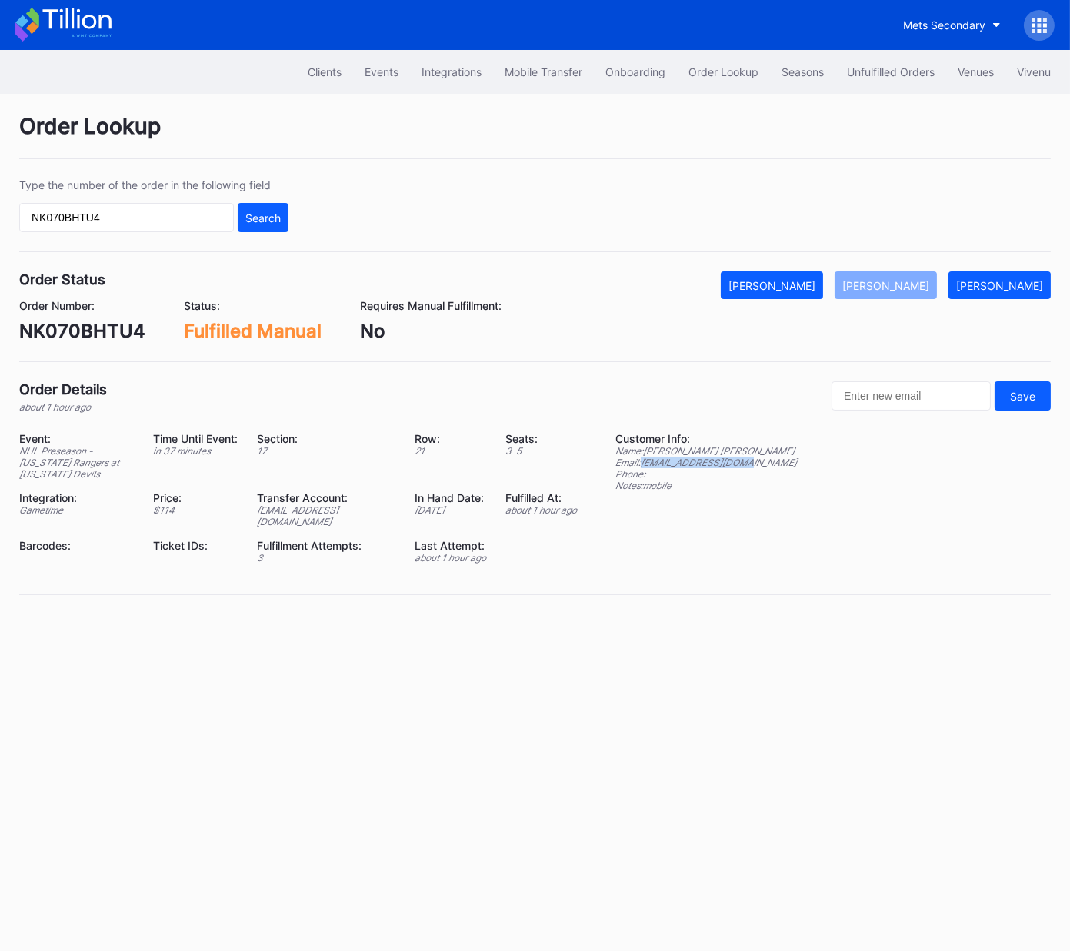
drag, startPoint x: 747, startPoint y: 461, endPoint x: 645, endPoint y: 462, distance: 102.3
click at [645, 462] on div "Event: NHL Preseason - New York Rangers at New Jersey Devils Time Until Event: …" at bounding box center [534, 503] width 1031 height 143
copy div "sidejob1@comcast.net"
drag, startPoint x: 903, startPoint y: 87, endPoint x: 883, endPoint y: 78, distance: 22.0
click at [903, 87] on div "Clients Events Integrations Mobile Transfer Onboarding Order Lookup Seasons Unf…" at bounding box center [535, 72] width 1070 height 44
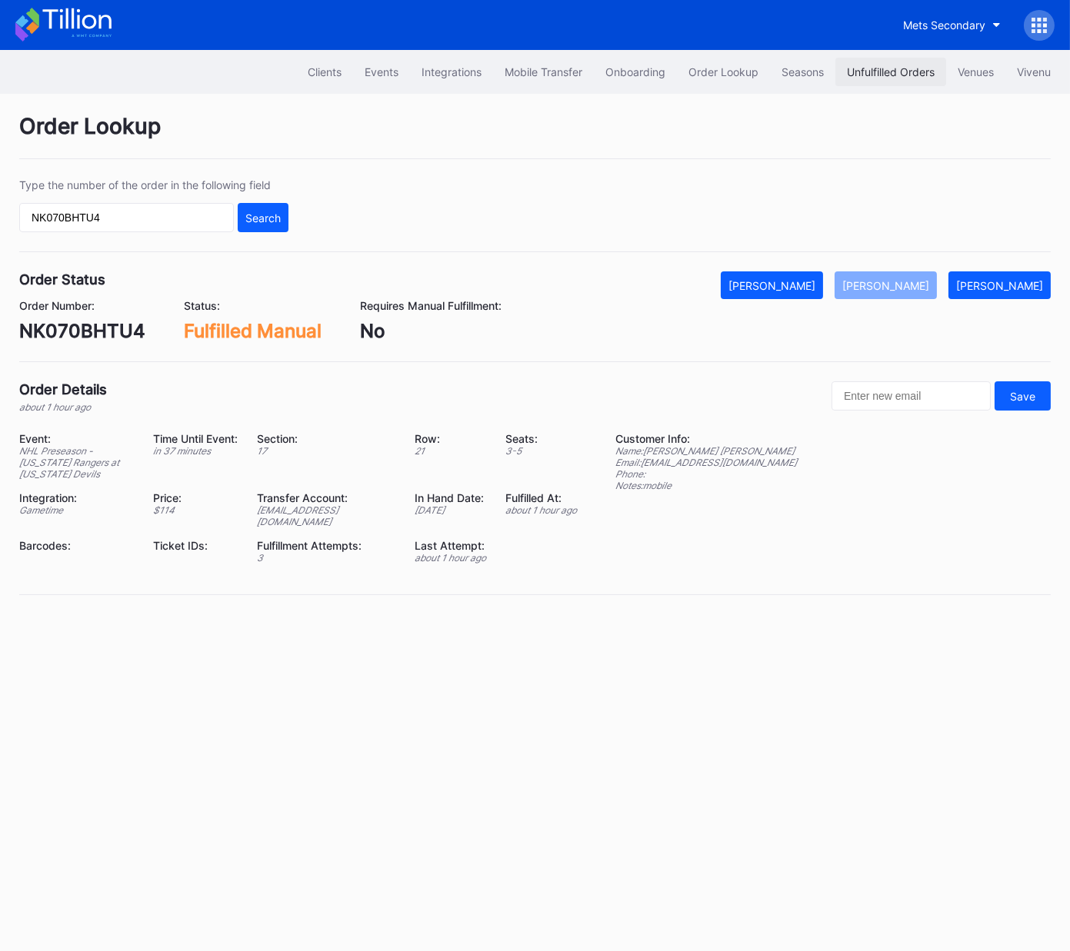
click at [877, 71] on div "Unfulfilled Orders" at bounding box center [891, 71] width 88 height 13
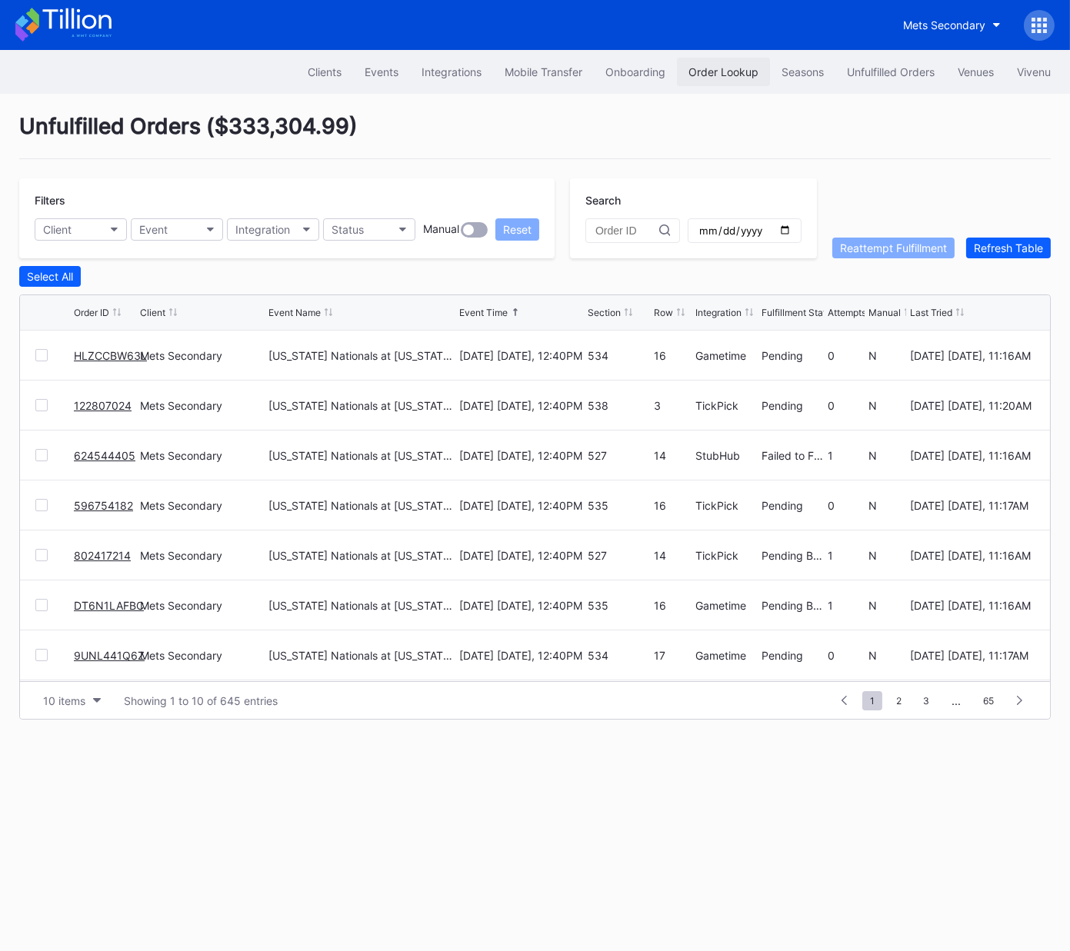
click at [714, 83] on button "Order Lookup" at bounding box center [723, 72] width 93 height 28
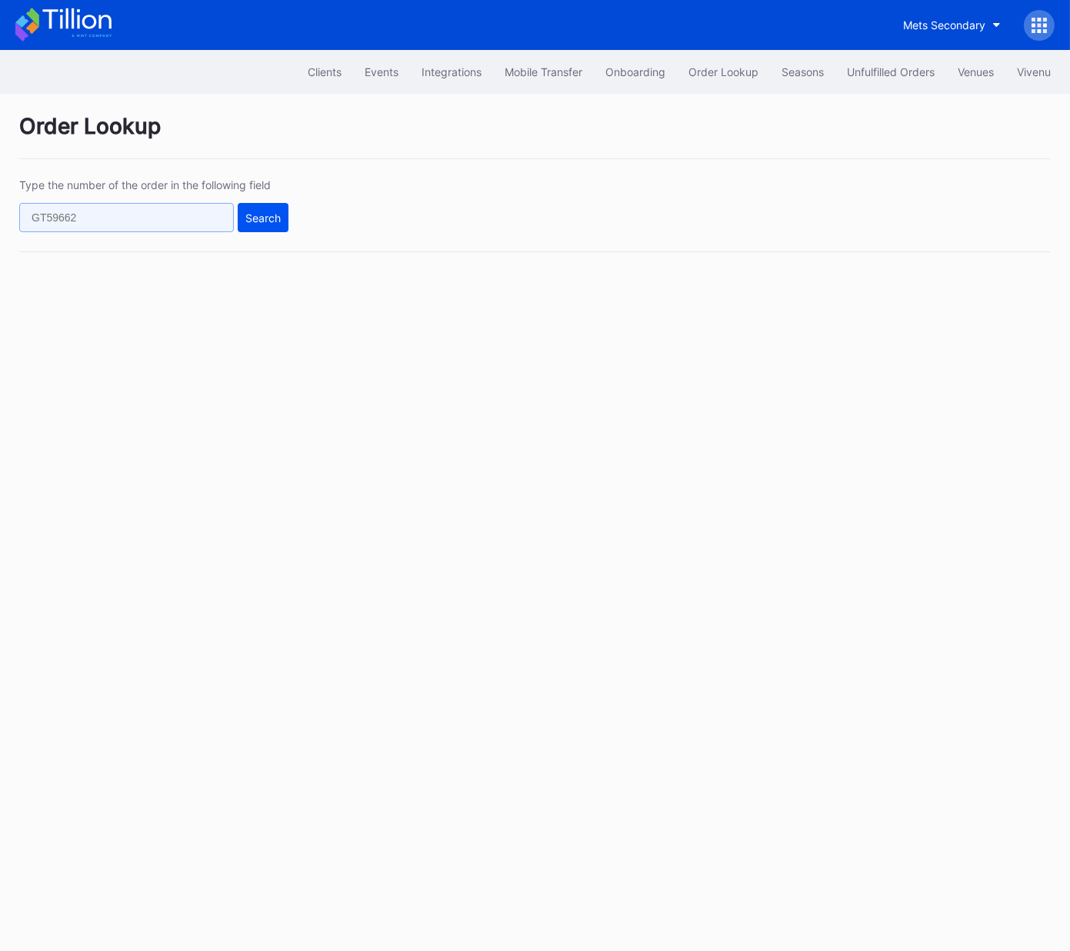
drag, startPoint x: 225, startPoint y: 217, endPoint x: 240, endPoint y: 218, distance: 14.6
click at [225, 217] on input "text" at bounding box center [126, 217] width 215 height 29
paste input "273072432"
type input "273072432"
click at [256, 216] on div "Search" at bounding box center [262, 217] width 35 height 13
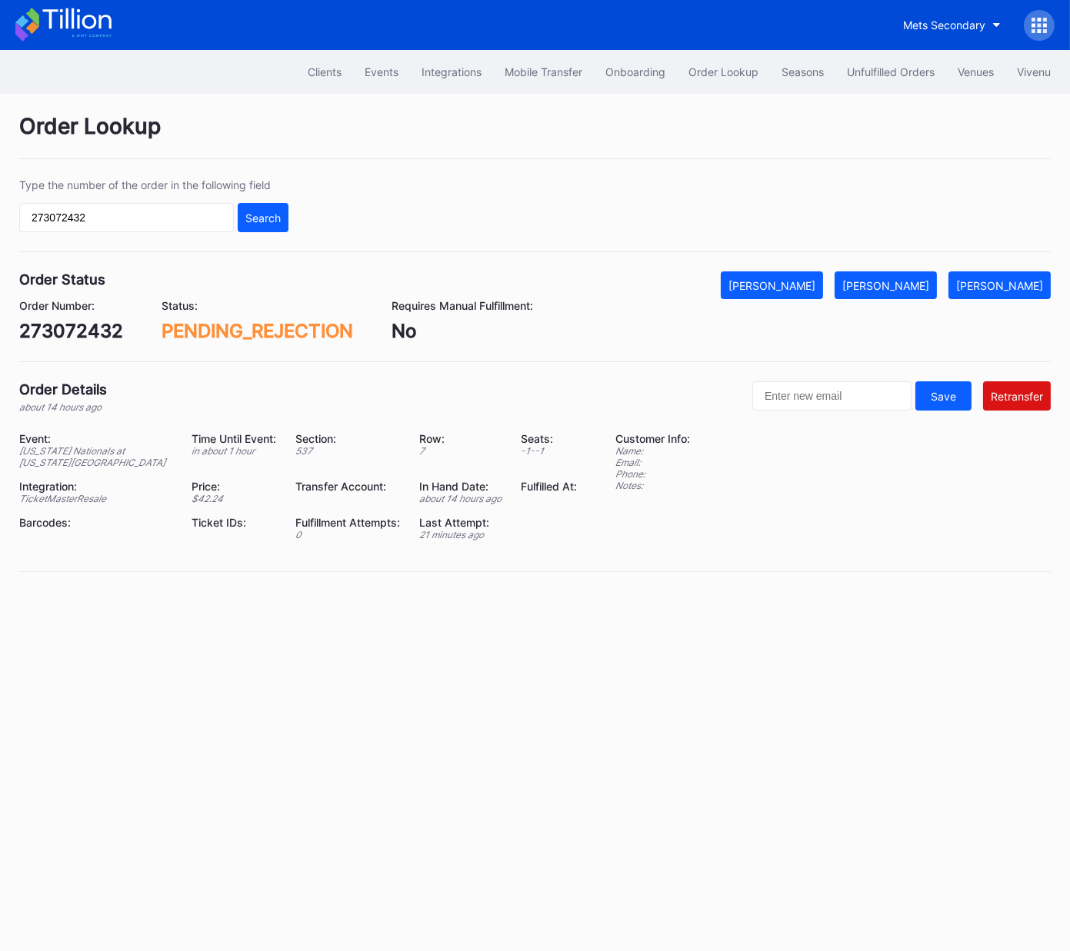
click at [77, 330] on div "273072432" at bounding box center [71, 331] width 104 height 22
copy div "273072432"
drag, startPoint x: 874, startPoint y: 65, endPoint x: 488, endPoint y: 11, distance: 389.7
click at [874, 65] on div "Unfulfilled Orders" at bounding box center [891, 71] width 88 height 13
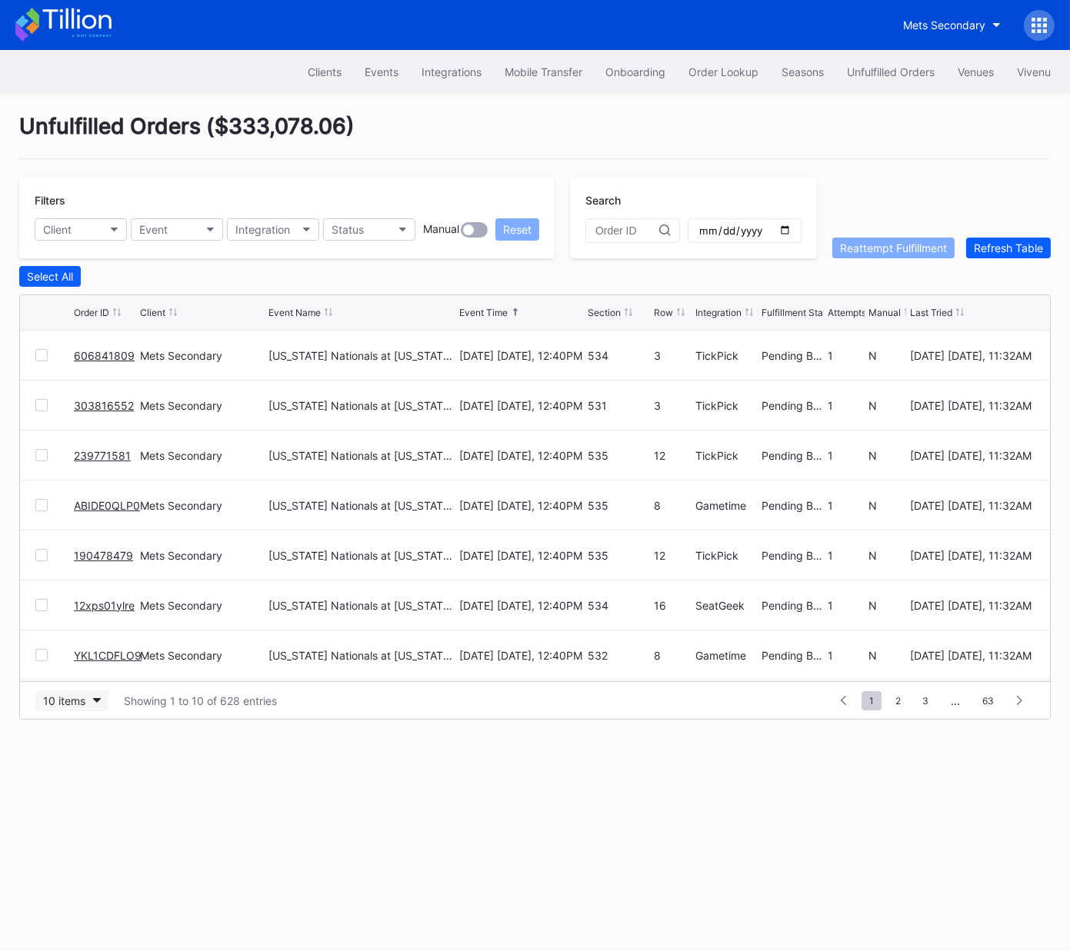
click at [88, 697] on button "10 items" at bounding box center [71, 700] width 73 height 21
drag, startPoint x: 80, startPoint y: 770, endPoint x: 252, endPoint y: 587, distance: 250.7
click at [80, 770] on div "50 items" at bounding box center [69, 766] width 44 height 13
click at [723, 69] on div "Order Lookup" at bounding box center [723, 71] width 70 height 13
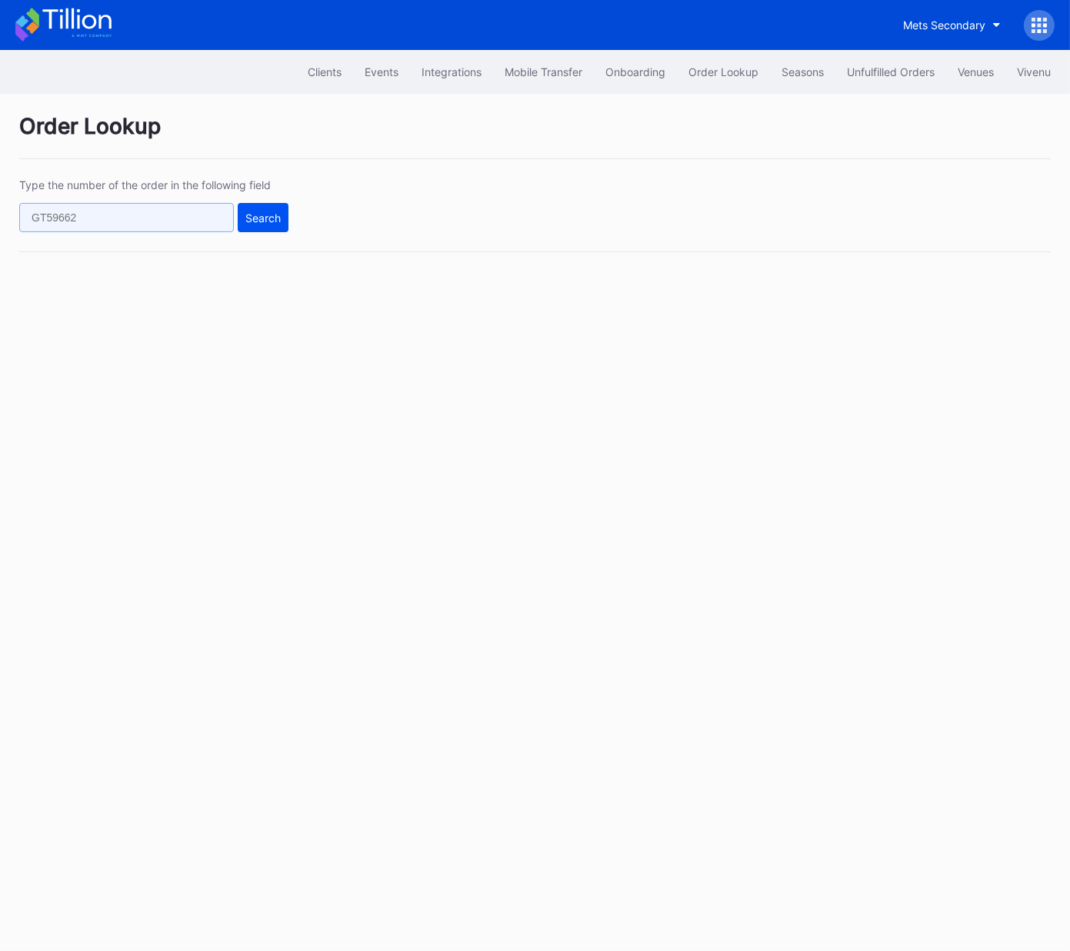
drag, startPoint x: 217, startPoint y: 211, endPoint x: 248, endPoint y: 217, distance: 31.2
click at [217, 211] on input "text" at bounding box center [126, 217] width 215 height 29
paste input "624546042"
type input "624546042"
click at [260, 214] on div "Search" at bounding box center [262, 217] width 35 height 13
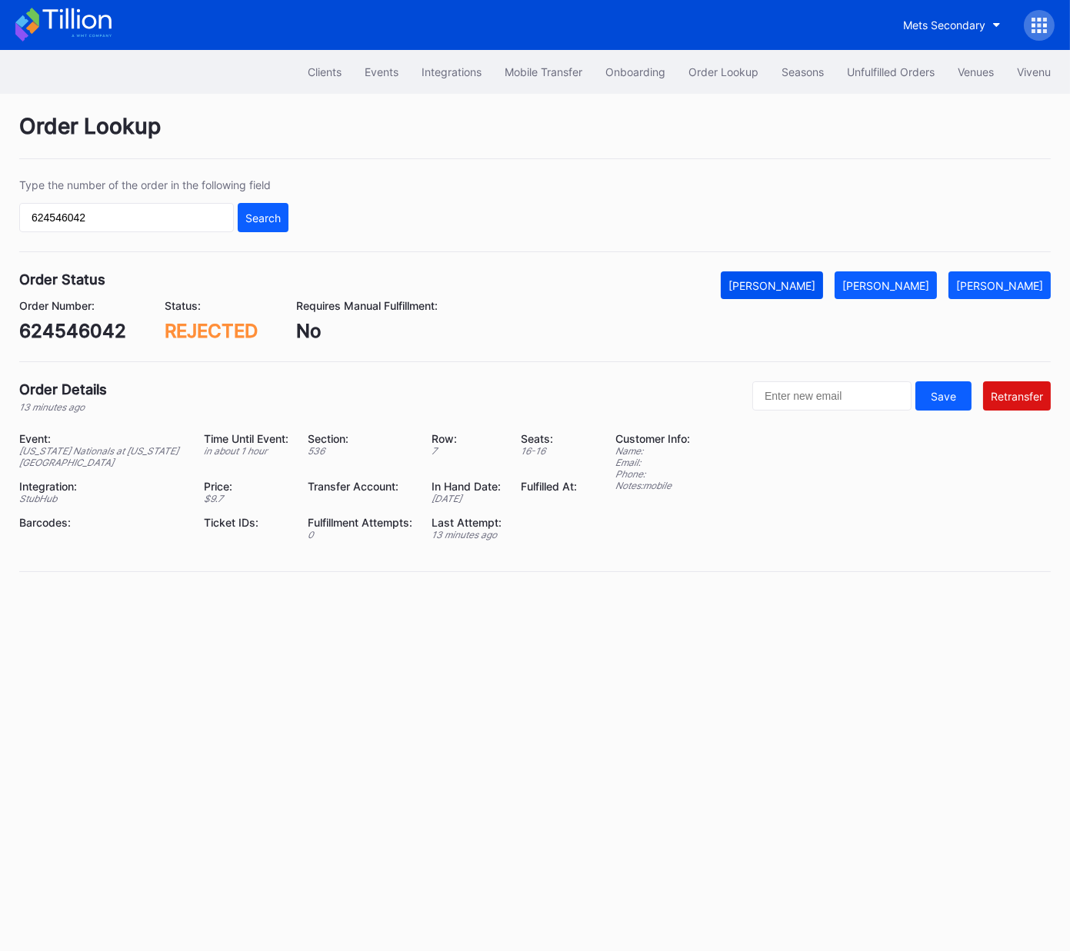
click at [802, 288] on div "Mark Cancelled" at bounding box center [771, 285] width 87 height 13
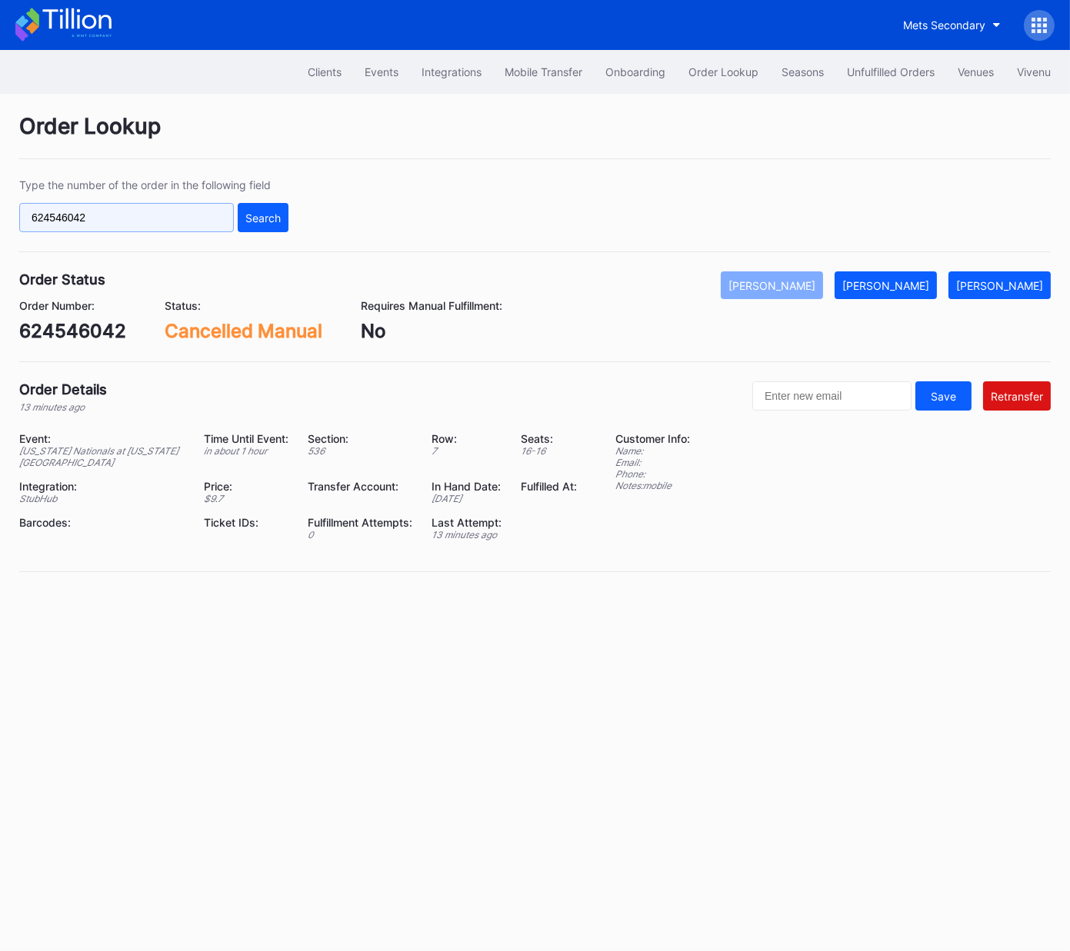
click at [194, 212] on input "624546042" at bounding box center [126, 217] width 215 height 29
paste input "495519147"
type input "495519147"
click at [255, 221] on div "Search" at bounding box center [262, 217] width 35 height 13
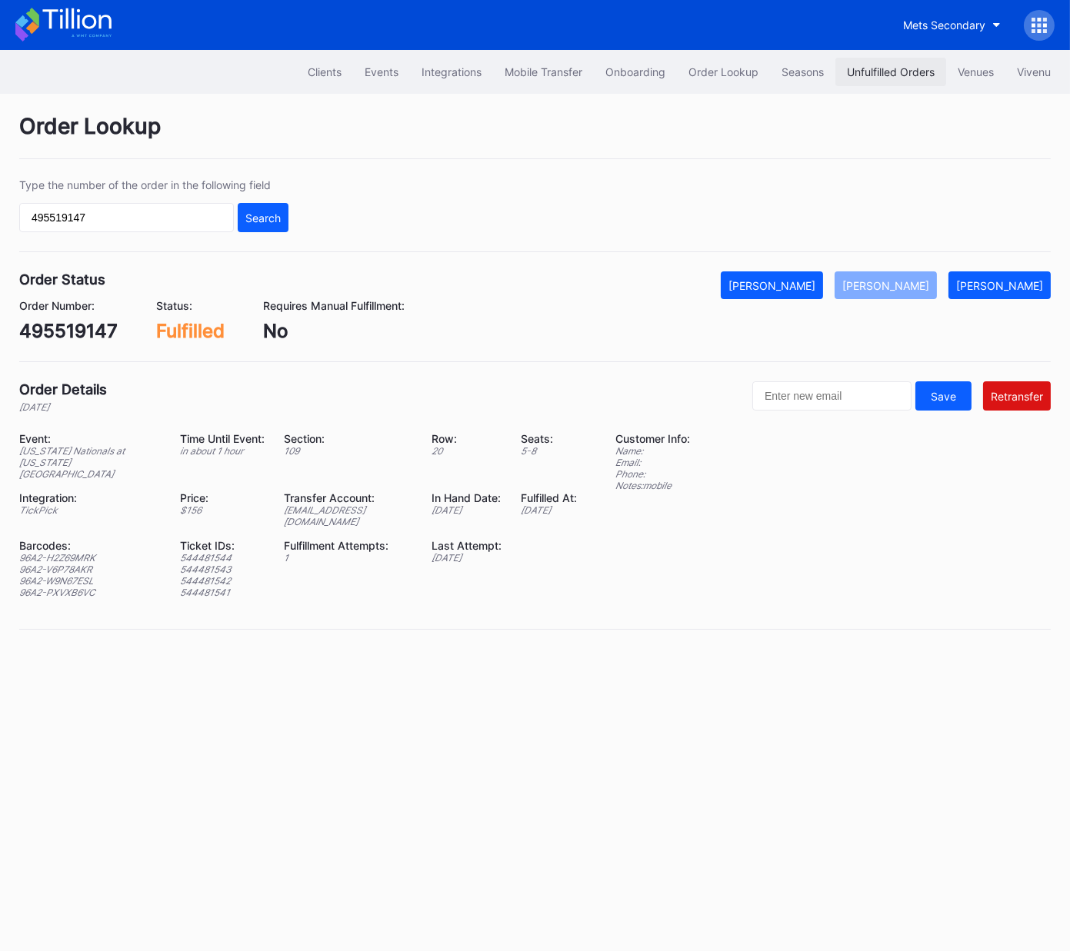
click at [857, 65] on div "Unfulfilled Orders" at bounding box center [891, 71] width 88 height 13
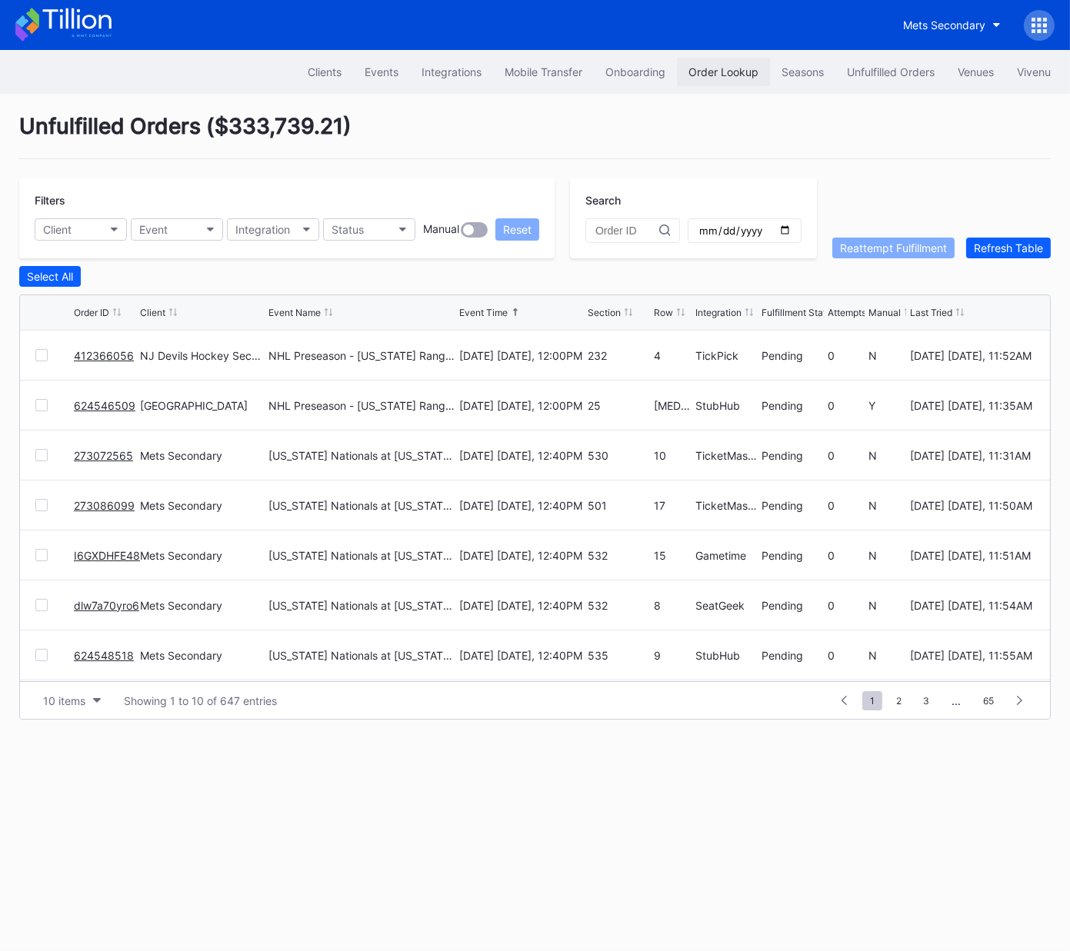
click at [722, 71] on div "Order Lookup" at bounding box center [723, 71] width 70 height 13
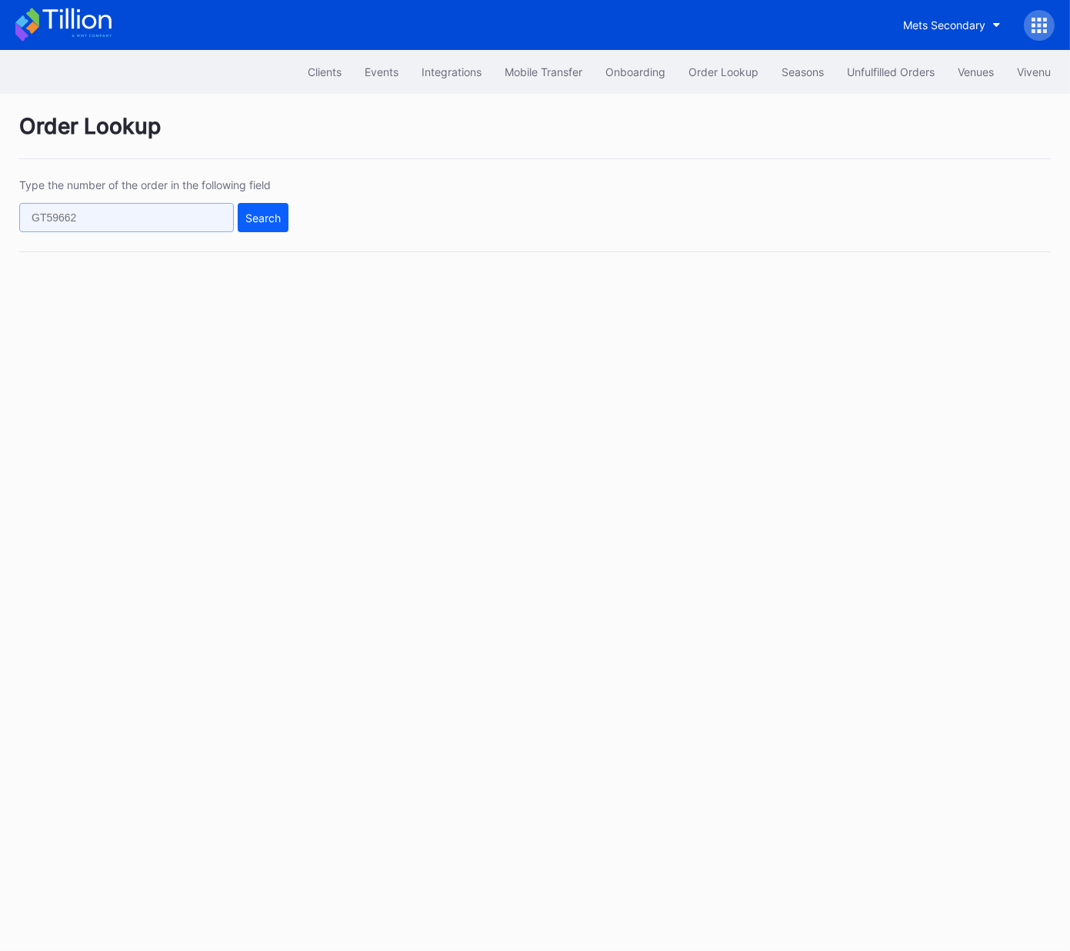
click at [179, 222] on input "text" at bounding box center [126, 217] width 215 height 29
paste input "273081541"
type input "273081541"
click at [274, 221] on div "Search" at bounding box center [262, 217] width 35 height 13
click at [280, 218] on div "Search" at bounding box center [262, 217] width 35 height 13
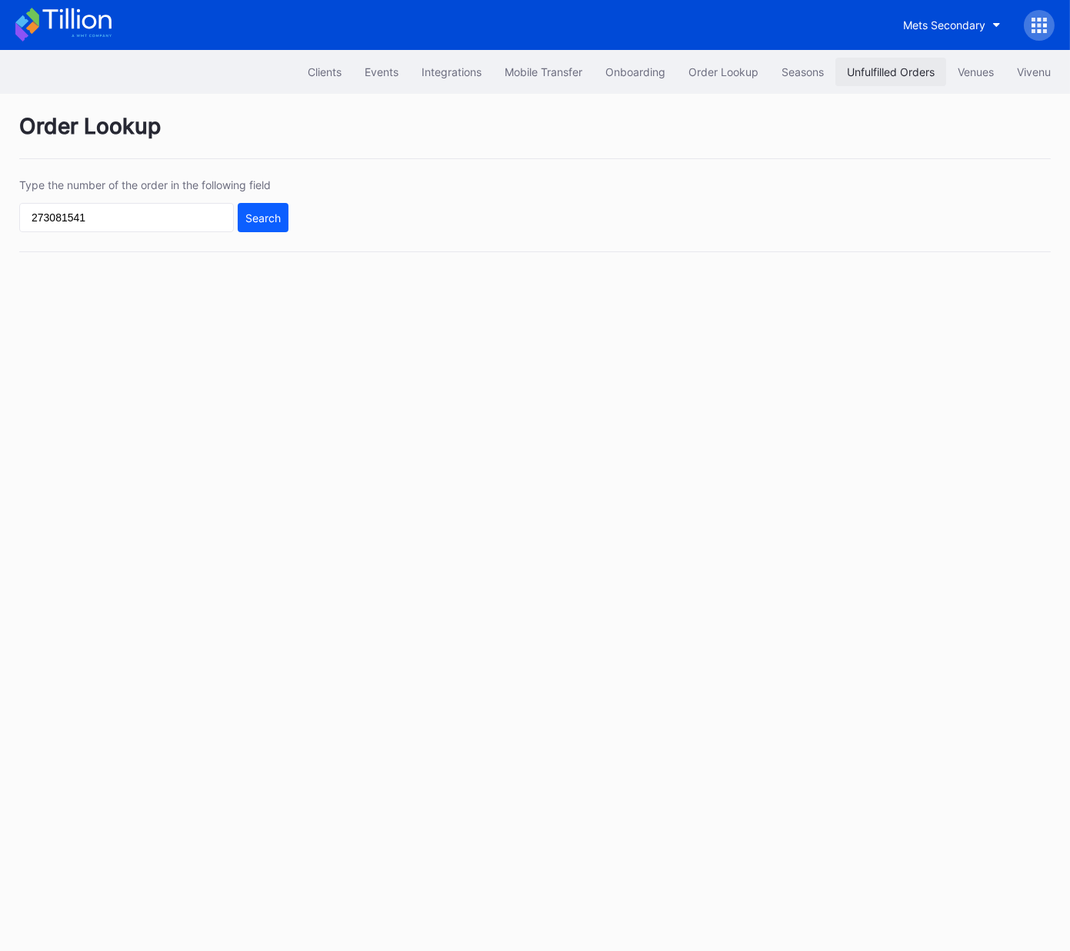
click at [870, 68] on div "Unfulfilled Orders" at bounding box center [891, 71] width 88 height 13
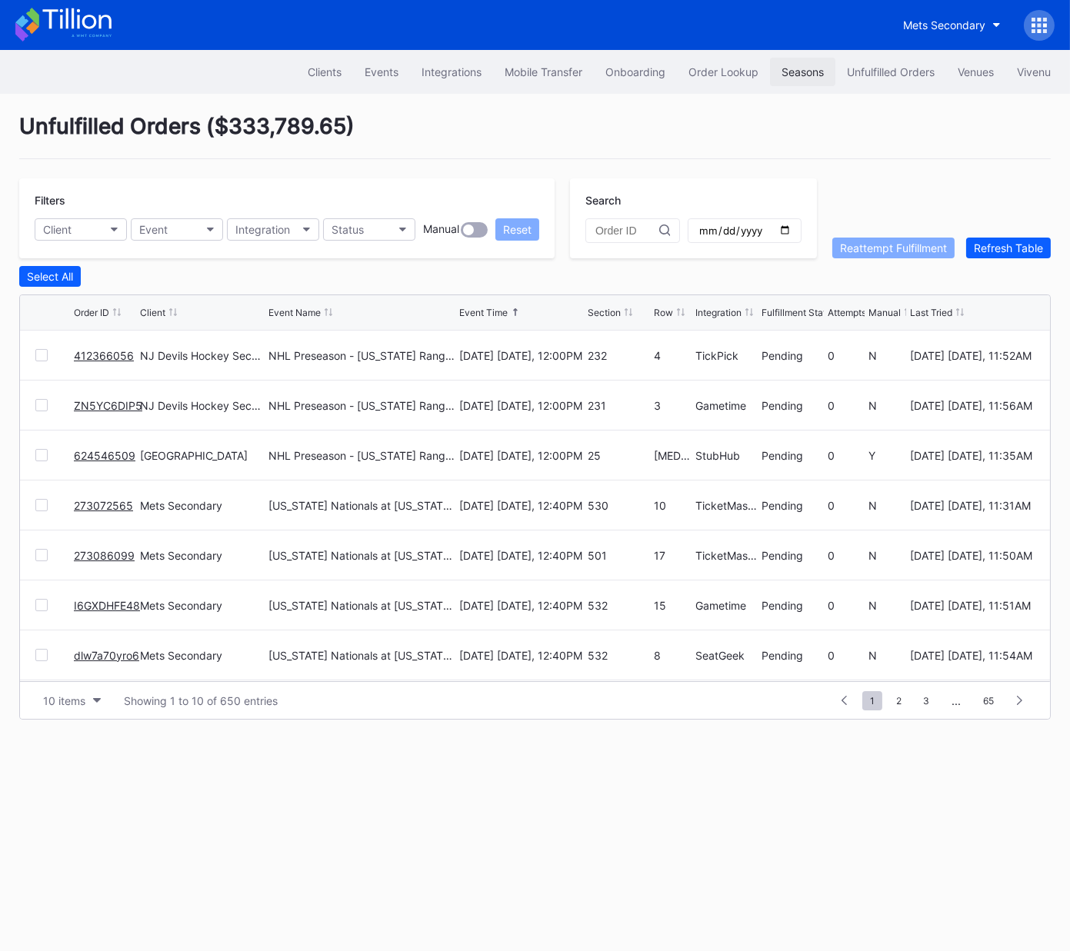
drag, startPoint x: 890, startPoint y: 74, endPoint x: 825, endPoint y: 67, distance: 65.7
click at [890, 74] on div "Unfulfilled Orders" at bounding box center [891, 71] width 88 height 13
click at [101, 405] on link "624546509" at bounding box center [105, 405] width 62 height 13
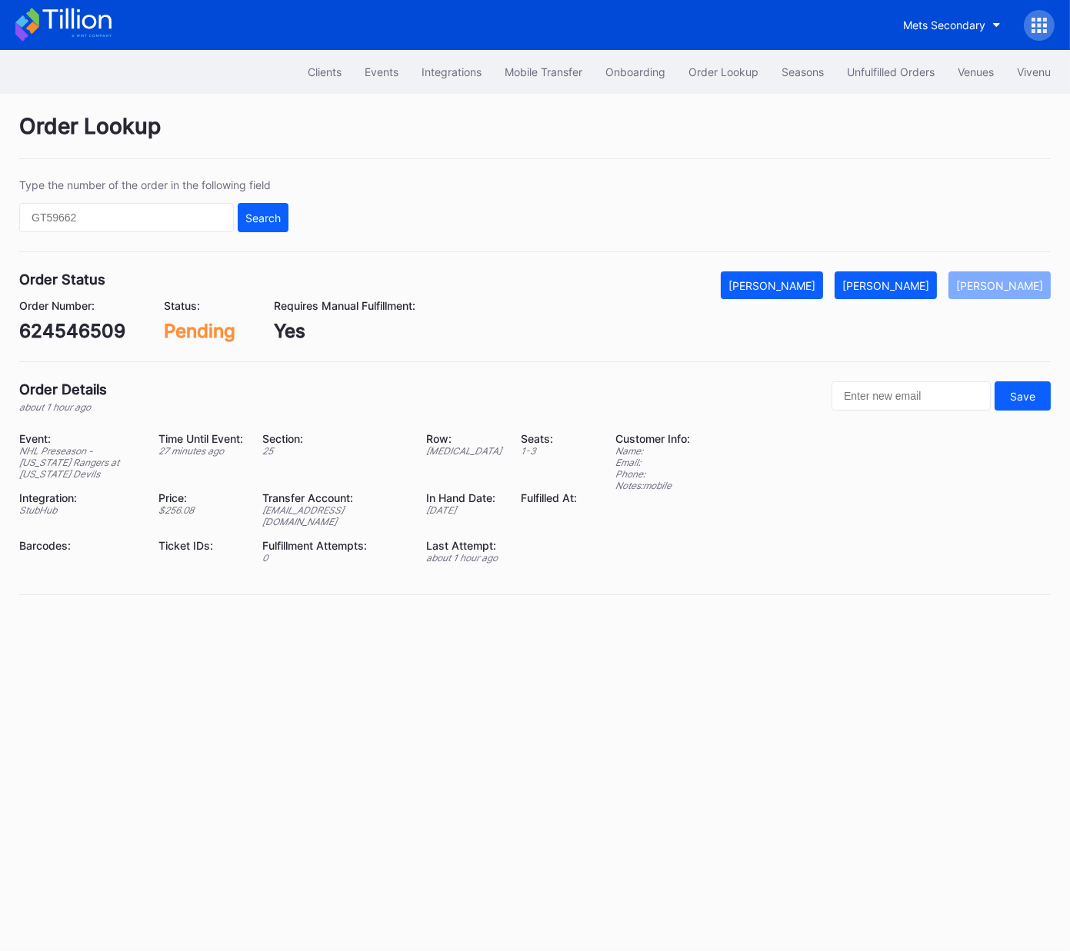
click at [82, 333] on div "624546509" at bounding box center [72, 331] width 106 height 22
copy div "624546509"
drag, startPoint x: 889, startPoint y: 291, endPoint x: 1060, endPoint y: 171, distance: 208.2
click at [889, 289] on div "Mark Fulfilled" at bounding box center [885, 285] width 87 height 13
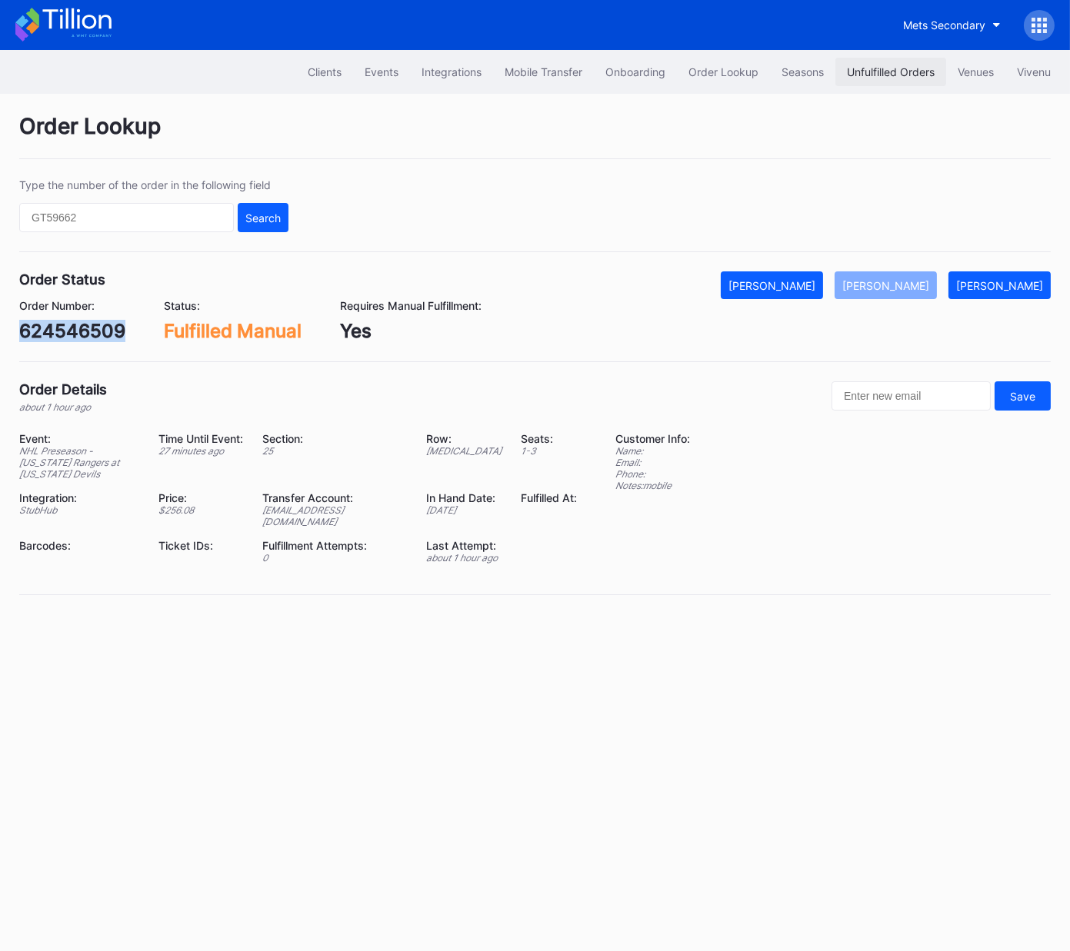
click at [881, 62] on button "Unfulfilled Orders" at bounding box center [890, 72] width 111 height 28
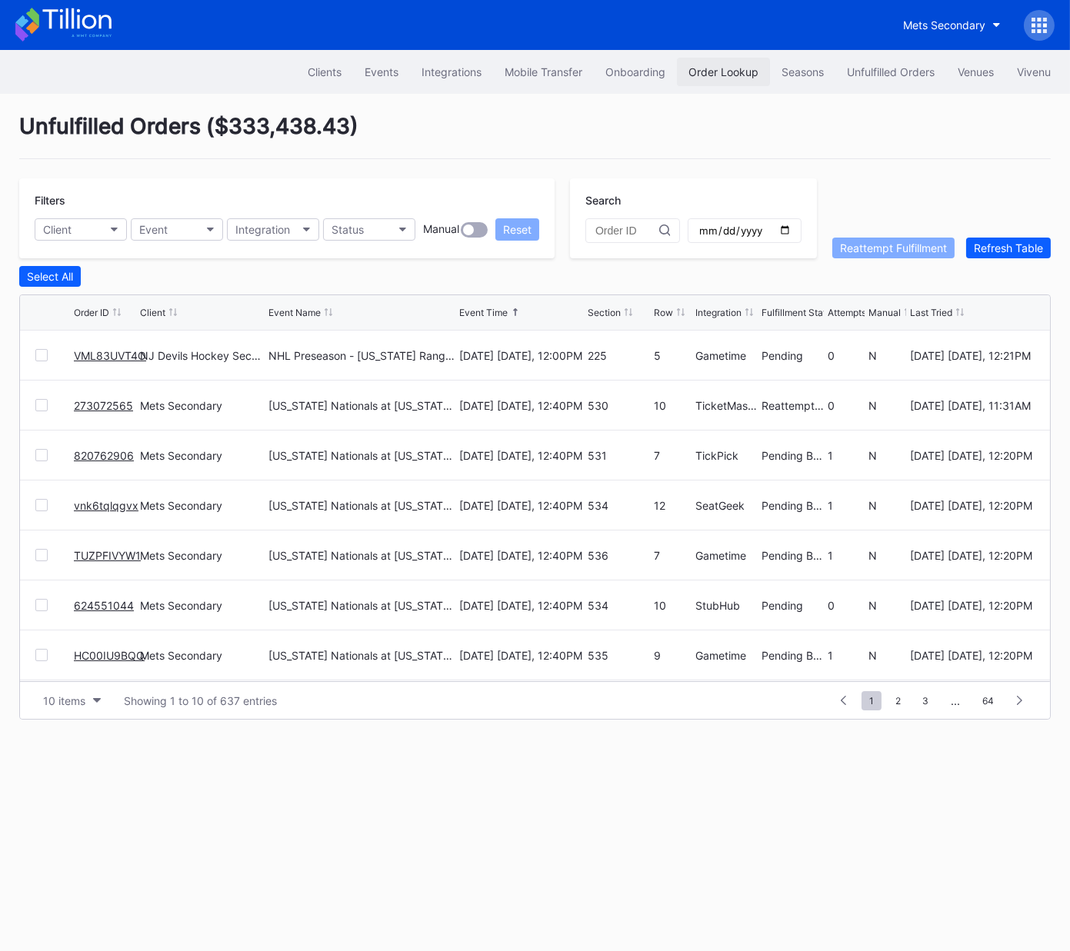
click at [726, 62] on button "Order Lookup" at bounding box center [723, 72] width 93 height 28
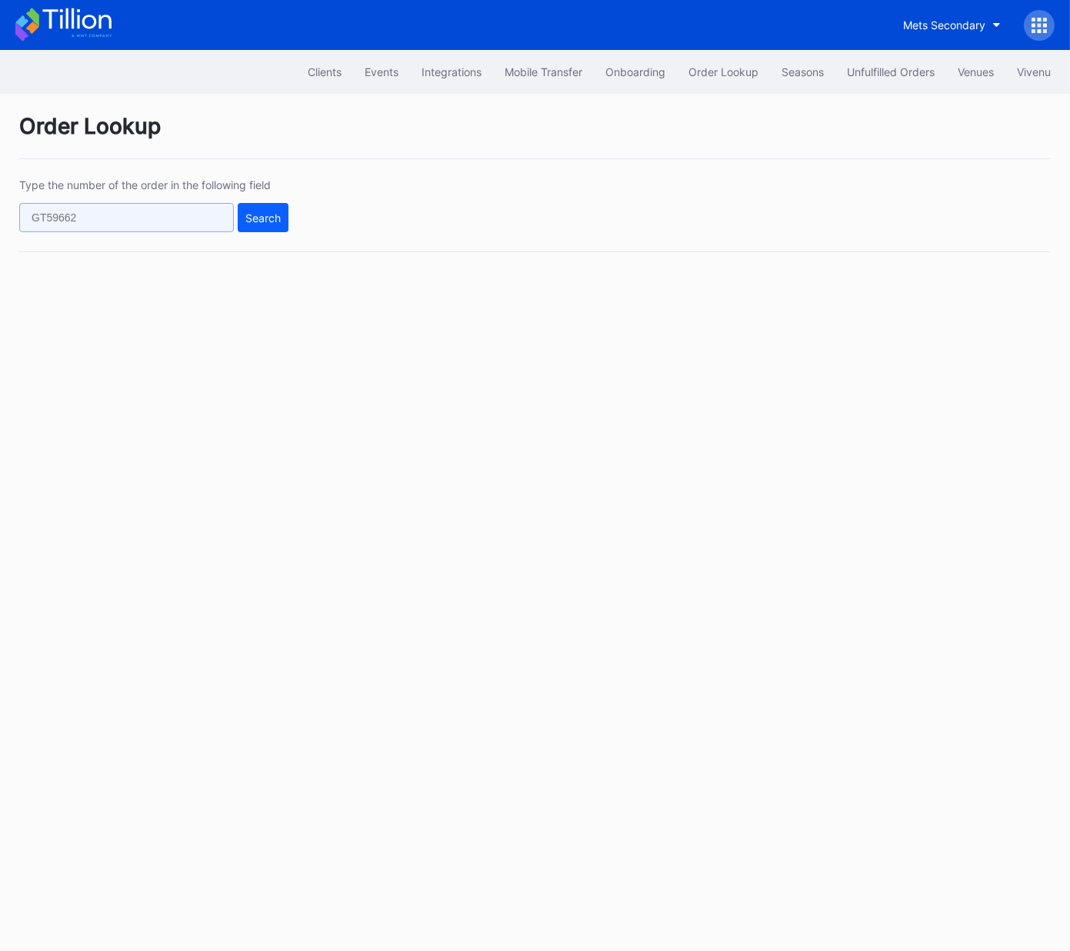
click at [200, 211] on input "text" at bounding box center [126, 217] width 215 height 29
drag, startPoint x: 268, startPoint y: 214, endPoint x: 211, endPoint y: 218, distance: 57.1
click at [201, 223] on div "Search" at bounding box center [153, 217] width 269 height 29
click at [202, 218] on input "text" at bounding box center [126, 217] width 215 height 29
click at [265, 215] on div "Search" at bounding box center [262, 217] width 35 height 13
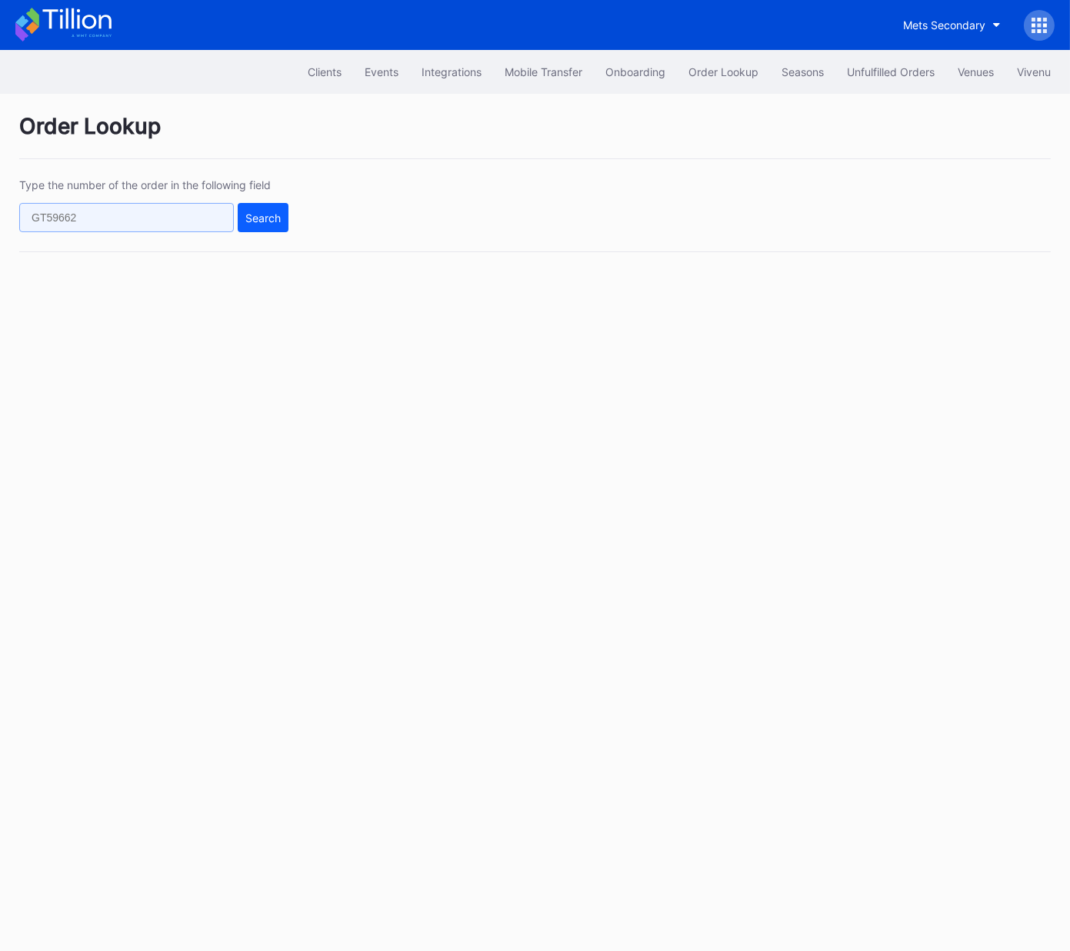
click at [184, 217] on input "text" at bounding box center [126, 217] width 215 height 29
click at [176, 220] on input "text" at bounding box center [126, 217] width 215 height 29
drag, startPoint x: 172, startPoint y: 221, endPoint x: 522, endPoint y: 20, distance: 403.7
click at [177, 220] on input "text" at bounding box center [126, 217] width 215 height 29
paste input "kclark5589@gmail.com"
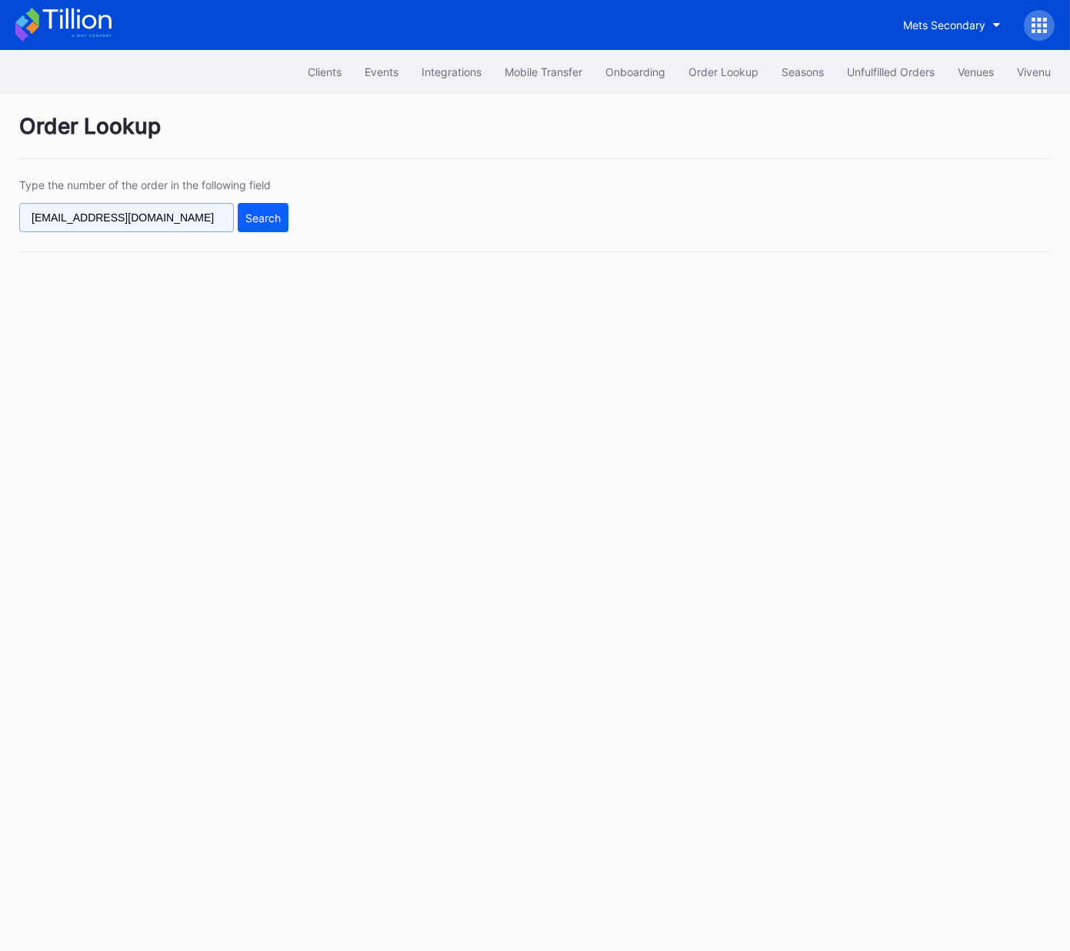
type input "kclark5589@gmail.com"
drag, startPoint x: 292, startPoint y: 213, endPoint x: 274, endPoint y: 216, distance: 17.9
click at [292, 213] on div "Type the number of the order in the following field kclark5589@gmail.com Search" at bounding box center [534, 215] width 1031 height 74
click at [268, 217] on div "Search" at bounding box center [262, 217] width 35 height 13
click at [177, 218] on input "kclark5589@gmail.com" at bounding box center [126, 217] width 215 height 29
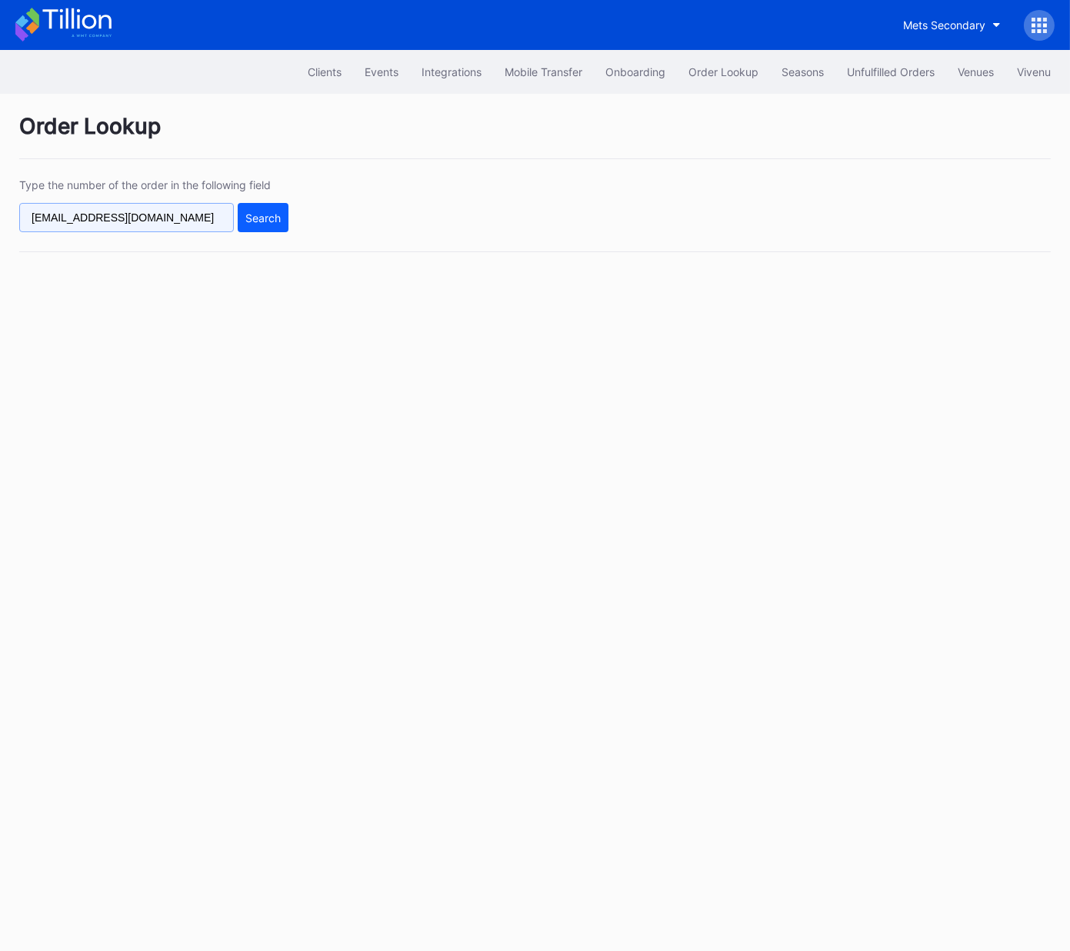
click at [177, 218] on input "kclark5589@gmail.com" at bounding box center [126, 217] width 215 height 29
click at [188, 221] on input "kclark5589@gmail.com" at bounding box center [126, 217] width 215 height 29
drag, startPoint x: 189, startPoint y: 221, endPoint x: 175, endPoint y: 217, distance: 14.4
click at [175, 217] on input "kclark5589@gmail.com" at bounding box center [126, 217] width 215 height 29
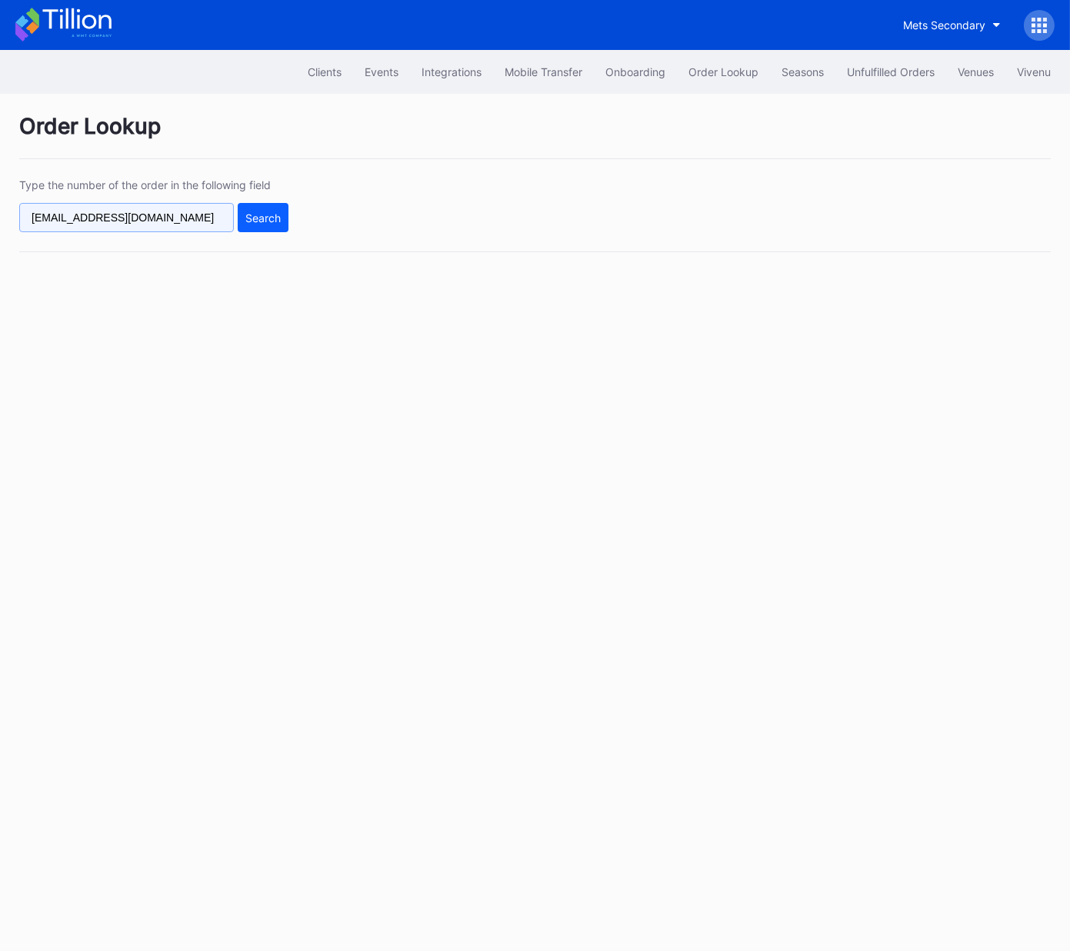
click at [175, 217] on input "kclark5589@gmail.com" at bounding box center [126, 217] width 215 height 29
click at [178, 212] on input "text" at bounding box center [126, 217] width 215 height 29
paste input "624546509"
type input "624546509"
click at [268, 208] on button "Search" at bounding box center [263, 217] width 51 height 29
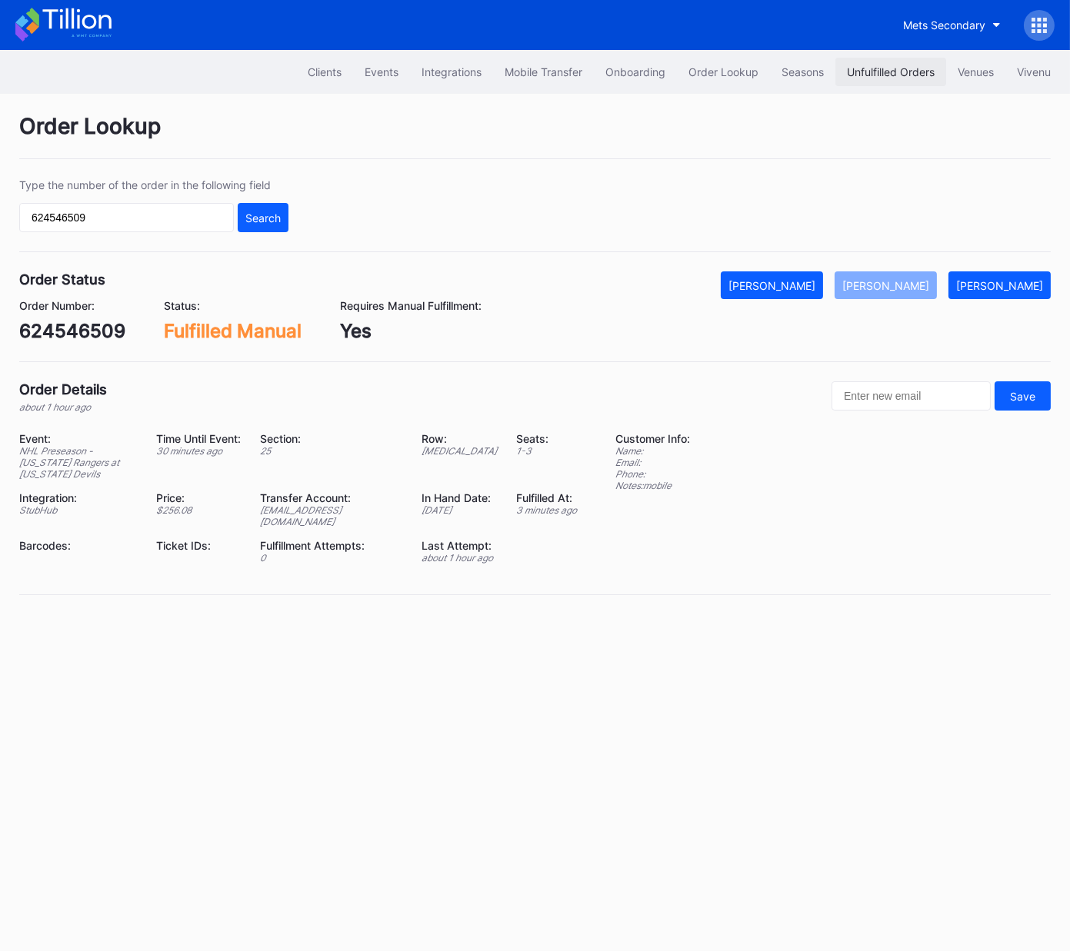
click at [914, 68] on div "Unfulfilled Orders" at bounding box center [891, 71] width 88 height 13
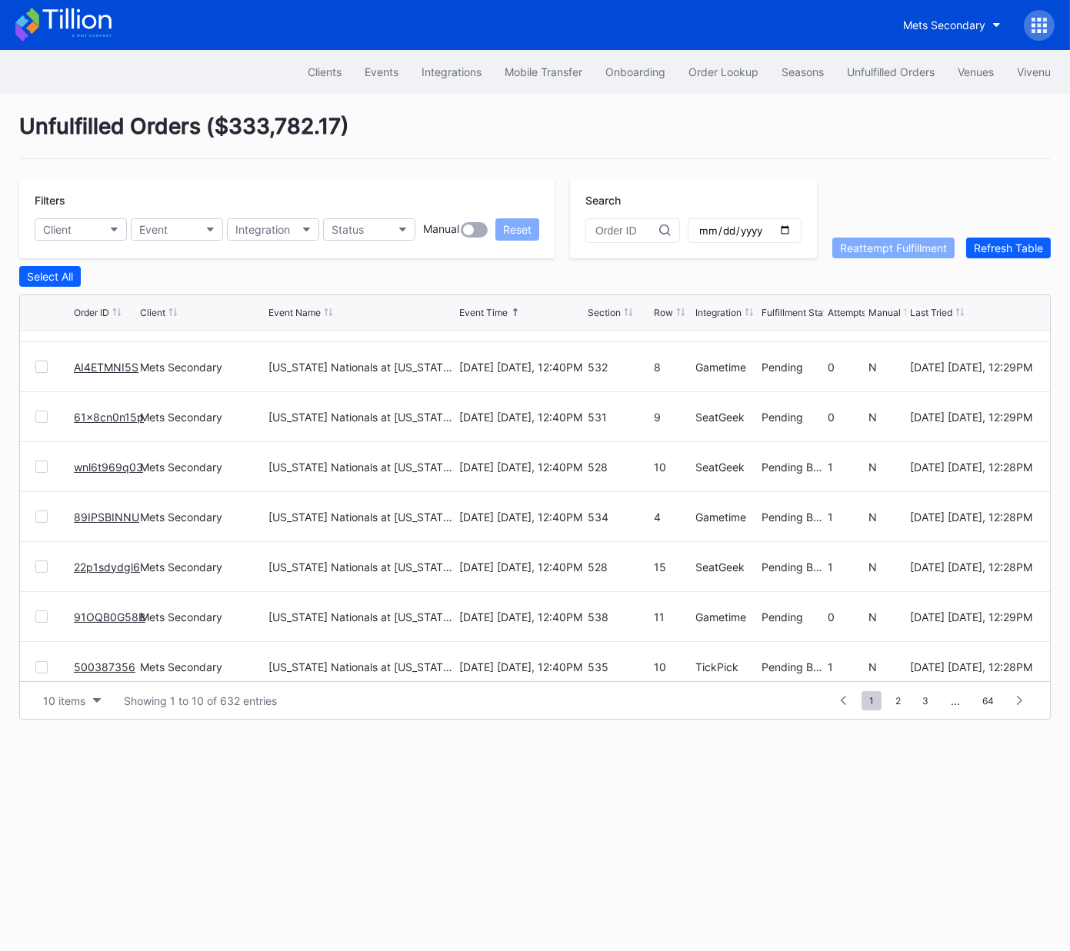
scroll to position [149, 0]
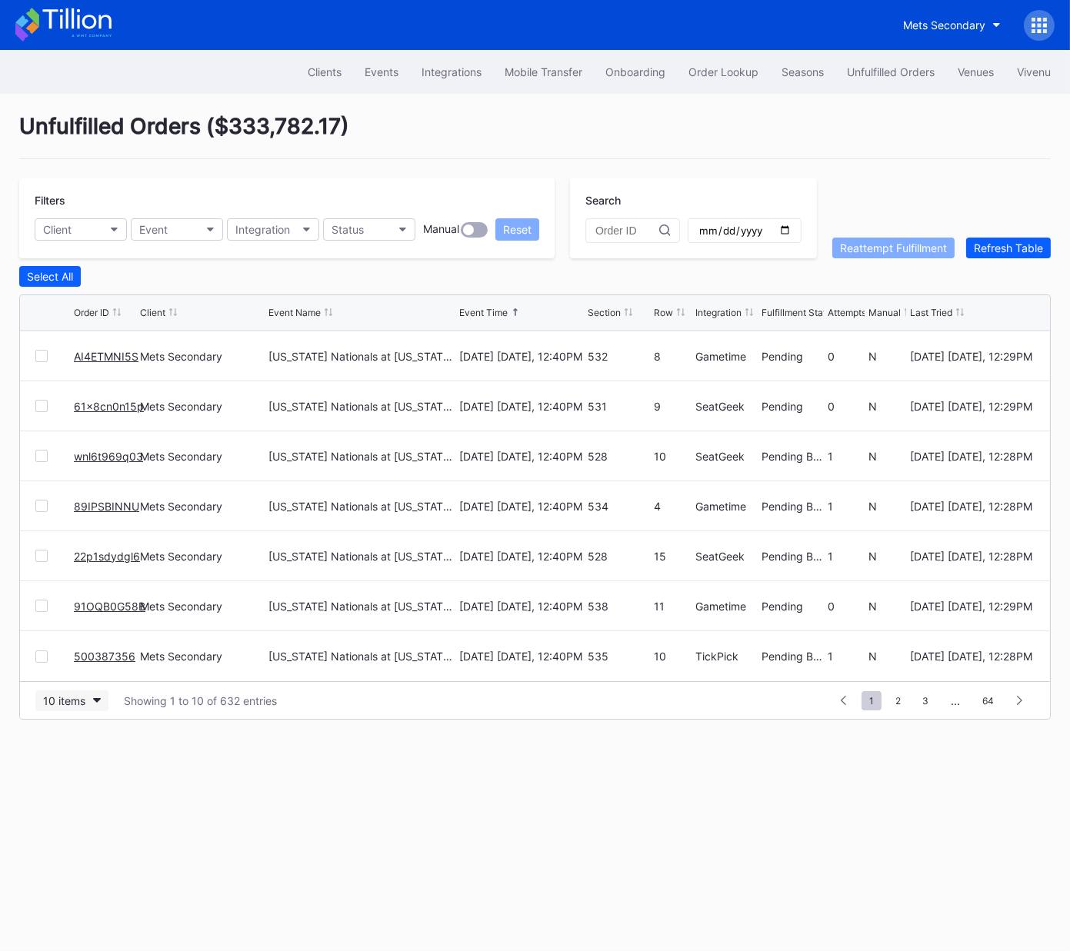
click at [78, 702] on div "10 items" at bounding box center [64, 700] width 42 height 13
click at [77, 700] on div "10 items" at bounding box center [64, 700] width 42 height 13
click at [78, 773] on div "50 items" at bounding box center [71, 766] width 73 height 28
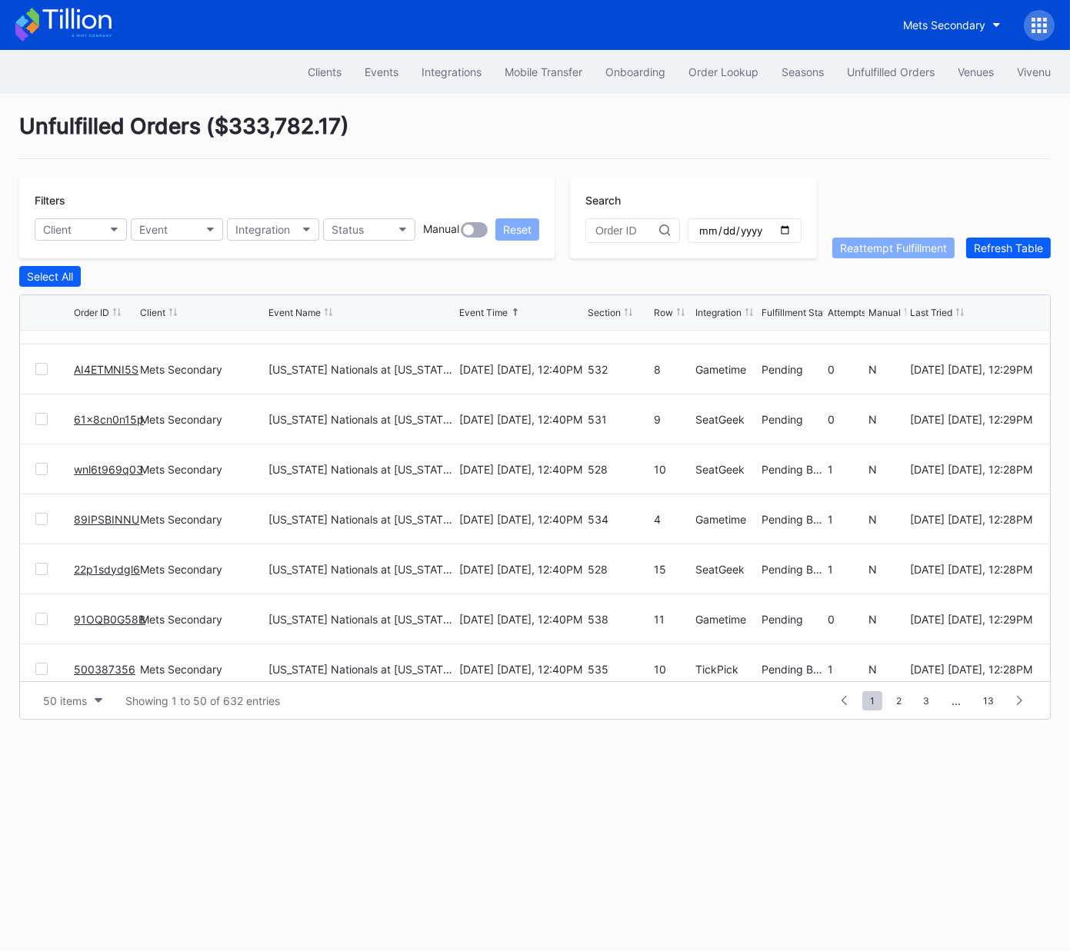
scroll to position [0, 0]
